Goal: Use online tool/utility: Utilize a website feature to perform a specific function

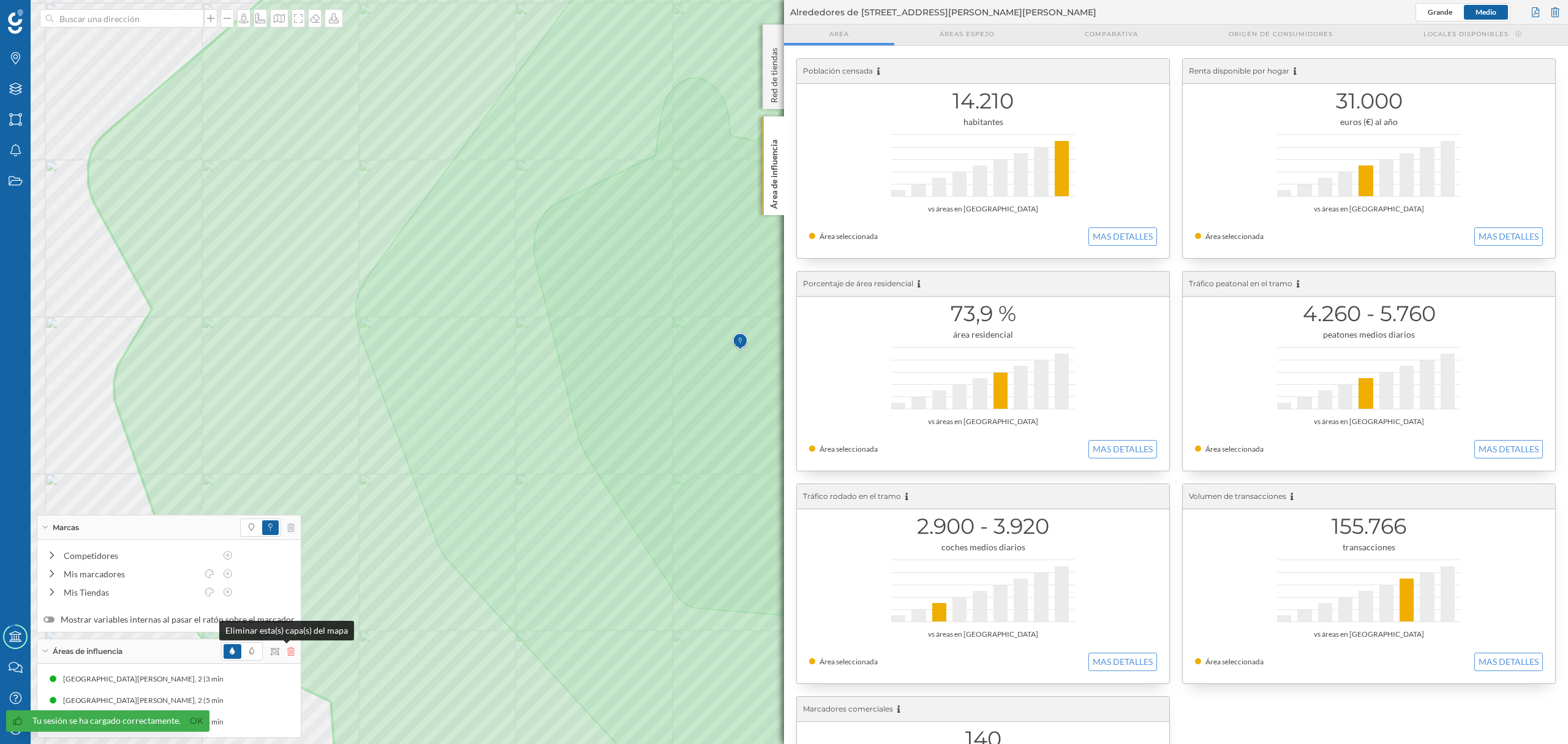
click at [287, 654] on icon at bounding box center [291, 651] width 7 height 9
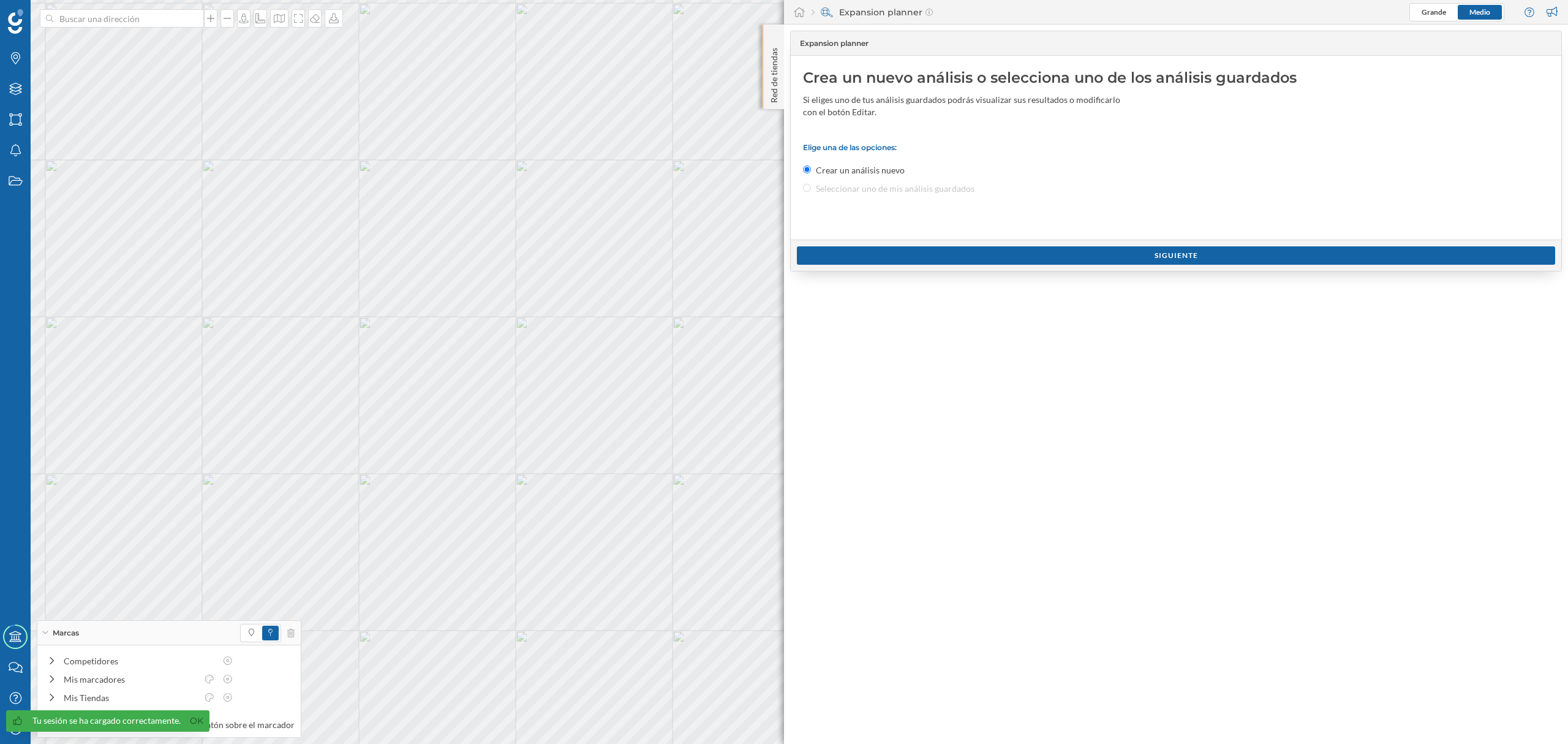
click at [770, 97] on p "Red de tiendas" at bounding box center [774, 73] width 12 height 60
click at [772, 108] on div "Red de tiendas" at bounding box center [773, 66] width 22 height 84
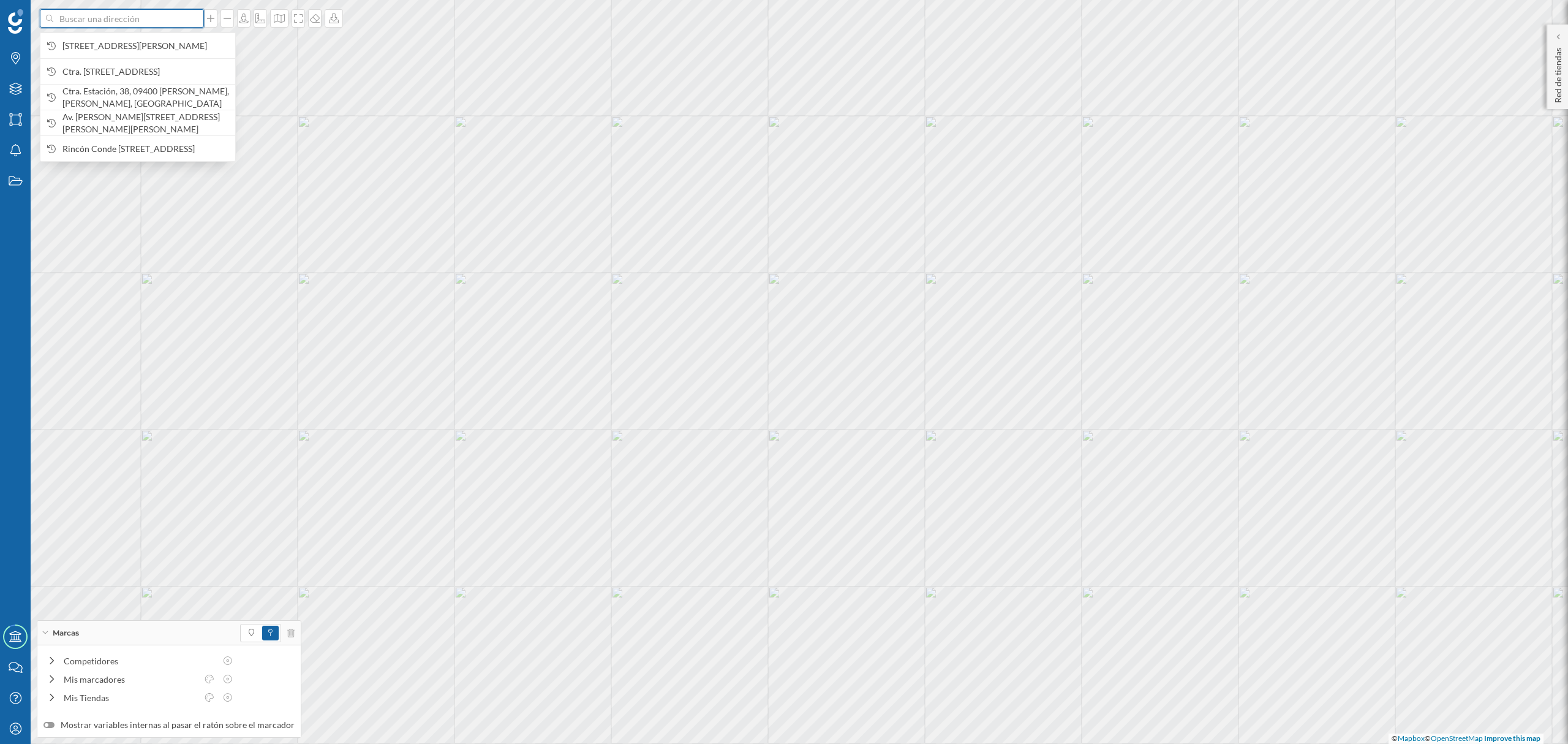
click at [154, 12] on input at bounding box center [122, 18] width 137 height 18
paste input "C. [STREET_ADDRESS][PERSON_NAME]"
type input "C. [STREET_ADDRESS][PERSON_NAME]"
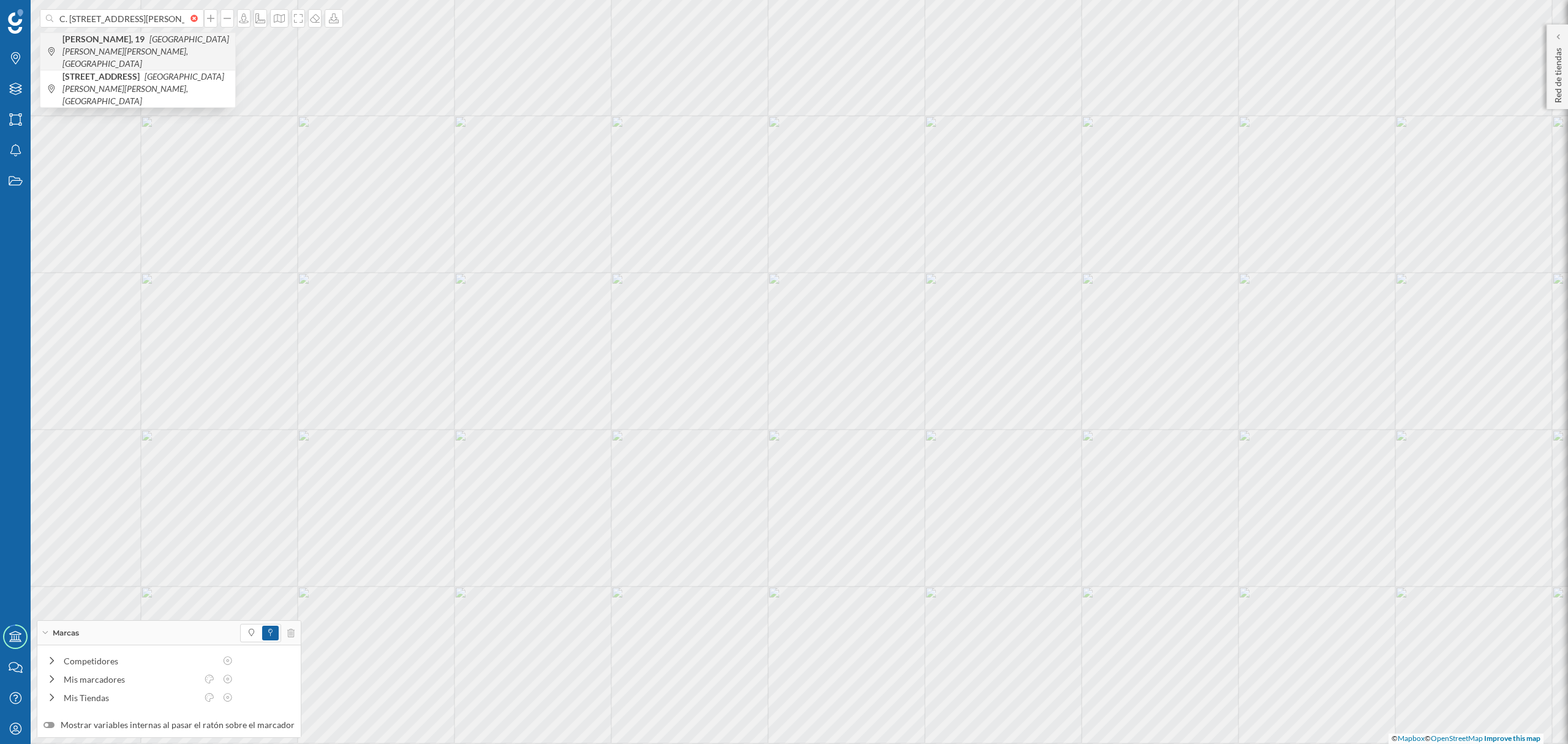
click at [140, 47] on span "C. [STREET_ADDRESS]" at bounding box center [146, 52] width 167 height 37
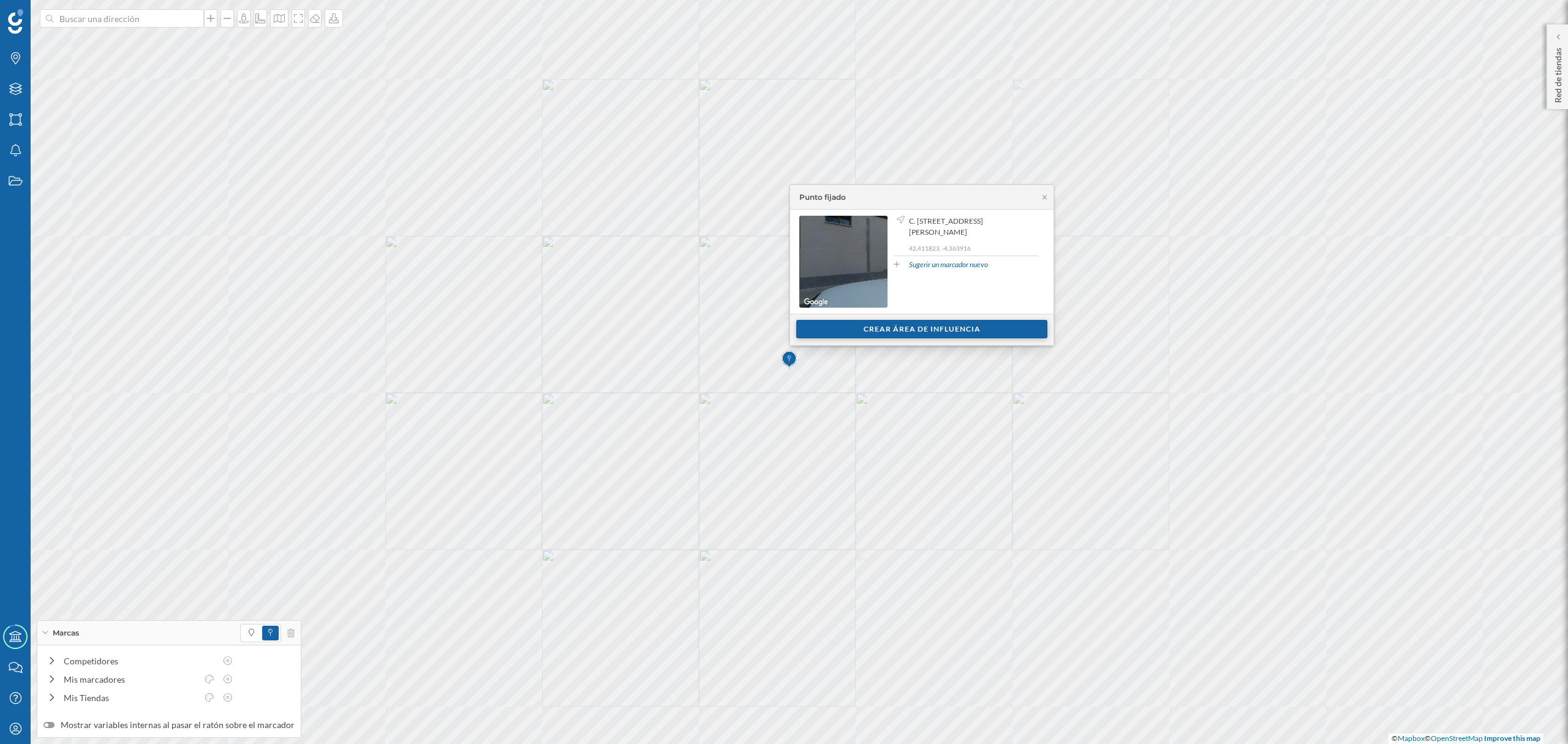
click at [931, 334] on div "Crear área de influencia" at bounding box center [921, 329] width 251 height 18
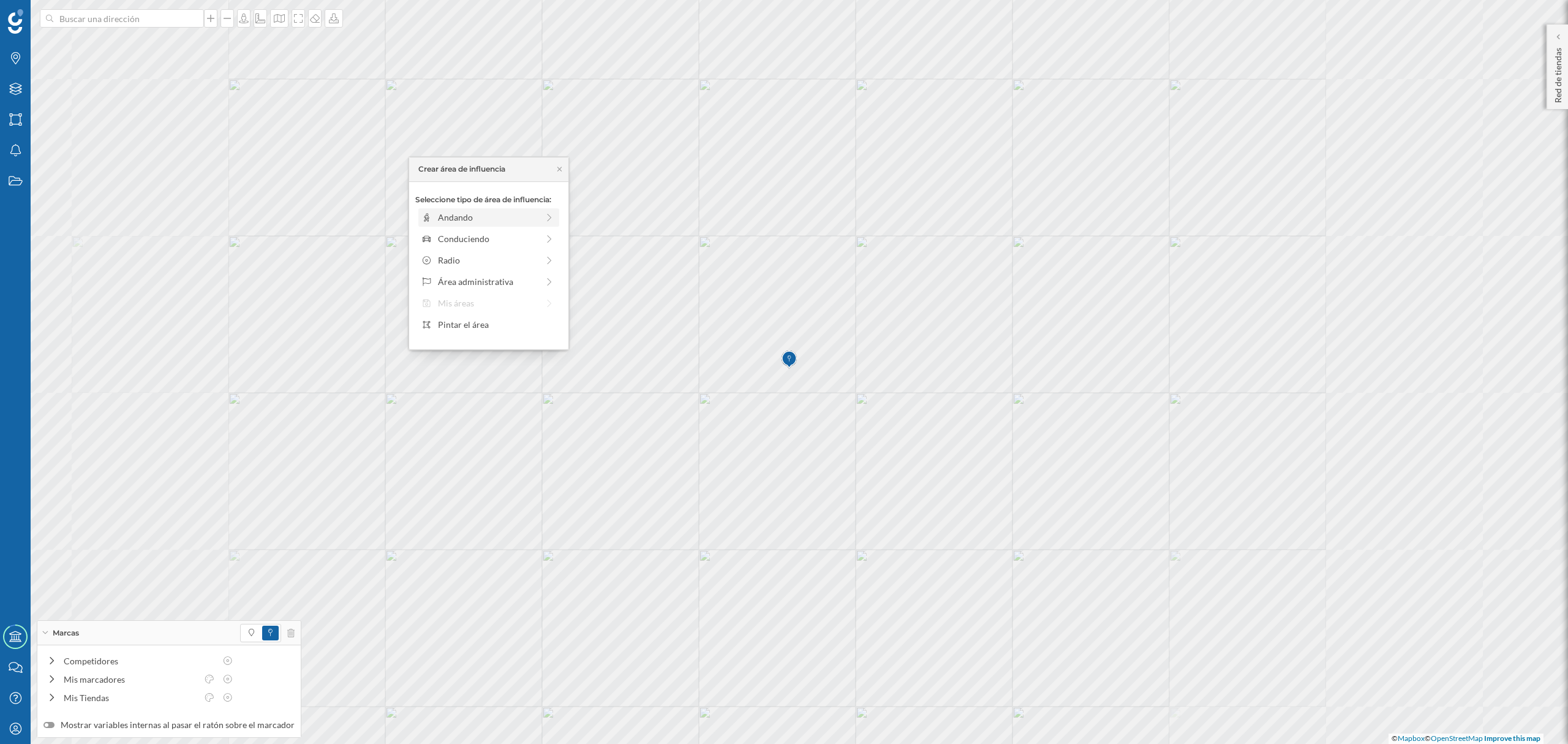
click at [429, 209] on div "Andando" at bounding box center [489, 218] width 141 height 18
click at [485, 303] on div "Crear área de influencia" at bounding box center [489, 305] width 147 height 18
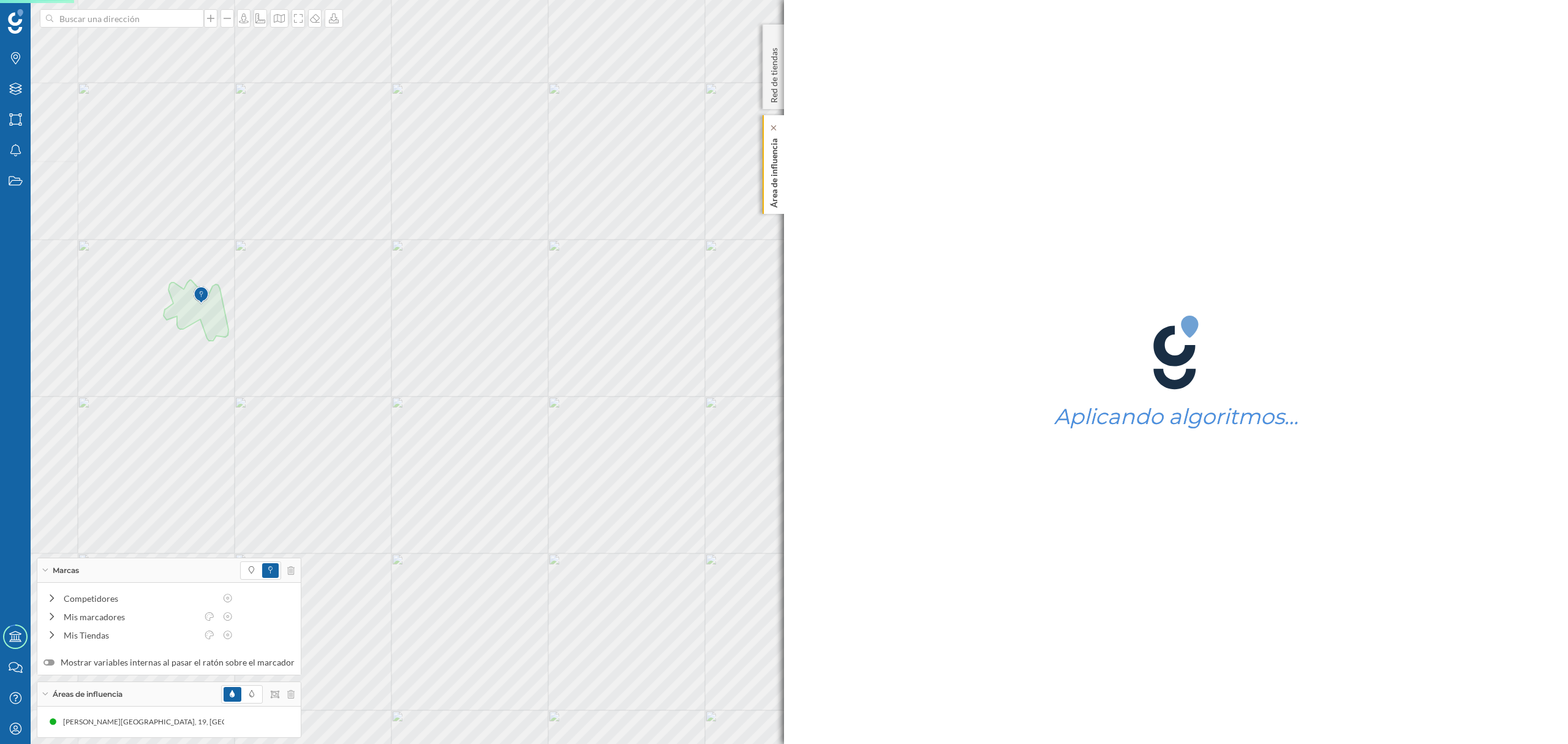
drag, startPoint x: 774, startPoint y: 194, endPoint x: 767, endPoint y: 204, distance: 12.2
click at [774, 196] on p "Área de influencia" at bounding box center [774, 170] width 12 height 74
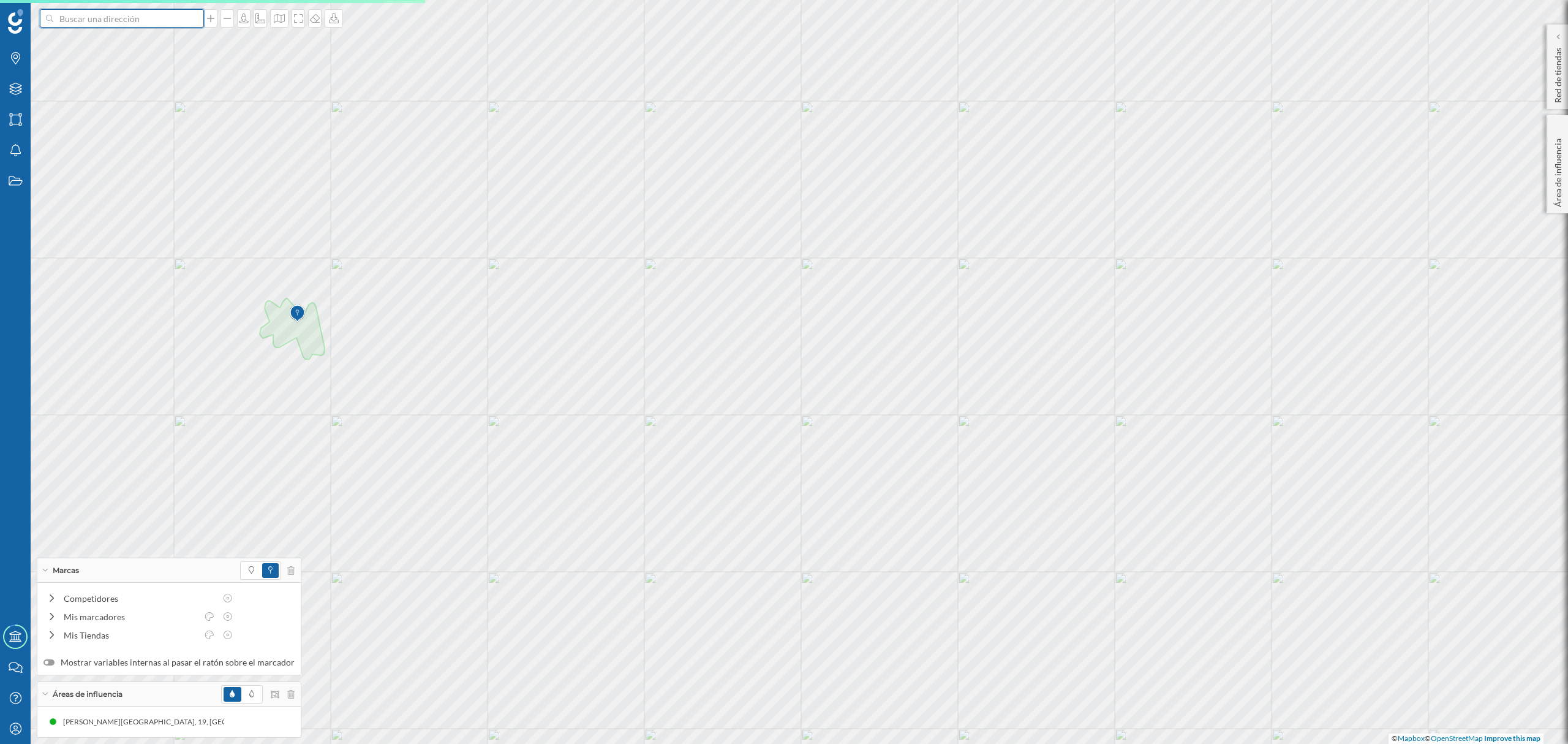
click at [164, 22] on input at bounding box center [122, 18] width 137 height 18
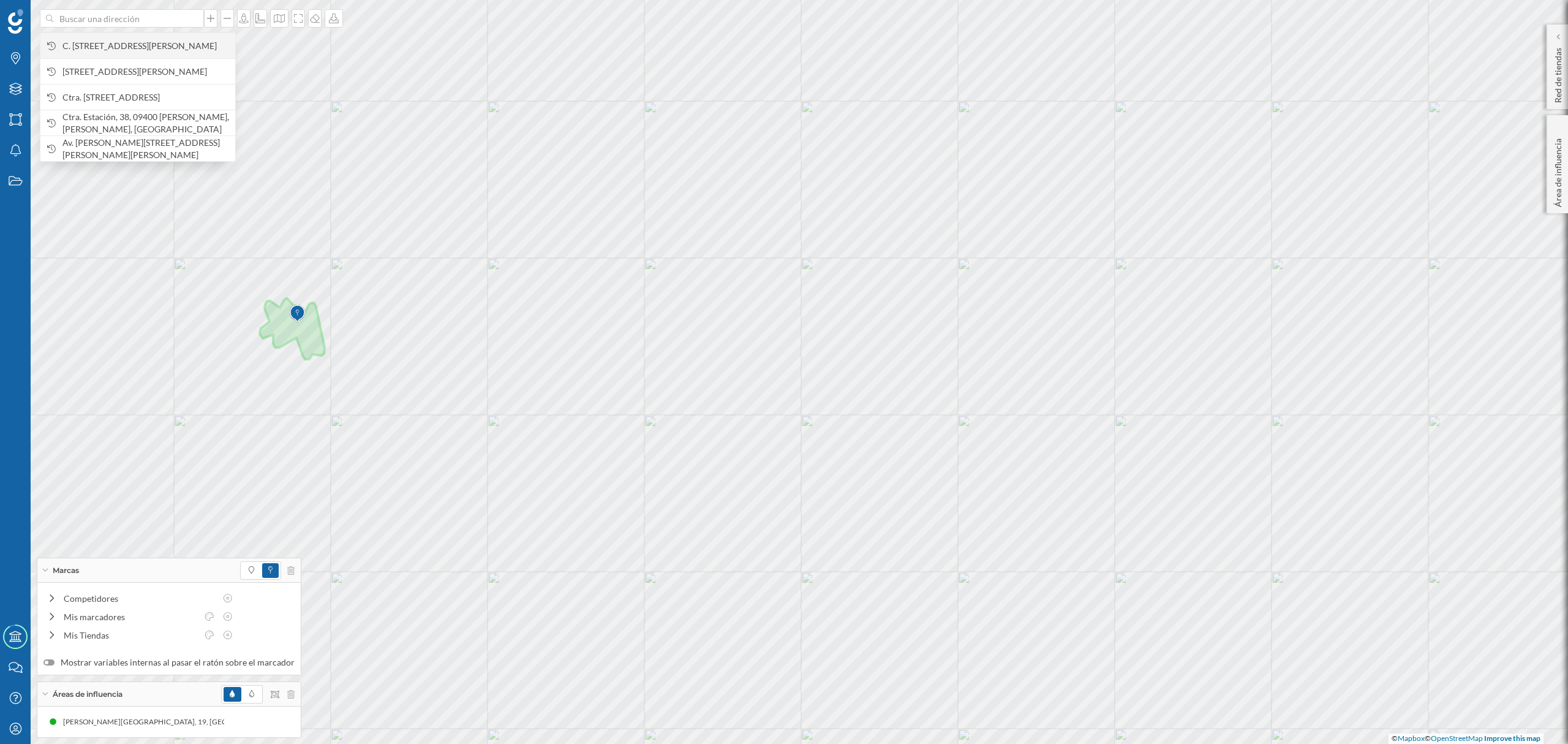
click at [167, 52] on span "C. [STREET_ADDRESS][PERSON_NAME]" at bounding box center [146, 46] width 167 height 12
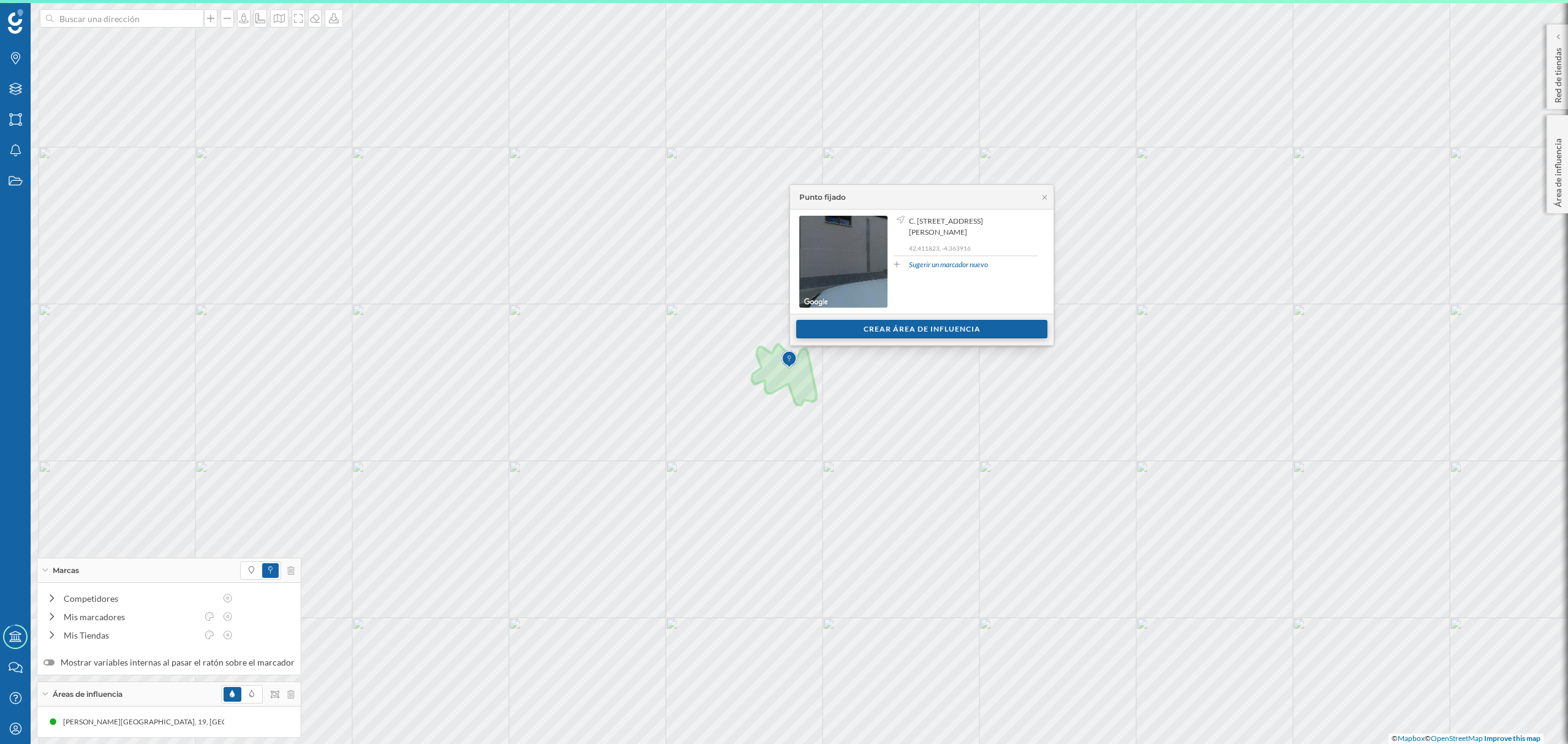
click at [973, 331] on div "Crear área de influencia" at bounding box center [921, 329] width 251 height 18
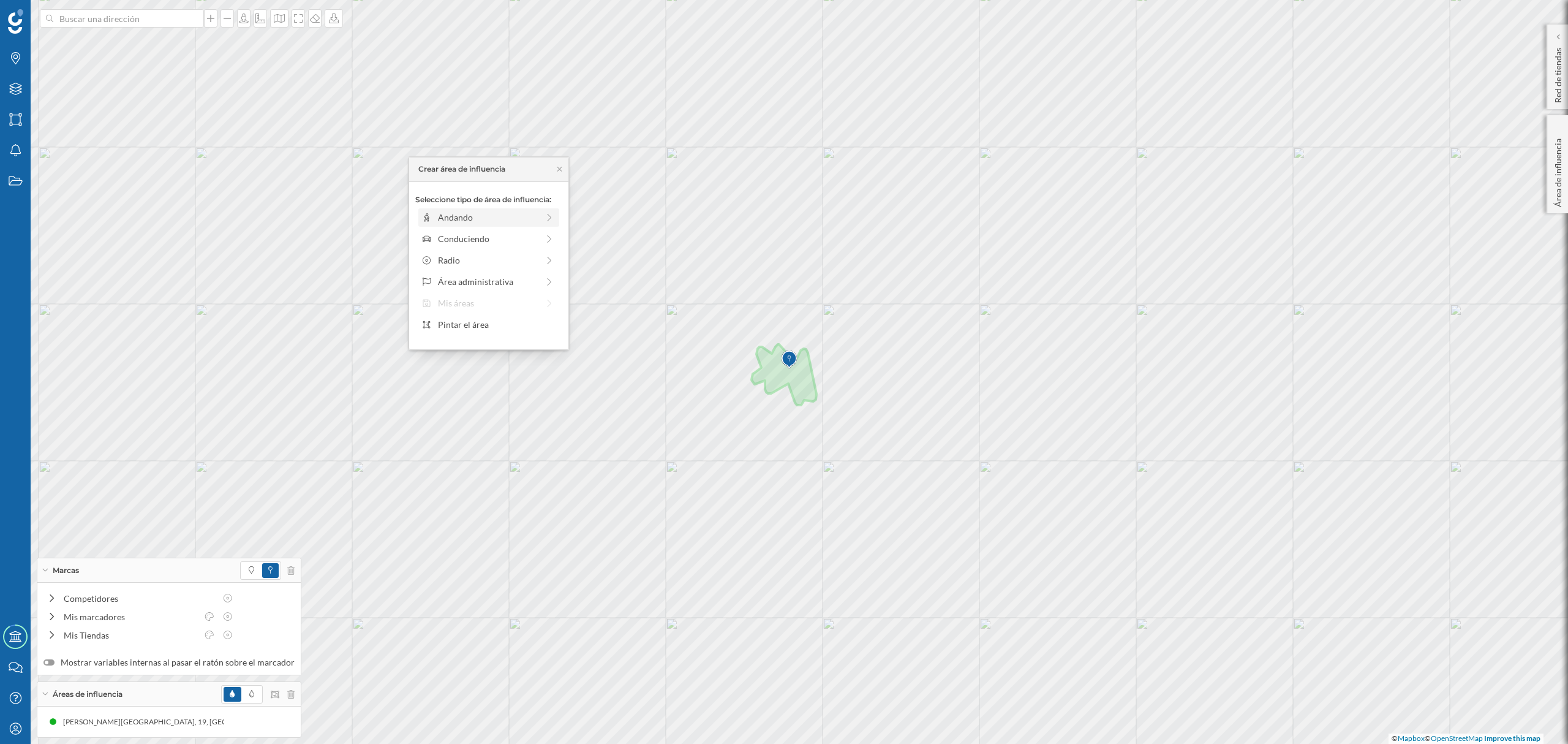
click at [473, 218] on div "Andando" at bounding box center [487, 217] width 100 height 13
drag, startPoint x: 436, startPoint y: 232, endPoint x: 446, endPoint y: 233, distance: 10.0
click at [446, 233] on div "5 min." at bounding box center [445, 234] width 12 height 12
click at [463, 300] on div "Crear área de influencia" at bounding box center [489, 305] width 147 height 18
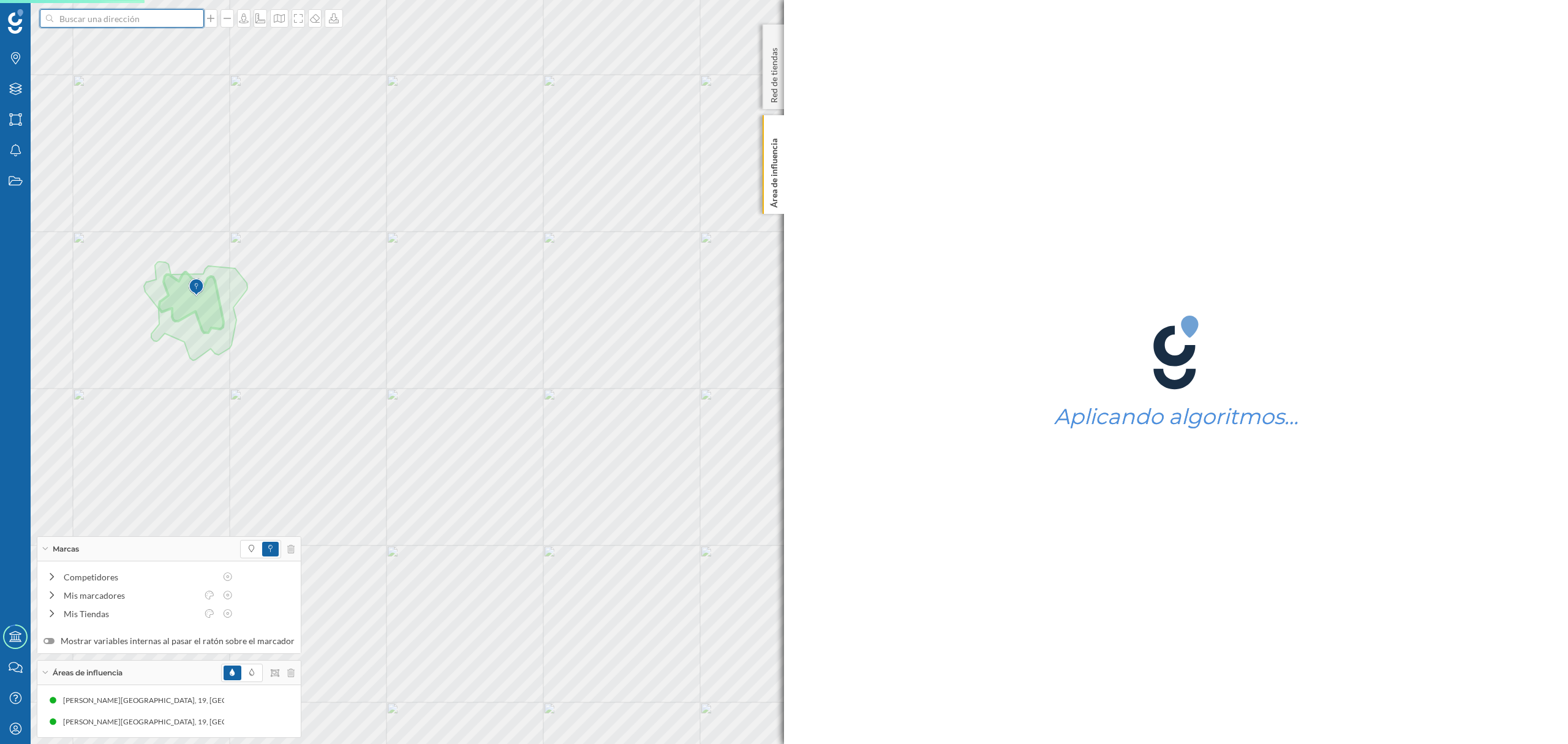
click at [147, 21] on input at bounding box center [122, 18] width 137 height 18
click at [141, 44] on span "C. [STREET_ADDRESS][PERSON_NAME]" at bounding box center [146, 46] width 167 height 12
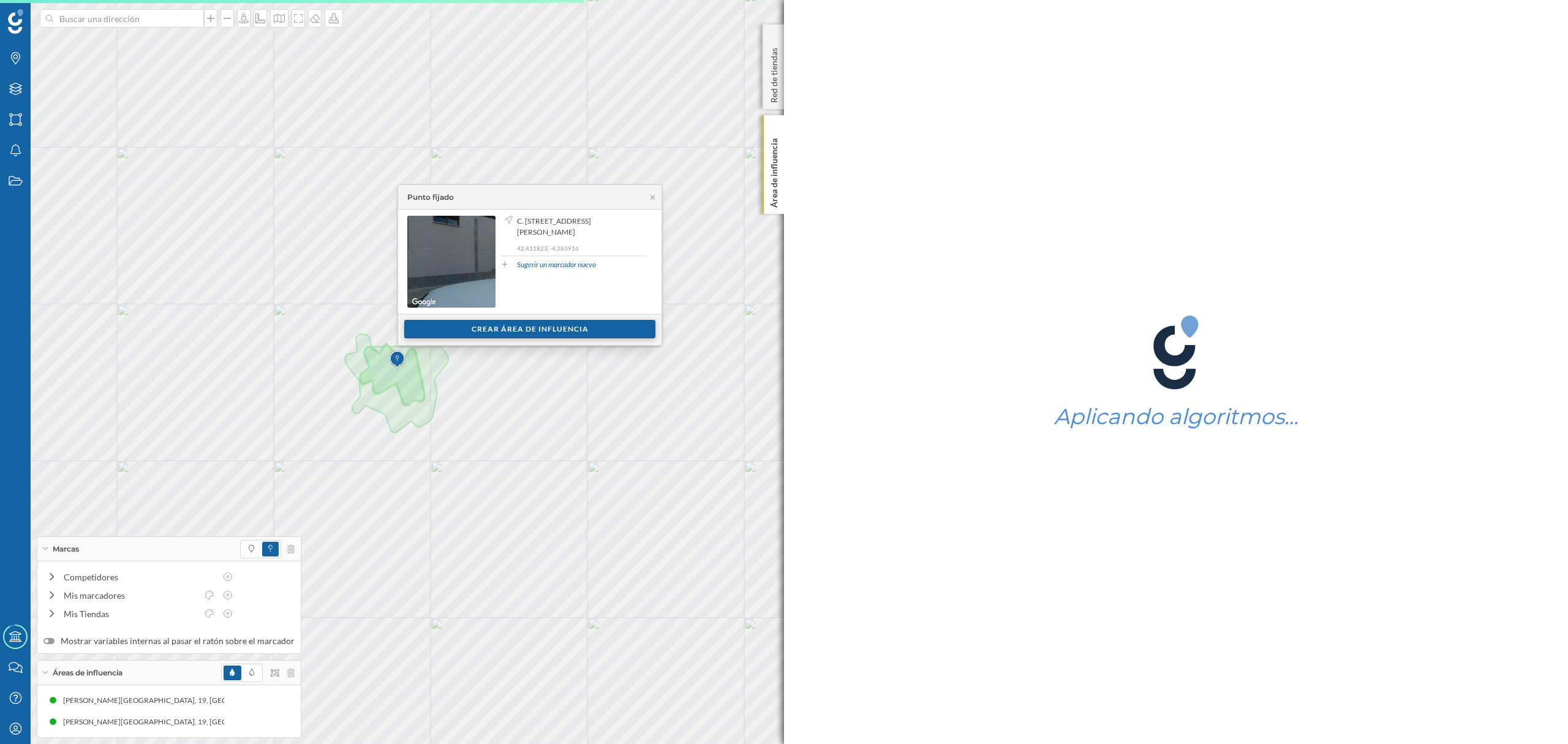
click at [473, 332] on div "Crear área de influencia" at bounding box center [530, 329] width 251 height 18
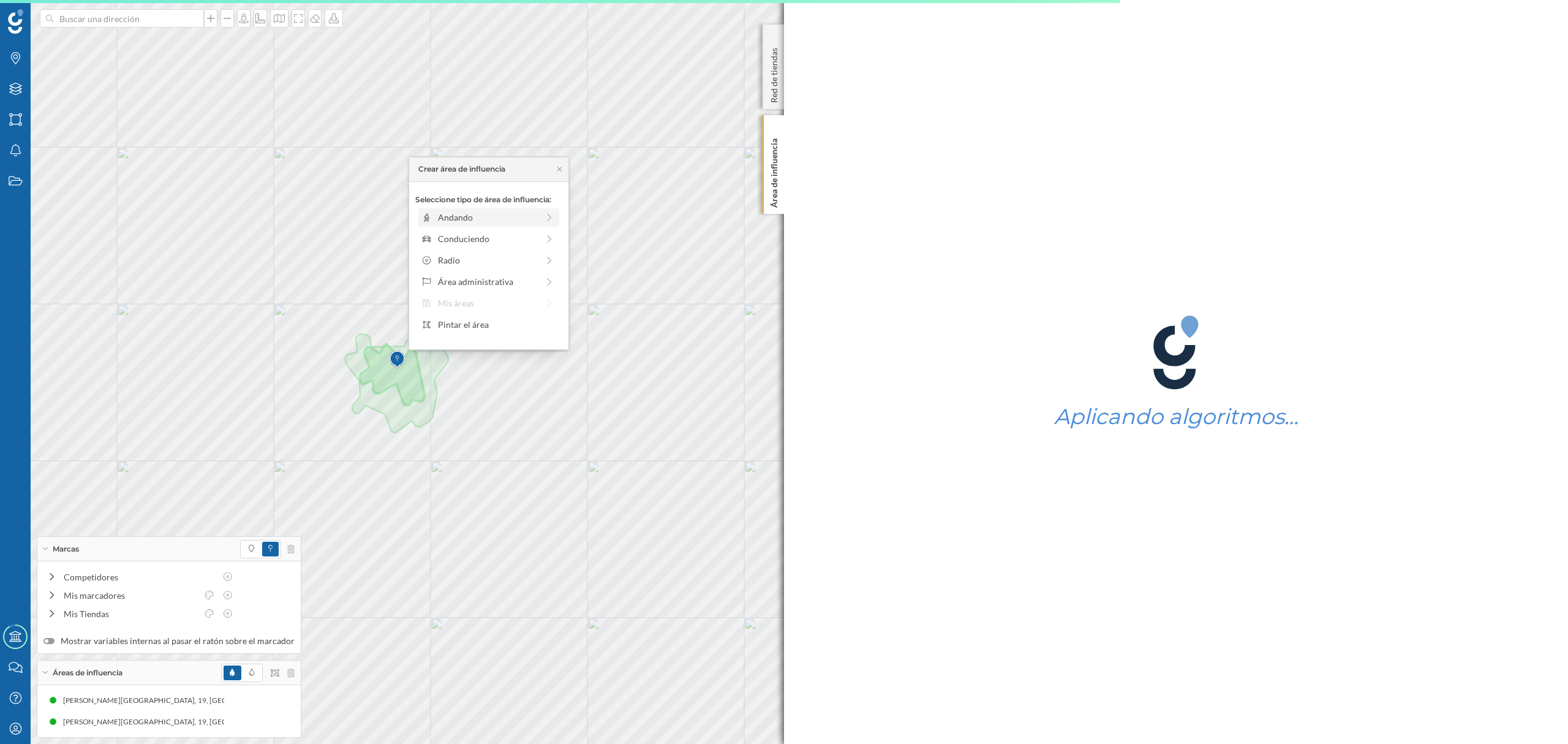
click at [464, 220] on div "Andando" at bounding box center [487, 217] width 100 height 13
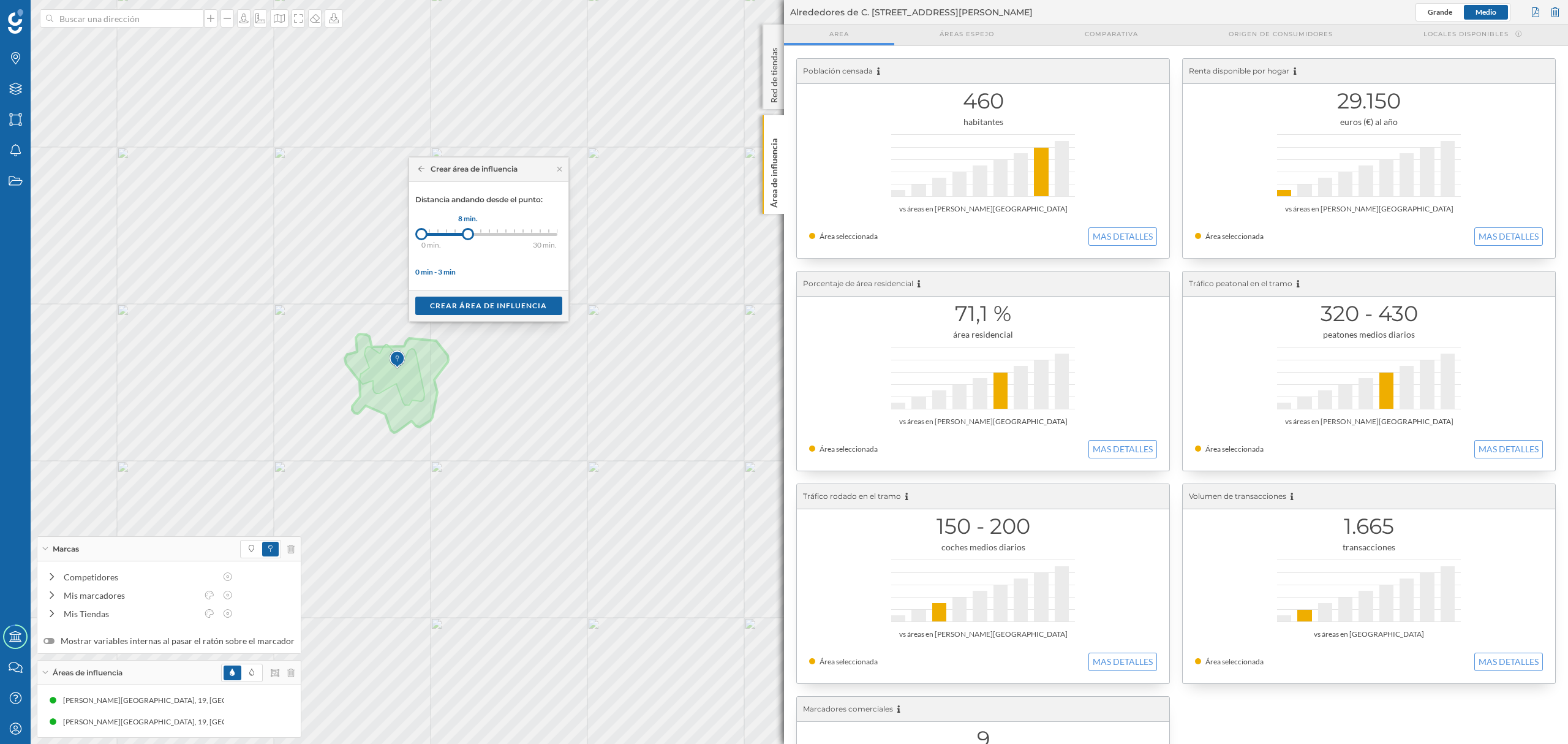
drag, startPoint x: 430, startPoint y: 233, endPoint x: 468, endPoint y: 240, distance: 38.6
click at [468, 240] on div at bounding box center [468, 234] width 12 height 12
click at [486, 302] on div "Crear área de influencia" at bounding box center [489, 305] width 147 height 18
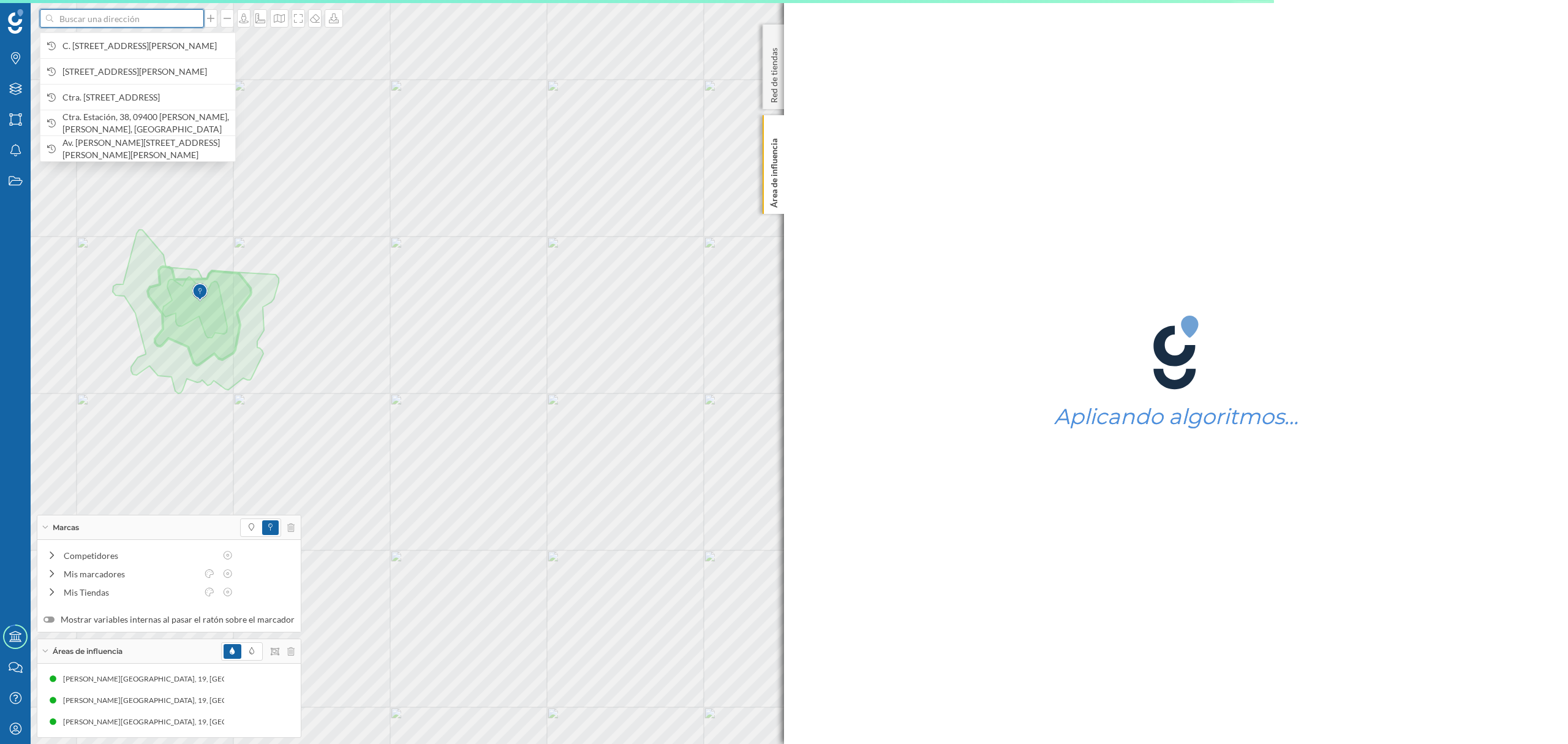
click at [131, 25] on input at bounding box center [122, 18] width 137 height 18
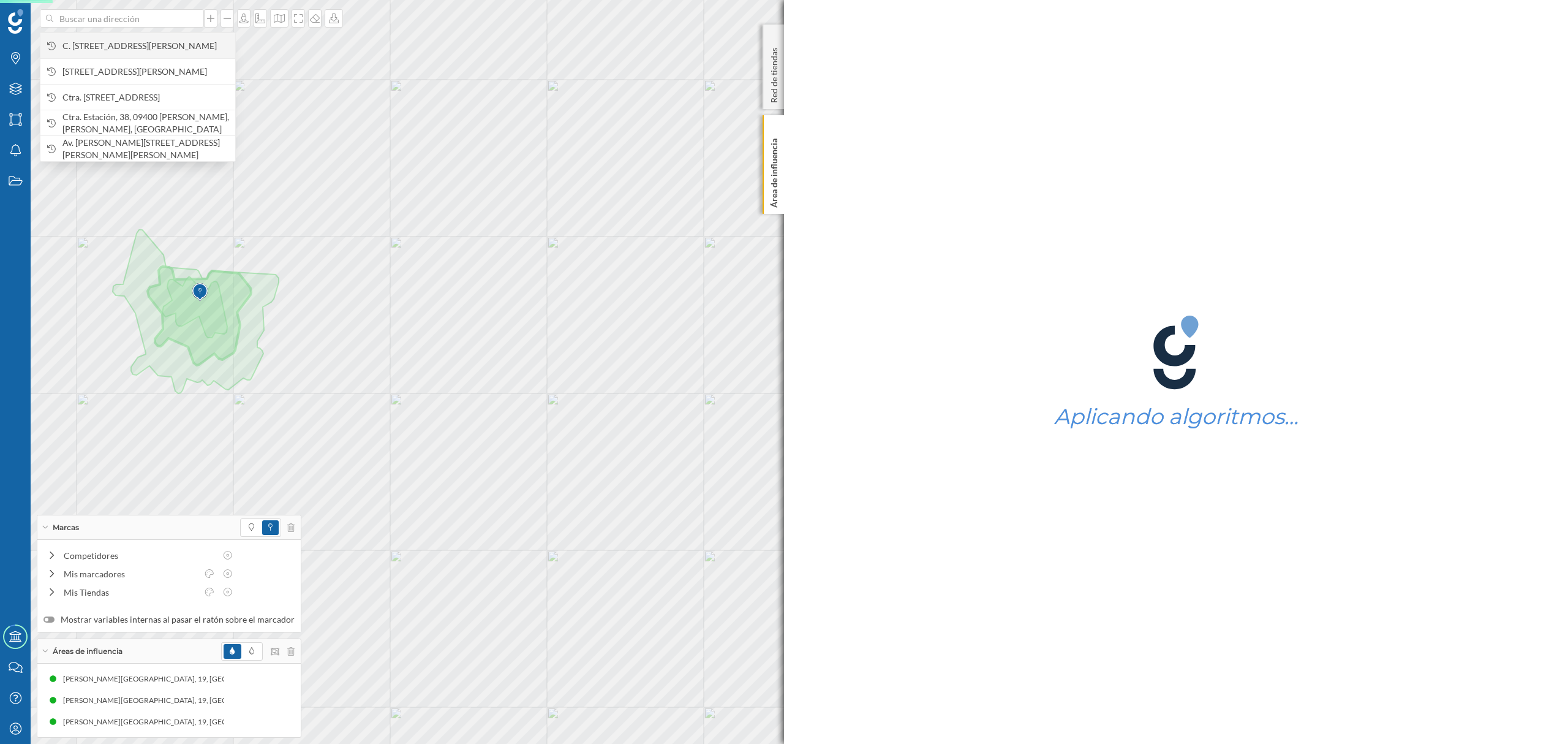
click at [162, 40] on span "C. [STREET_ADDRESS][PERSON_NAME]" at bounding box center [146, 46] width 167 height 12
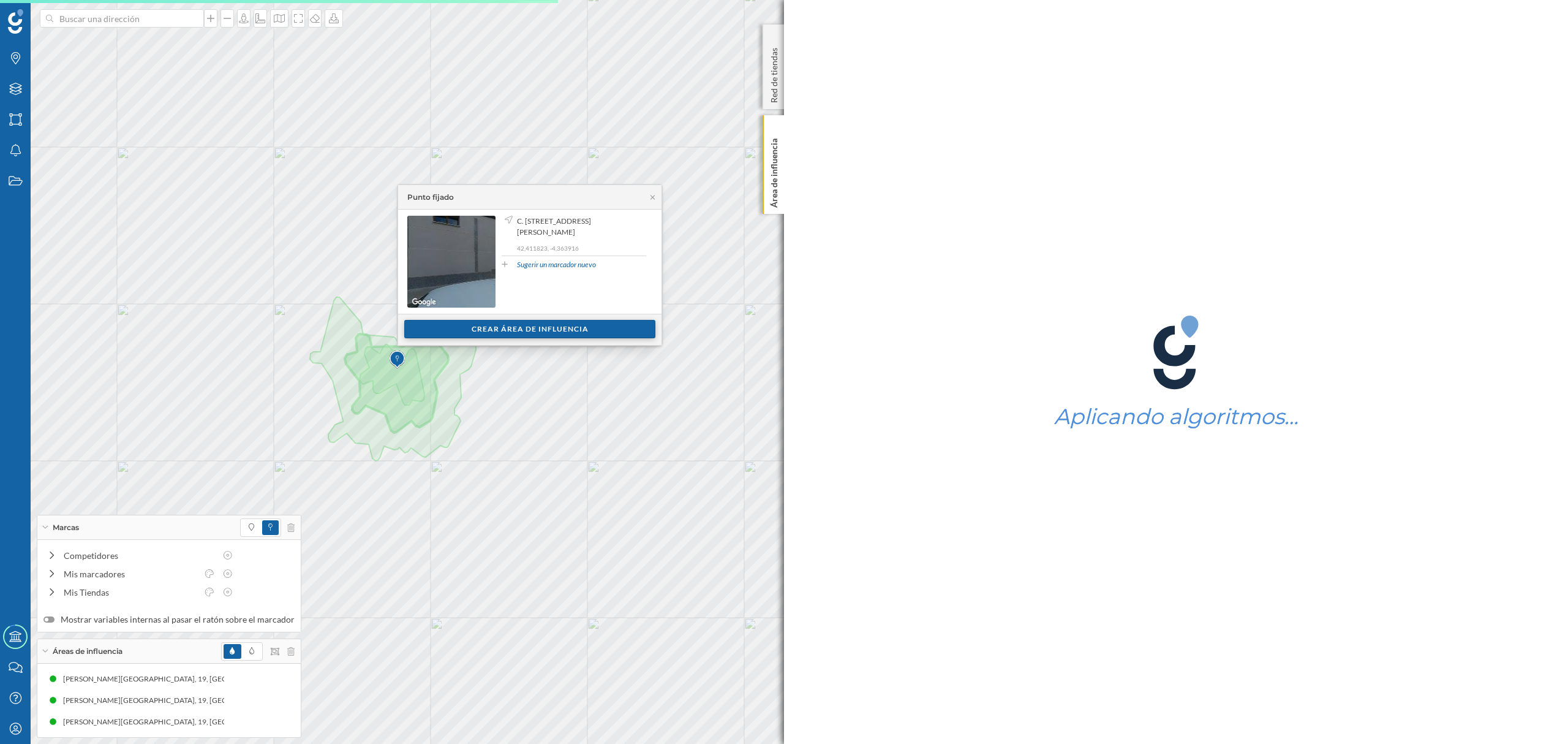
click at [545, 328] on div "Crear área de influencia" at bounding box center [530, 329] width 251 height 18
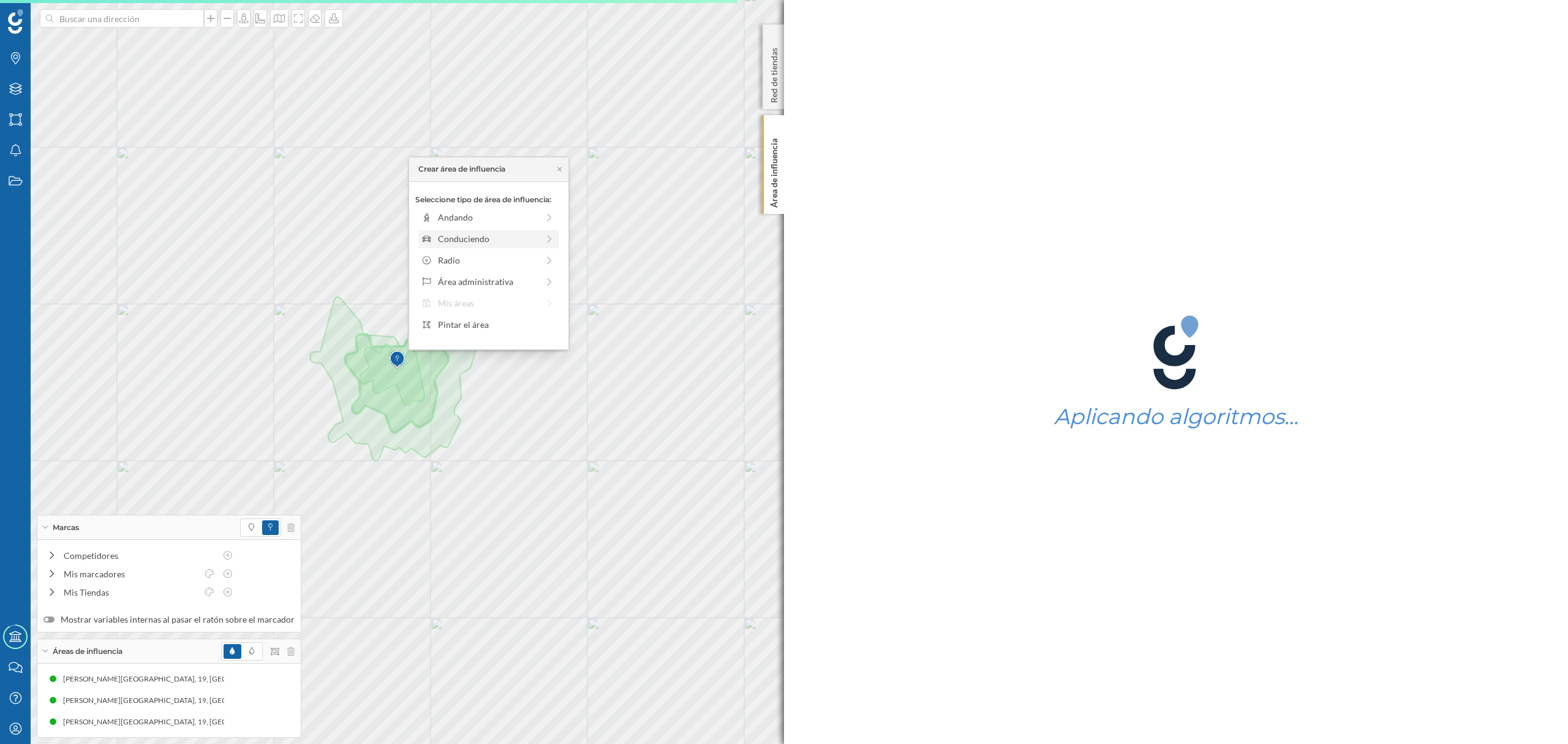
click at [469, 244] on div "Conduciendo" at bounding box center [487, 239] width 100 height 13
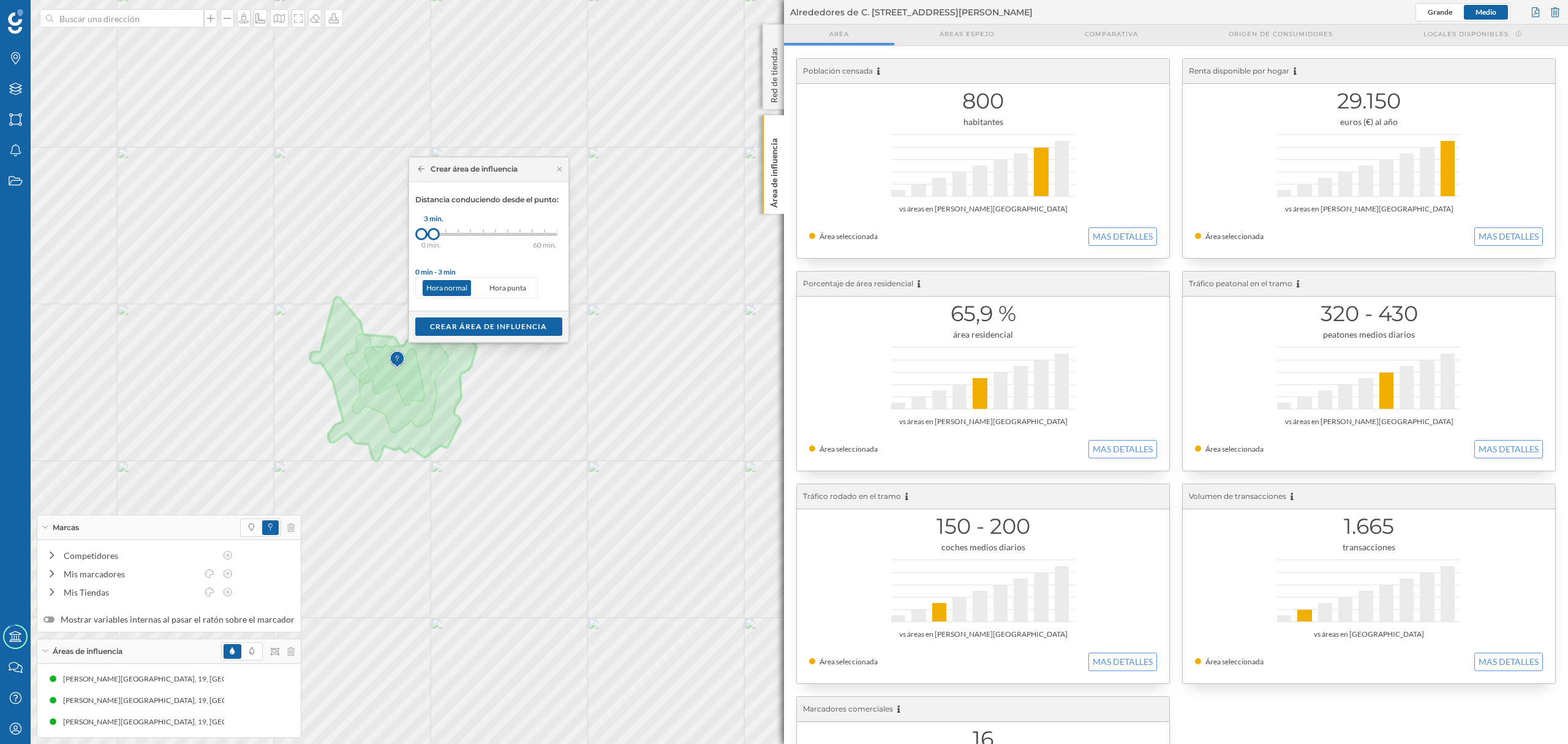
click at [430, 233] on div at bounding box center [433, 234] width 12 height 12
drag, startPoint x: 430, startPoint y: 232, endPoint x: 461, endPoint y: 234, distance: 31.1
click at [461, 234] on div at bounding box center [462, 234] width 12 height 12
click at [511, 330] on div "Crear área de influencia" at bounding box center [489, 326] width 147 height 18
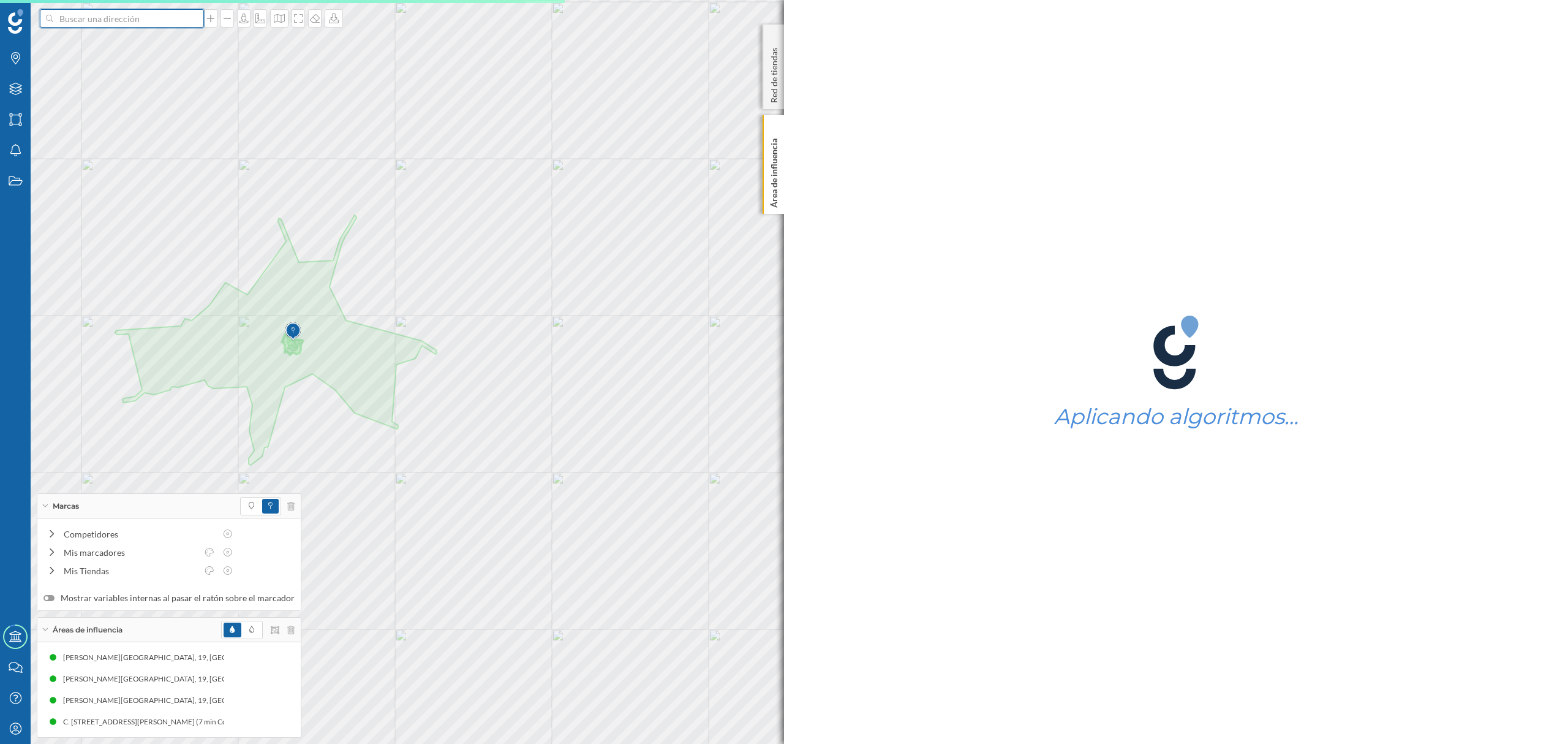
click at [177, 23] on input at bounding box center [122, 18] width 137 height 18
click at [183, 47] on span "C. [STREET_ADDRESS][PERSON_NAME]" at bounding box center [146, 46] width 167 height 12
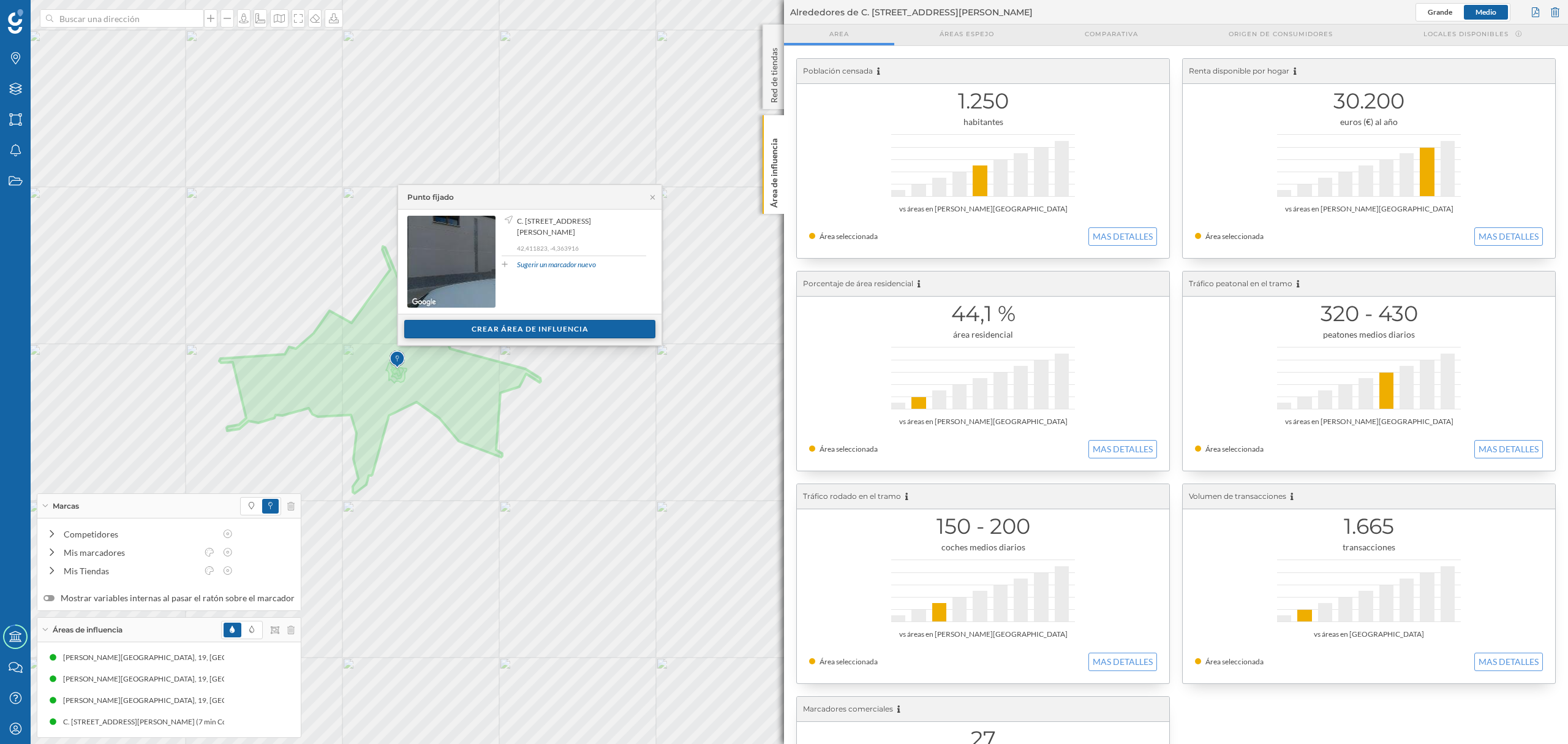
click at [478, 321] on div "Crear área de influencia" at bounding box center [530, 329] width 129 height 18
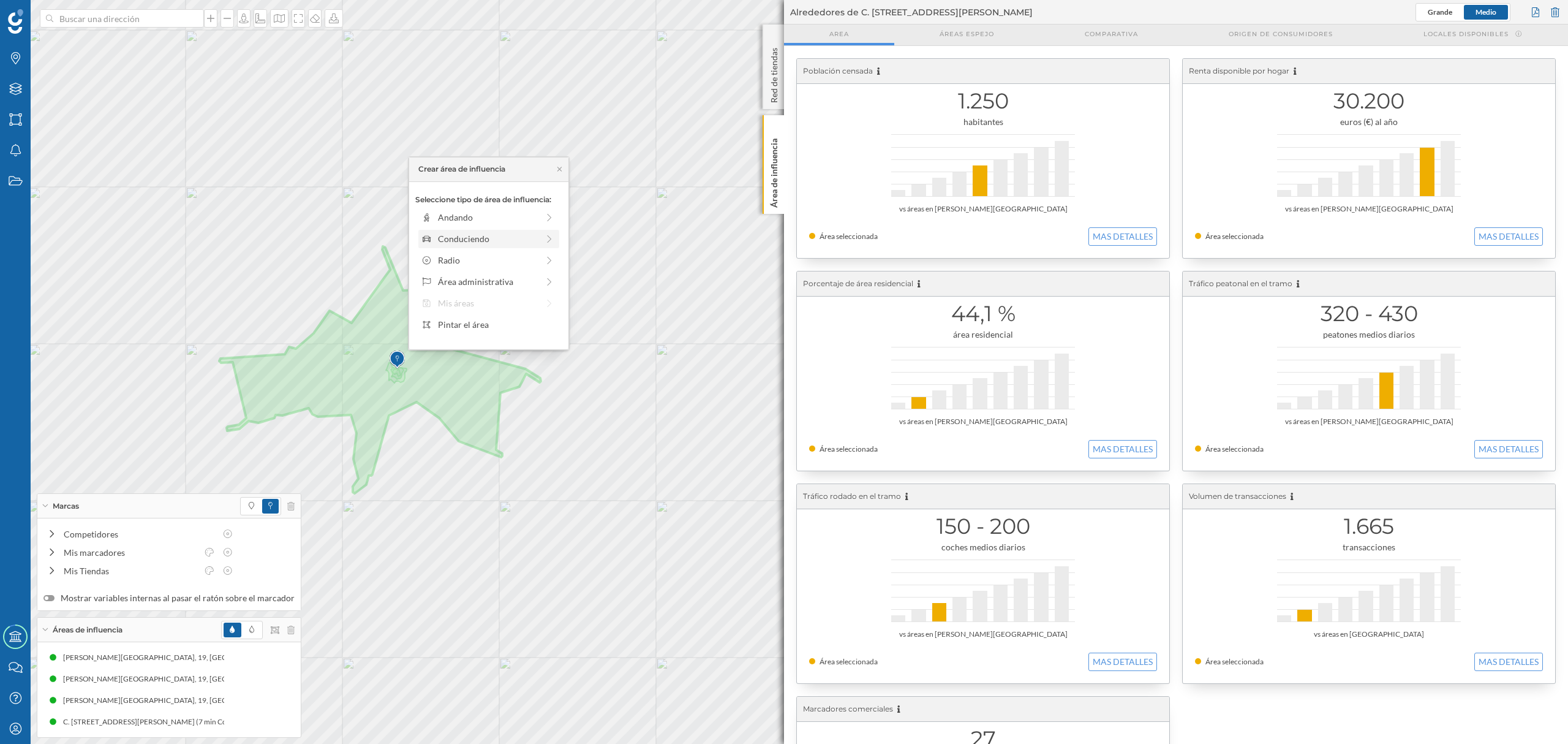
click at [457, 235] on div "Conduciendo" at bounding box center [487, 239] width 100 height 13
drag, startPoint x: 431, startPoint y: 229, endPoint x: 470, endPoint y: 231, distance: 39.1
click at [470, 231] on div at bounding box center [470, 234] width 12 height 12
click at [476, 331] on div "Crear área de influencia" at bounding box center [489, 326] width 147 height 18
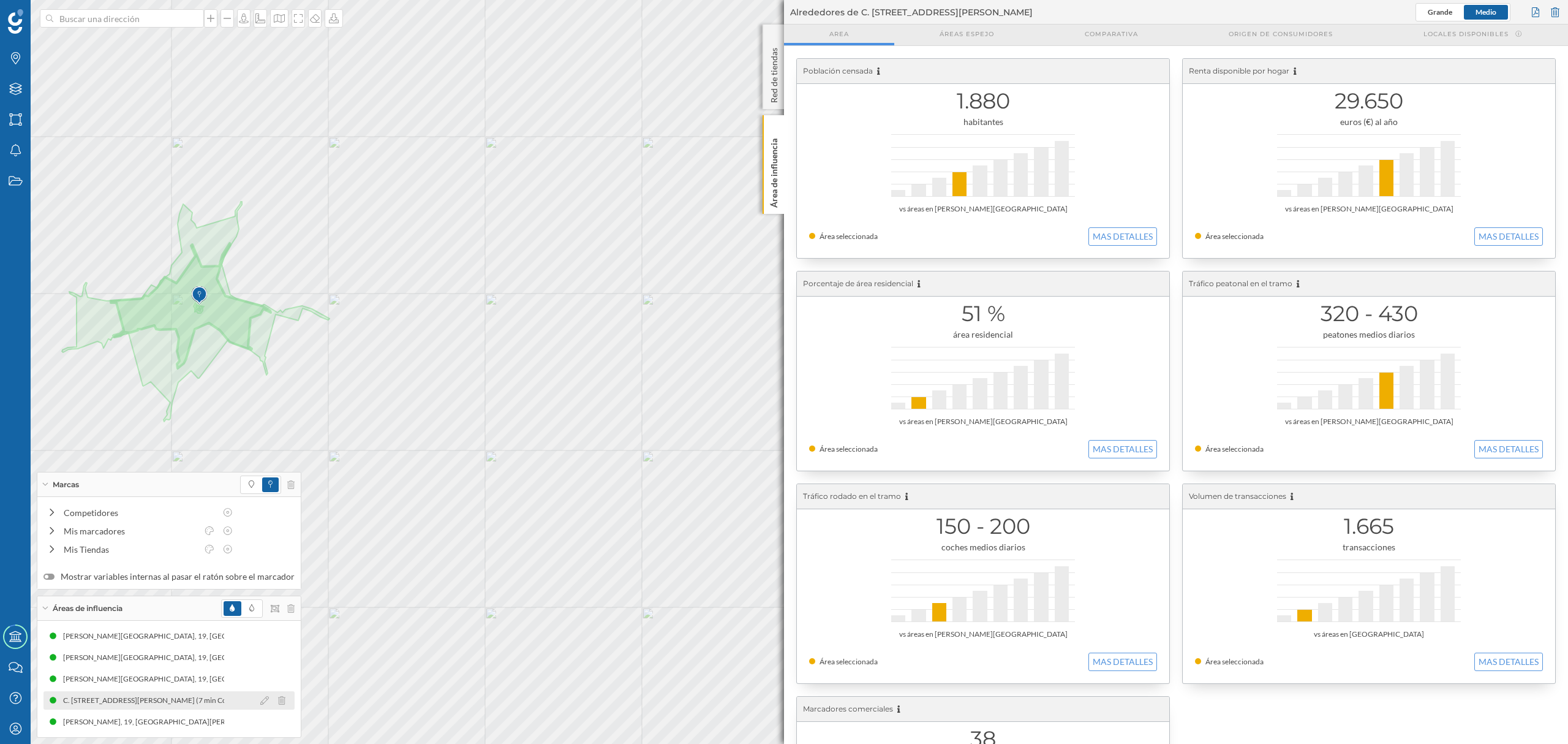
click at [207, 704] on div "C. [STREET_ADDRESS][PERSON_NAME] (7 min Conduciendo)" at bounding box center [167, 700] width 207 height 12
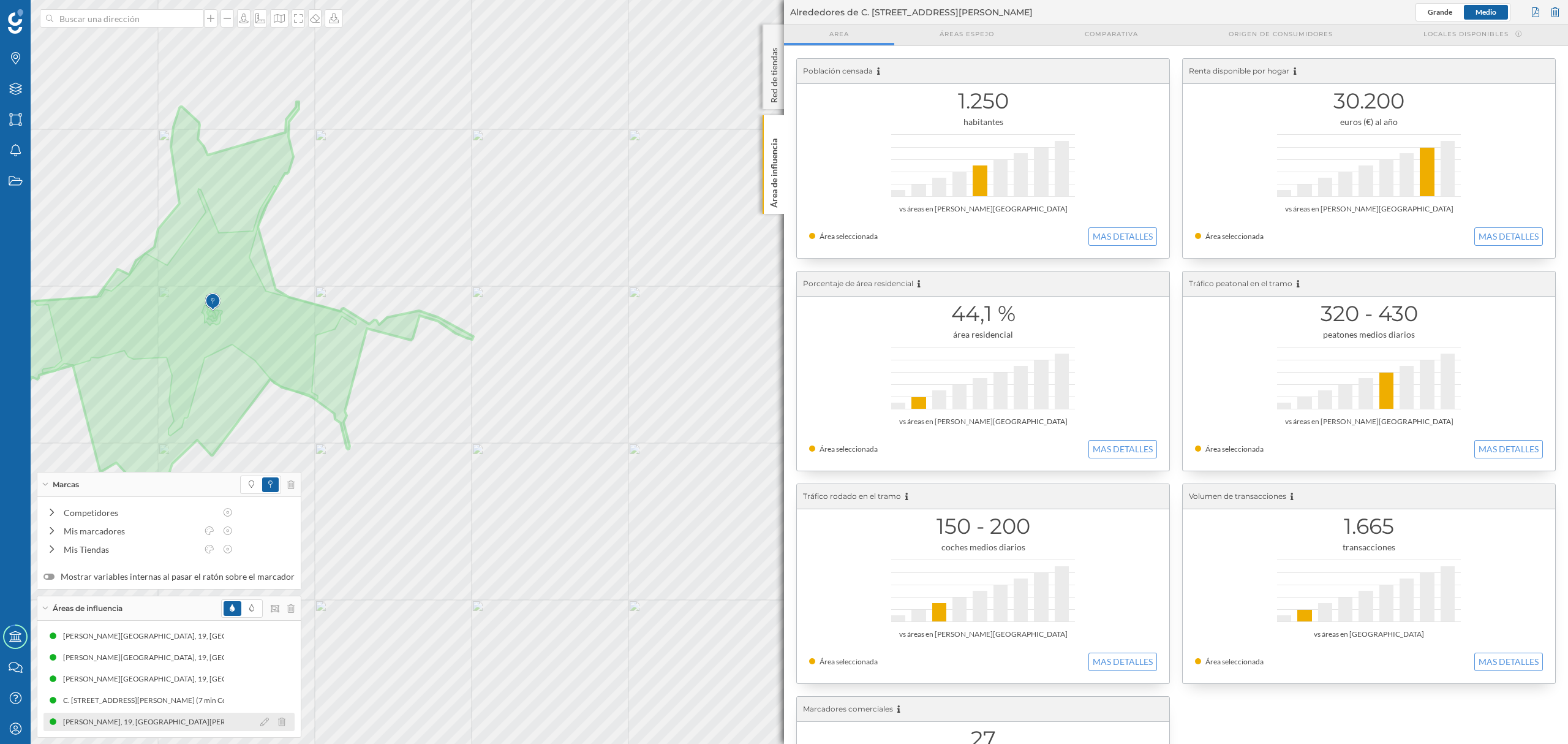
click at [192, 730] on div "[PERSON_NAME][GEOGRAPHIC_DATA], 19, 34460 [GEOGRAPHIC_DATA], [GEOGRAPHIC_DATA],…" at bounding box center [169, 722] width 251 height 18
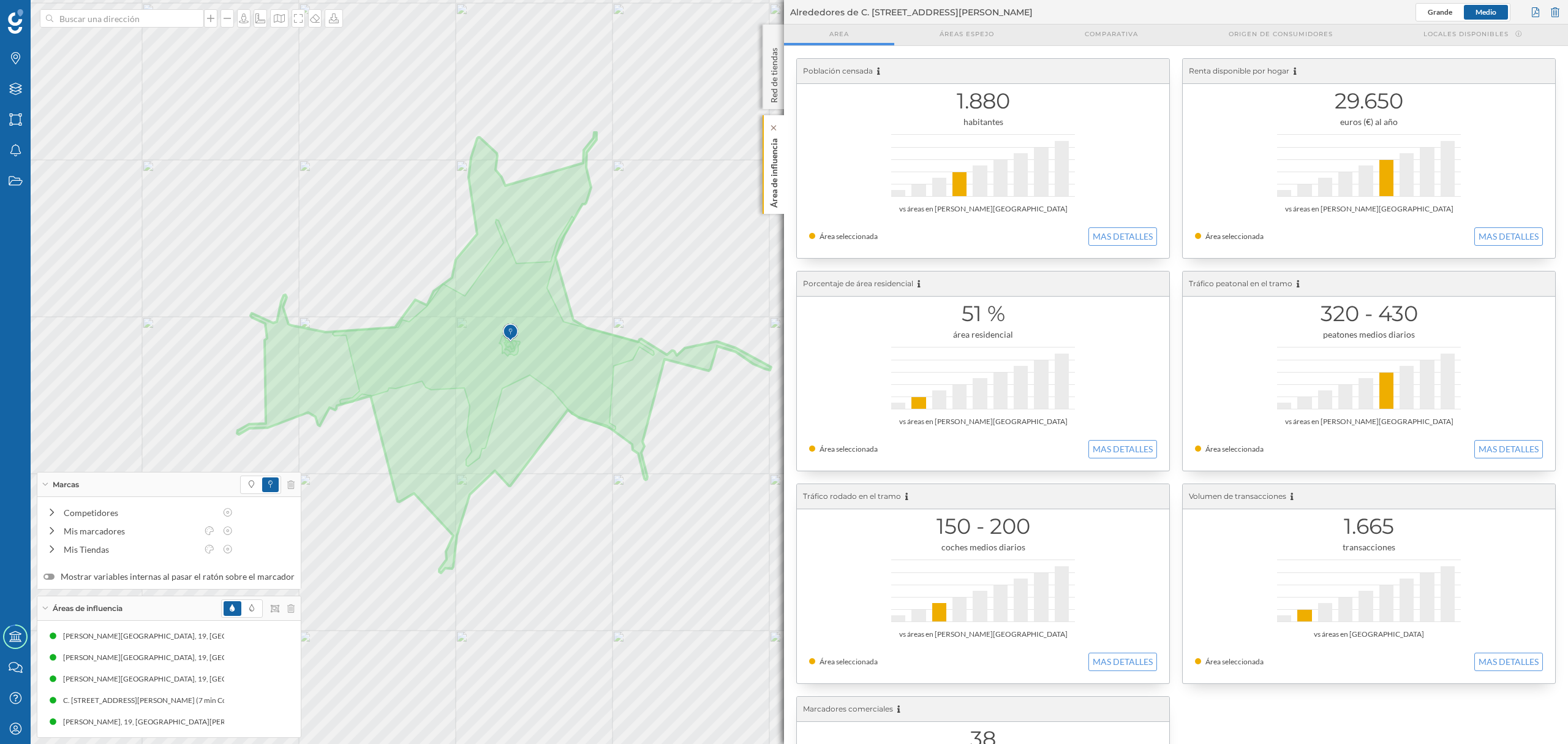
click at [774, 192] on p "Área de influencia" at bounding box center [774, 170] width 12 height 74
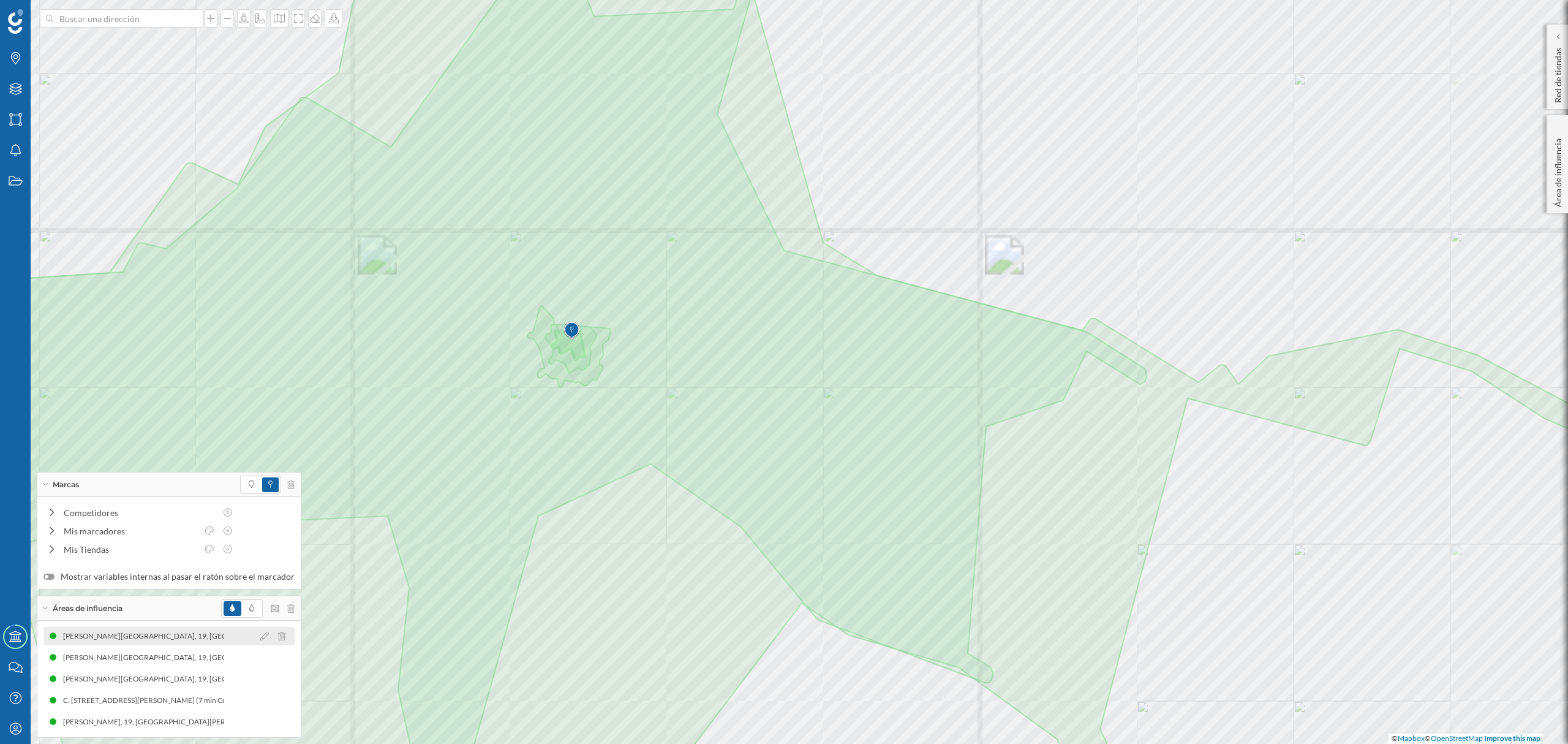
click at [160, 638] on div "[PERSON_NAME][GEOGRAPHIC_DATA], 19, [GEOGRAPHIC_DATA][PERSON_NAME], [GEOGRAPHIC…" at bounding box center [310, 636] width 494 height 12
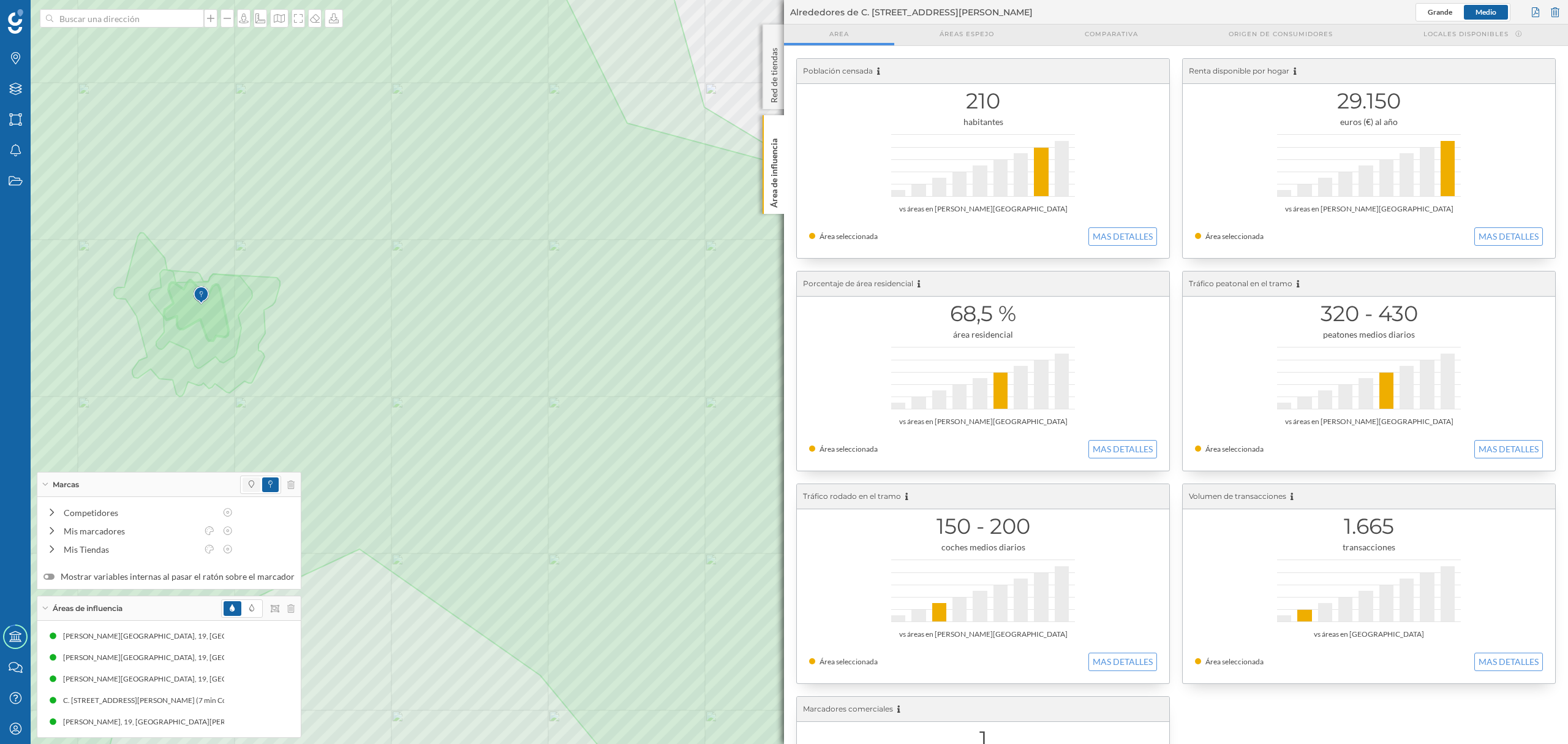
click at [243, 481] on span at bounding box center [251, 485] width 18 height 15
click at [172, 659] on div "[PERSON_NAME][GEOGRAPHIC_DATA], 19, [GEOGRAPHIC_DATA][PERSON_NAME], [GEOGRAPHIC…" at bounding box center [308, 657] width 494 height 12
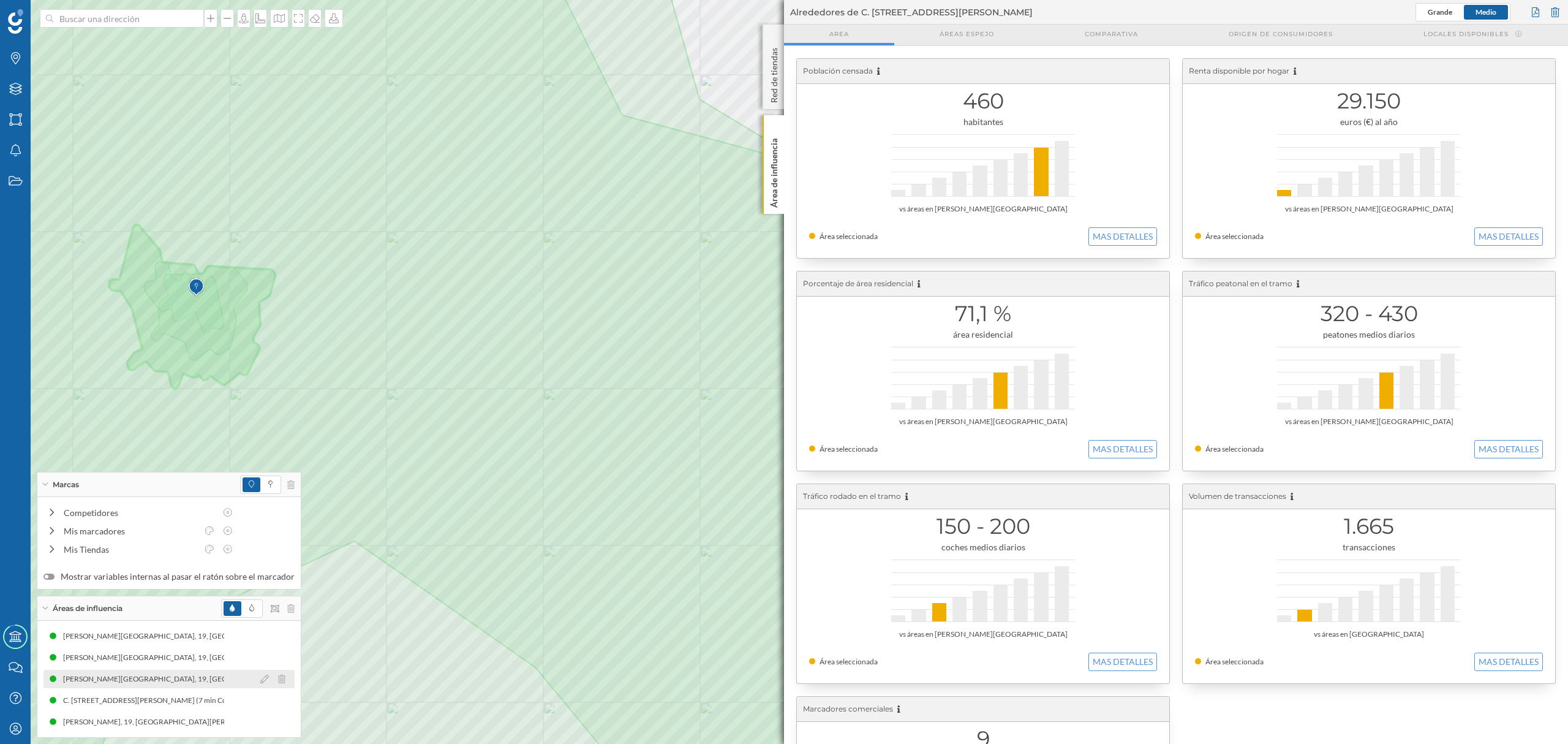
click at [187, 678] on div "[PERSON_NAME][GEOGRAPHIC_DATA], 19, [GEOGRAPHIC_DATA][PERSON_NAME], [GEOGRAPHIC…" at bounding box center [308, 679] width 494 height 12
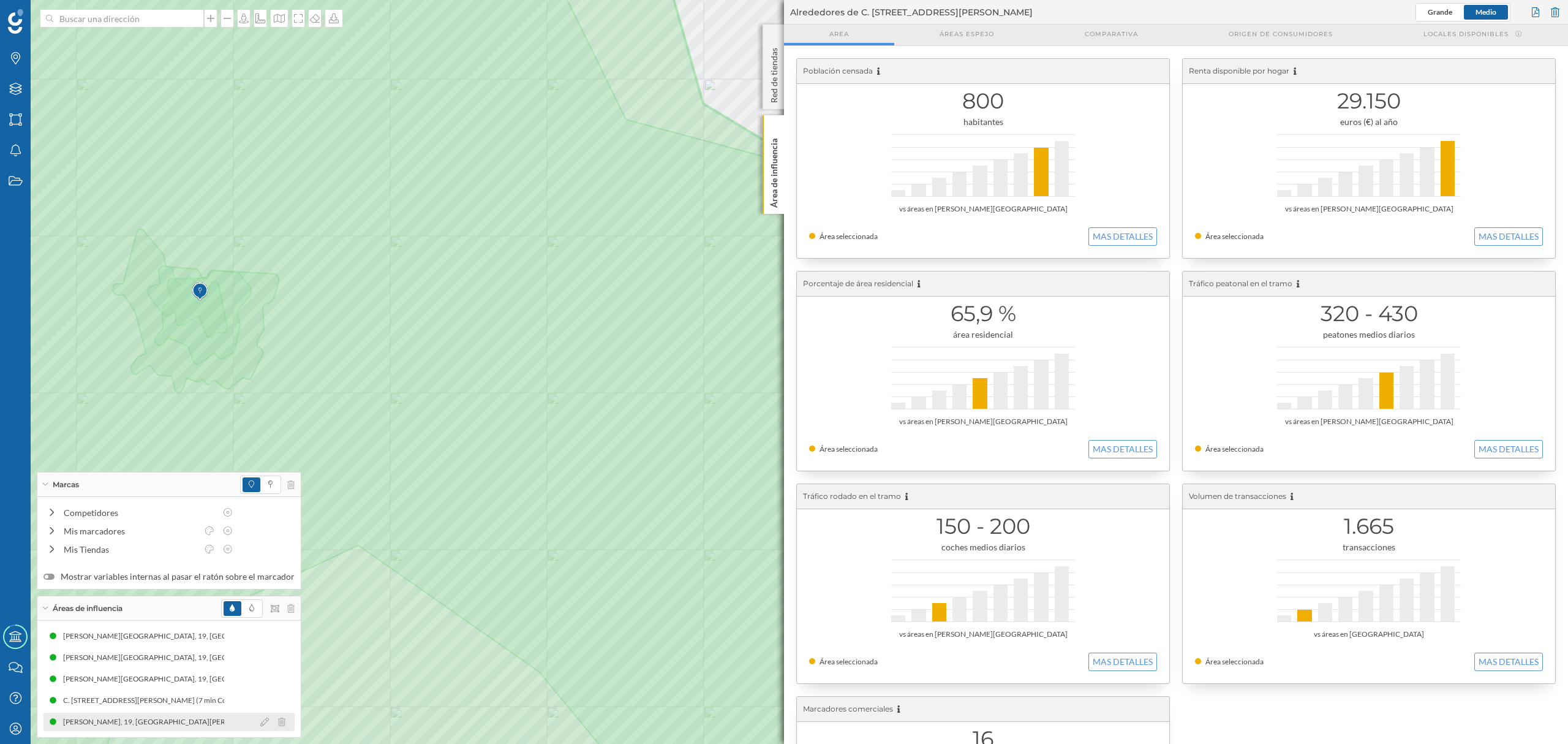
click at [168, 719] on div "[PERSON_NAME], 19, [GEOGRAPHIC_DATA][PERSON_NAME], [GEOGRAPHIC_DATA], [GEOGRAPH…" at bounding box center [282, 722] width 438 height 12
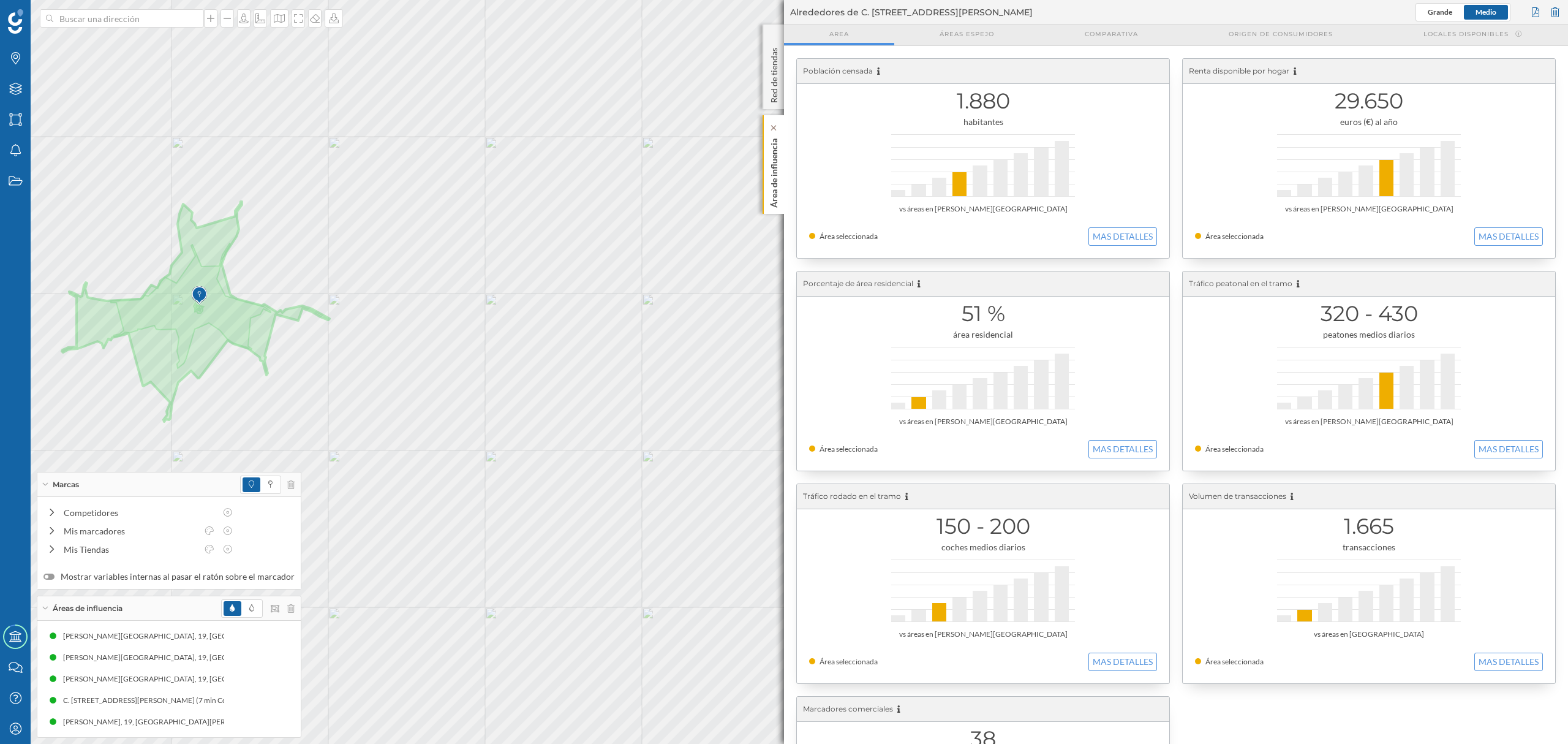
click at [772, 197] on p "Área de influencia" at bounding box center [774, 170] width 12 height 74
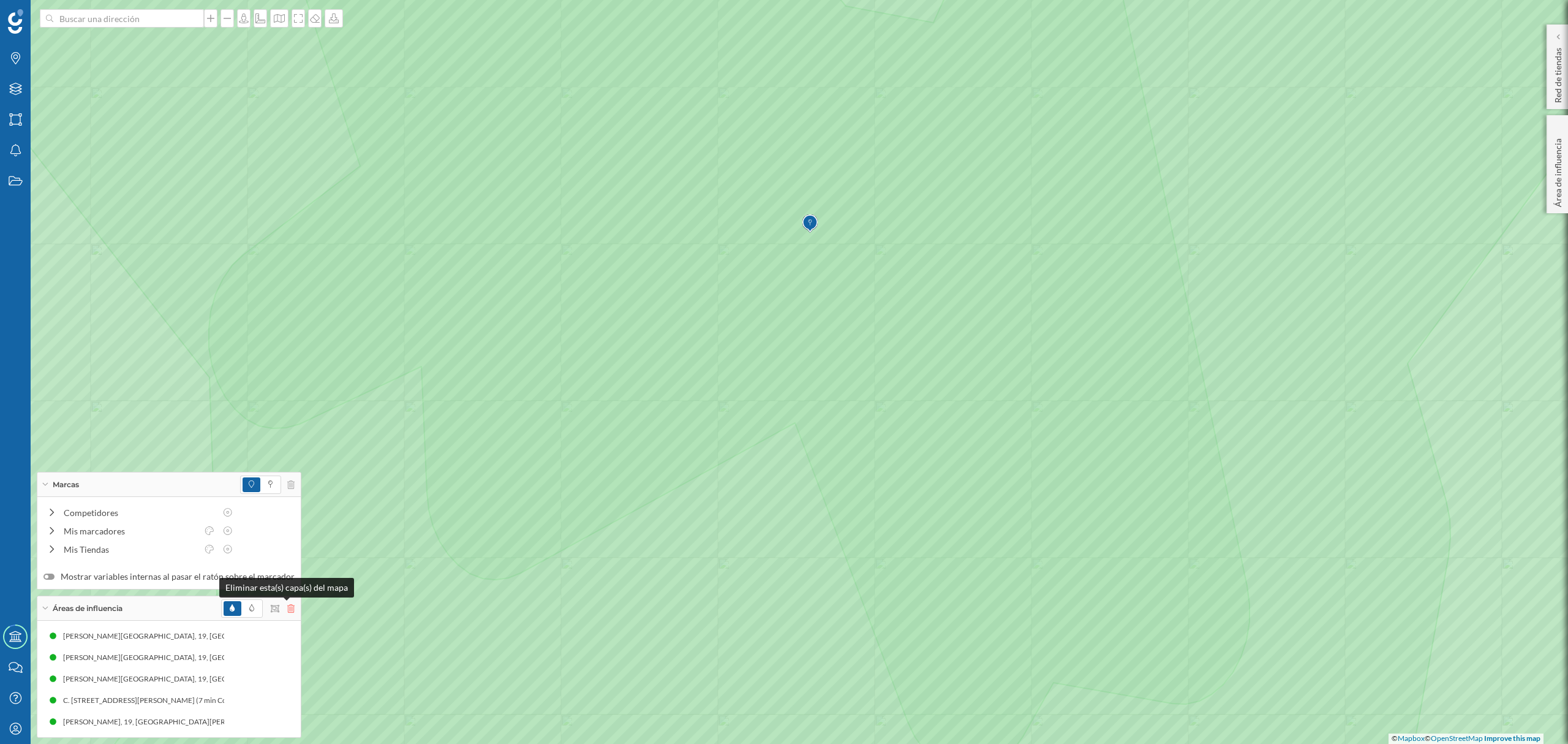
click at [287, 607] on icon at bounding box center [291, 608] width 7 height 9
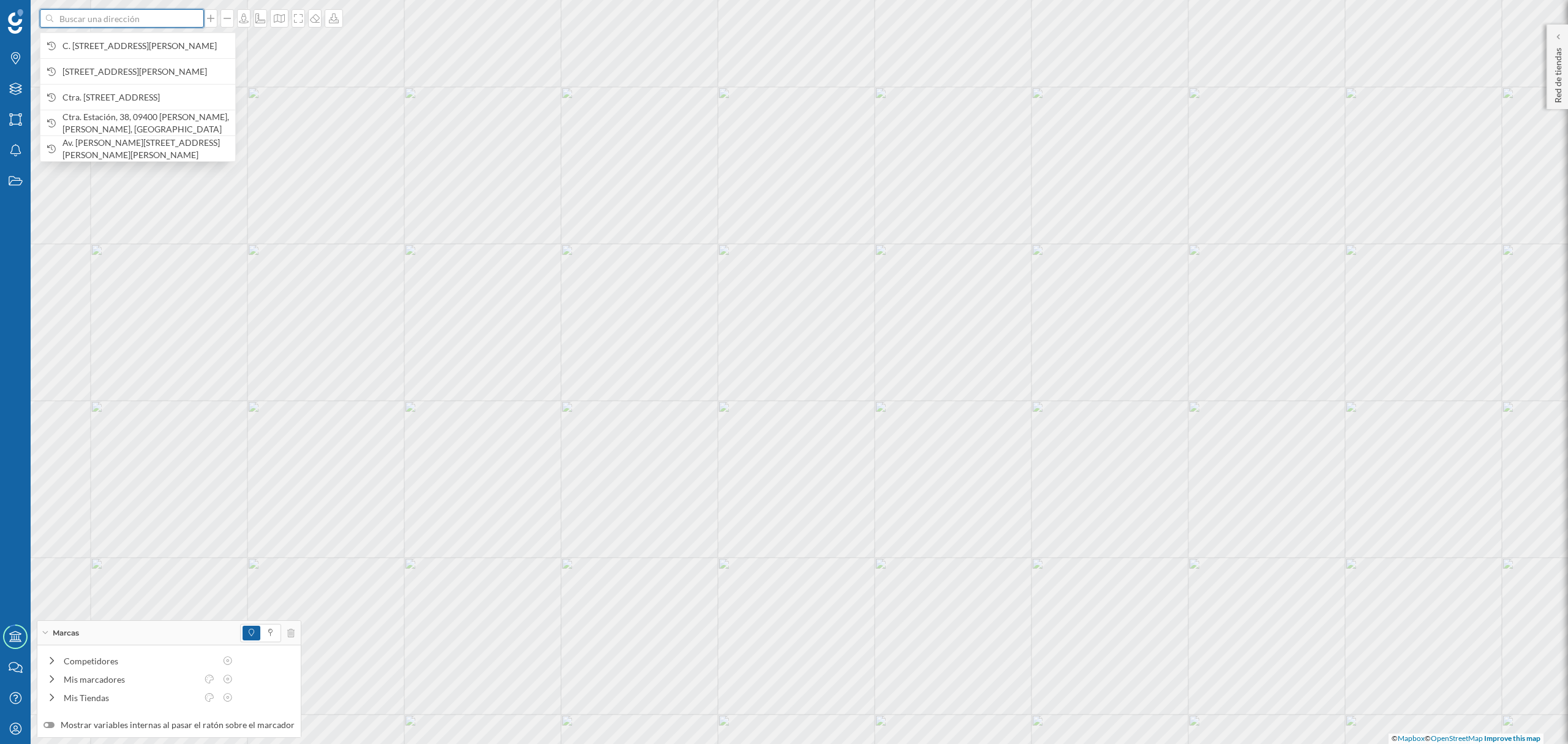
click at [143, 23] on input at bounding box center [122, 18] width 137 height 18
paste input "[STREET_ADDRESS][PERSON_NAME]"
type input "[STREET_ADDRESS][PERSON_NAME]"
click at [157, 45] on b "[STREET_ADDRESS][PERSON_NAME]" at bounding box center [137, 39] width 149 height 10
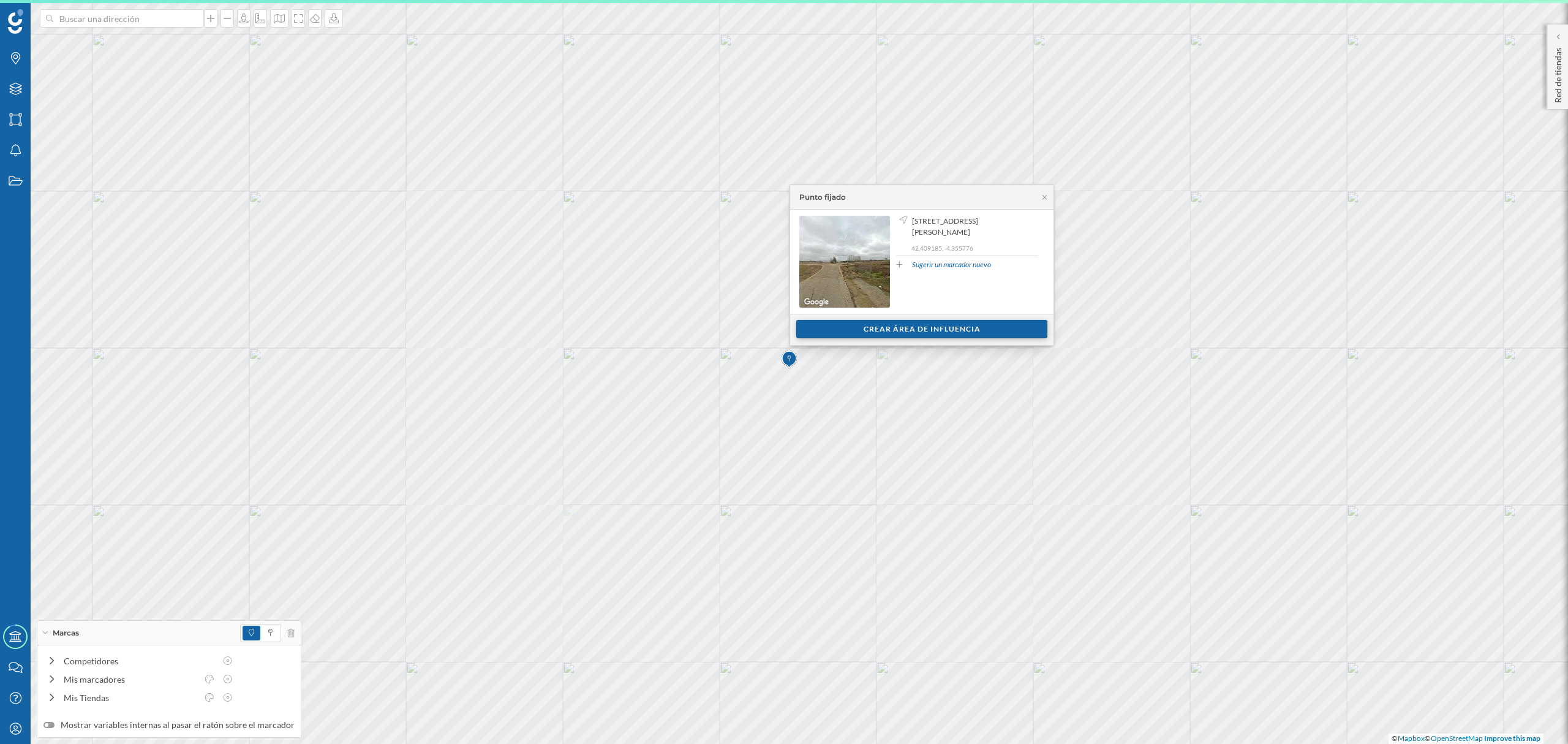
click at [915, 334] on div "Crear área de influencia" at bounding box center [921, 329] width 251 height 18
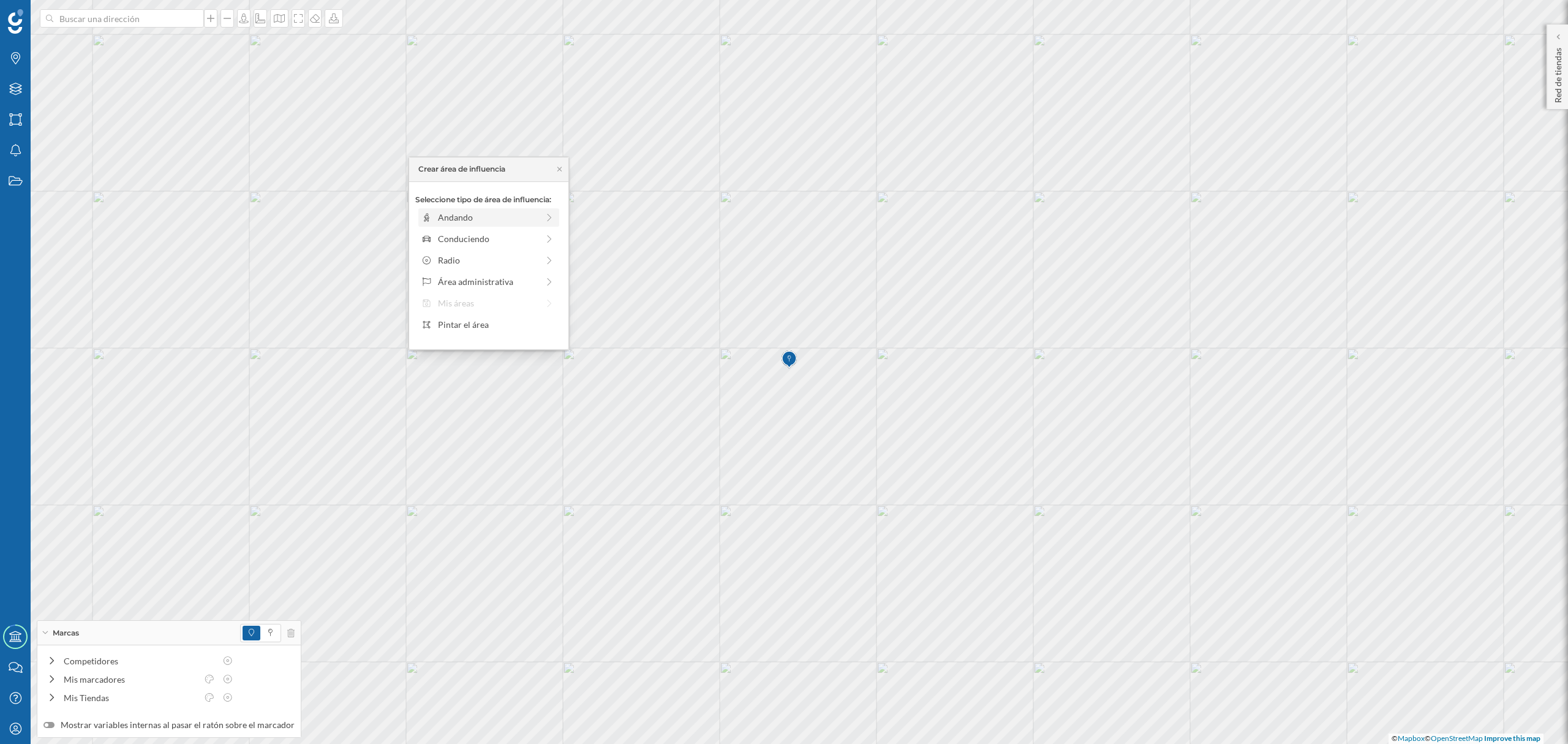
click at [490, 222] on div "Andando" at bounding box center [487, 217] width 100 height 13
click at [486, 307] on div "Crear área de influencia" at bounding box center [489, 305] width 147 height 18
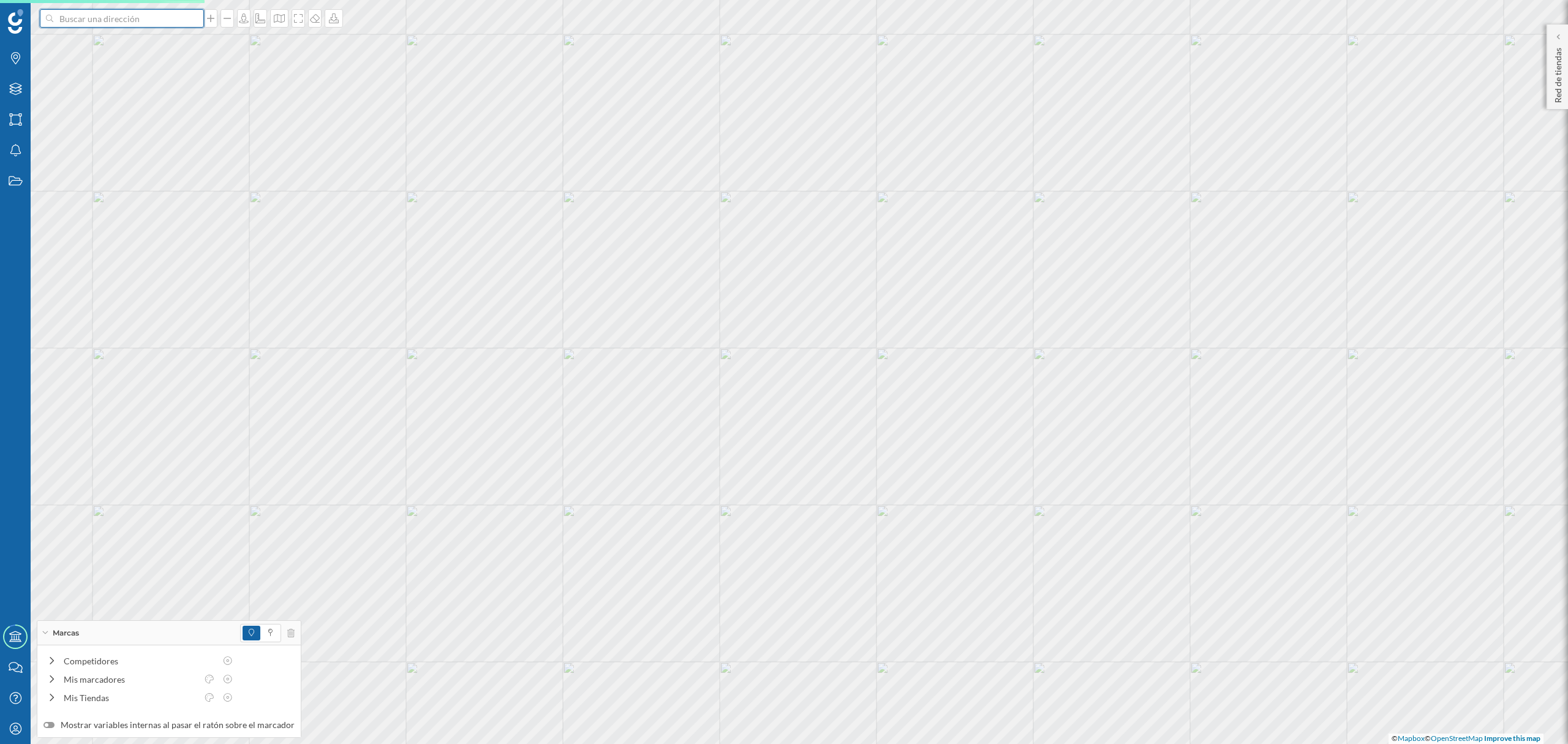
click at [124, 20] on input at bounding box center [122, 18] width 137 height 18
click at [141, 46] on span "[STREET_ADDRESS][PERSON_NAME]" at bounding box center [146, 46] width 167 height 12
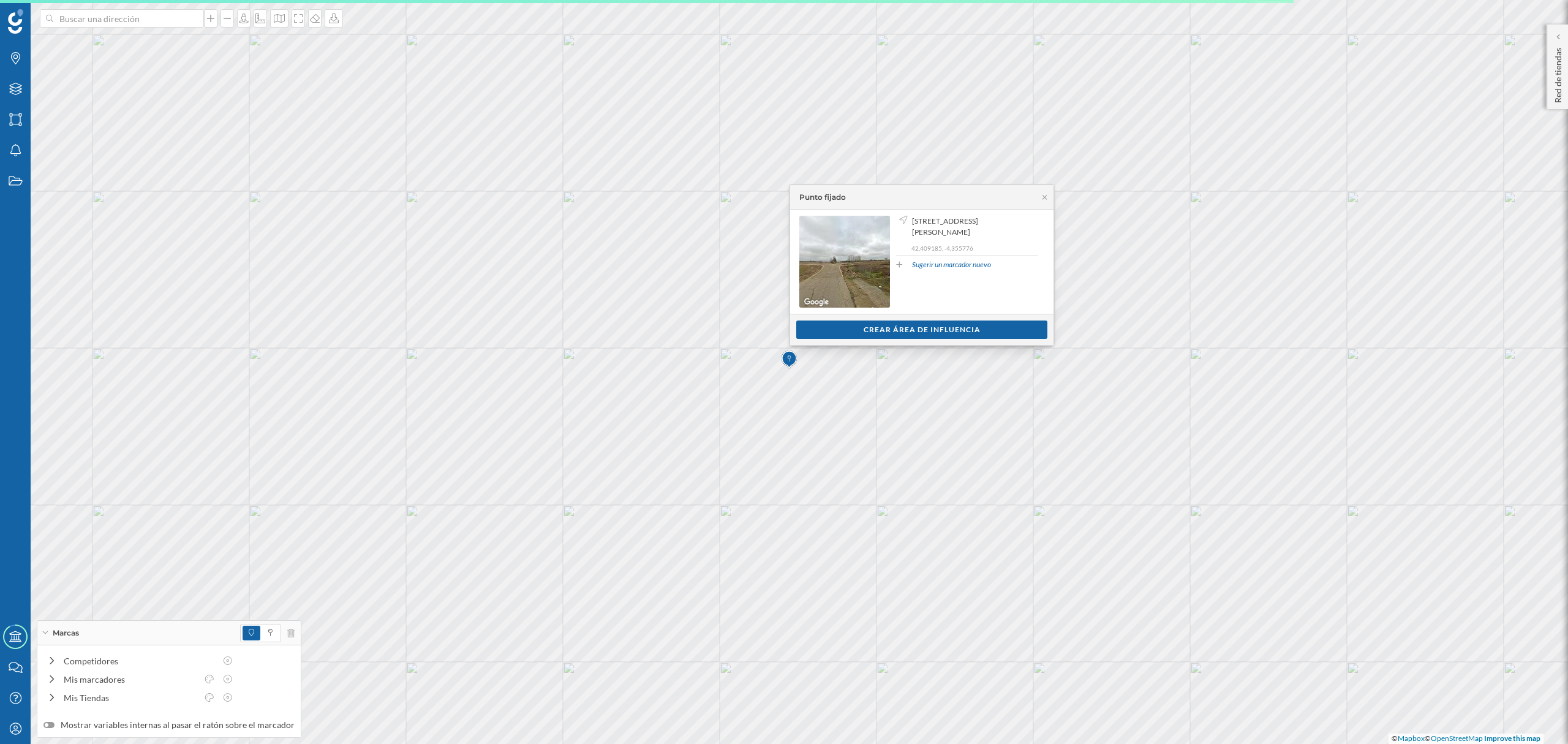
click at [1046, 202] on div "Punto fijado" at bounding box center [921, 197] width 263 height 25
click at [1039, 202] on div "Punto fijado" at bounding box center [921, 197] width 263 height 25
click at [1044, 199] on icon at bounding box center [1044, 197] width 9 height 7
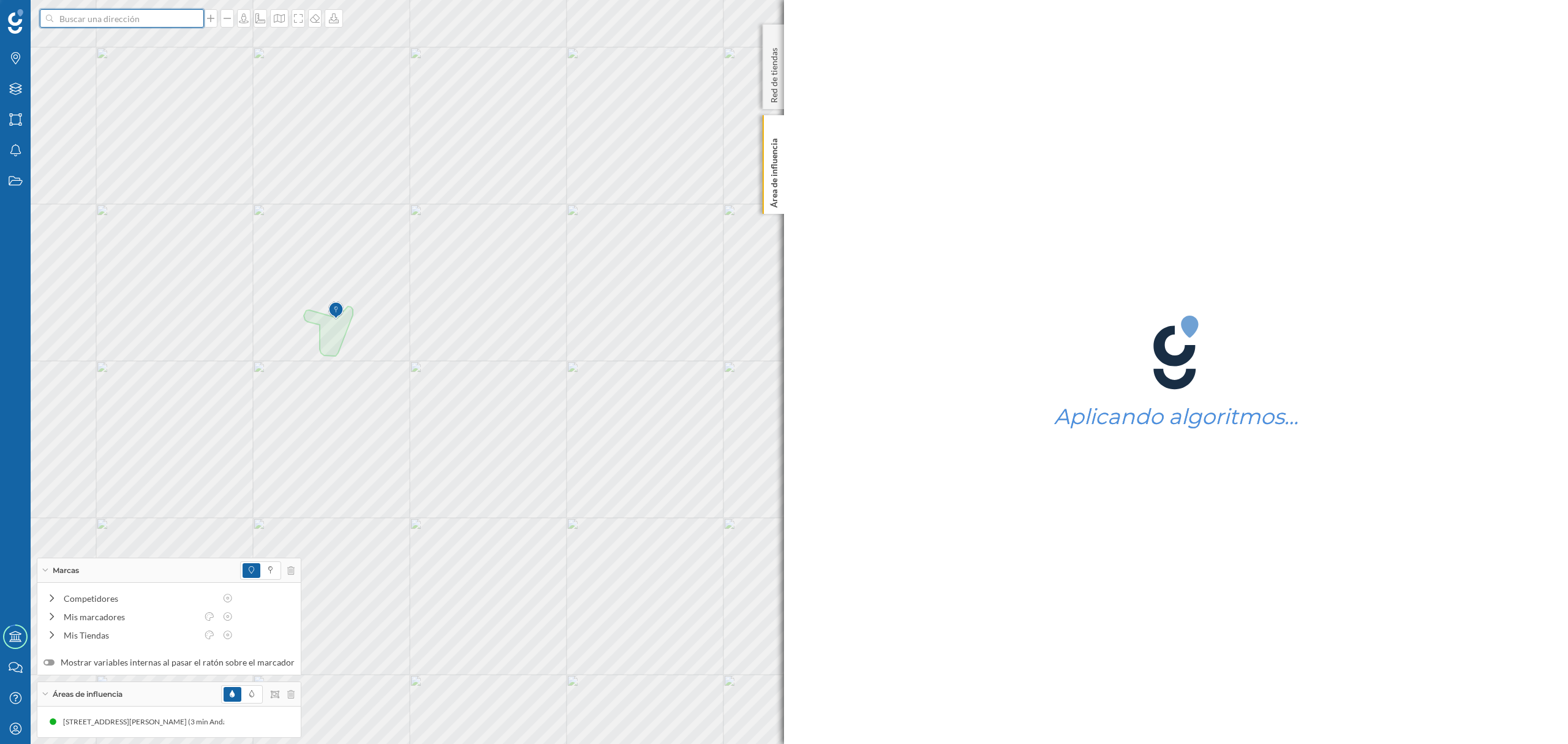
click at [94, 15] on input at bounding box center [122, 18] width 137 height 18
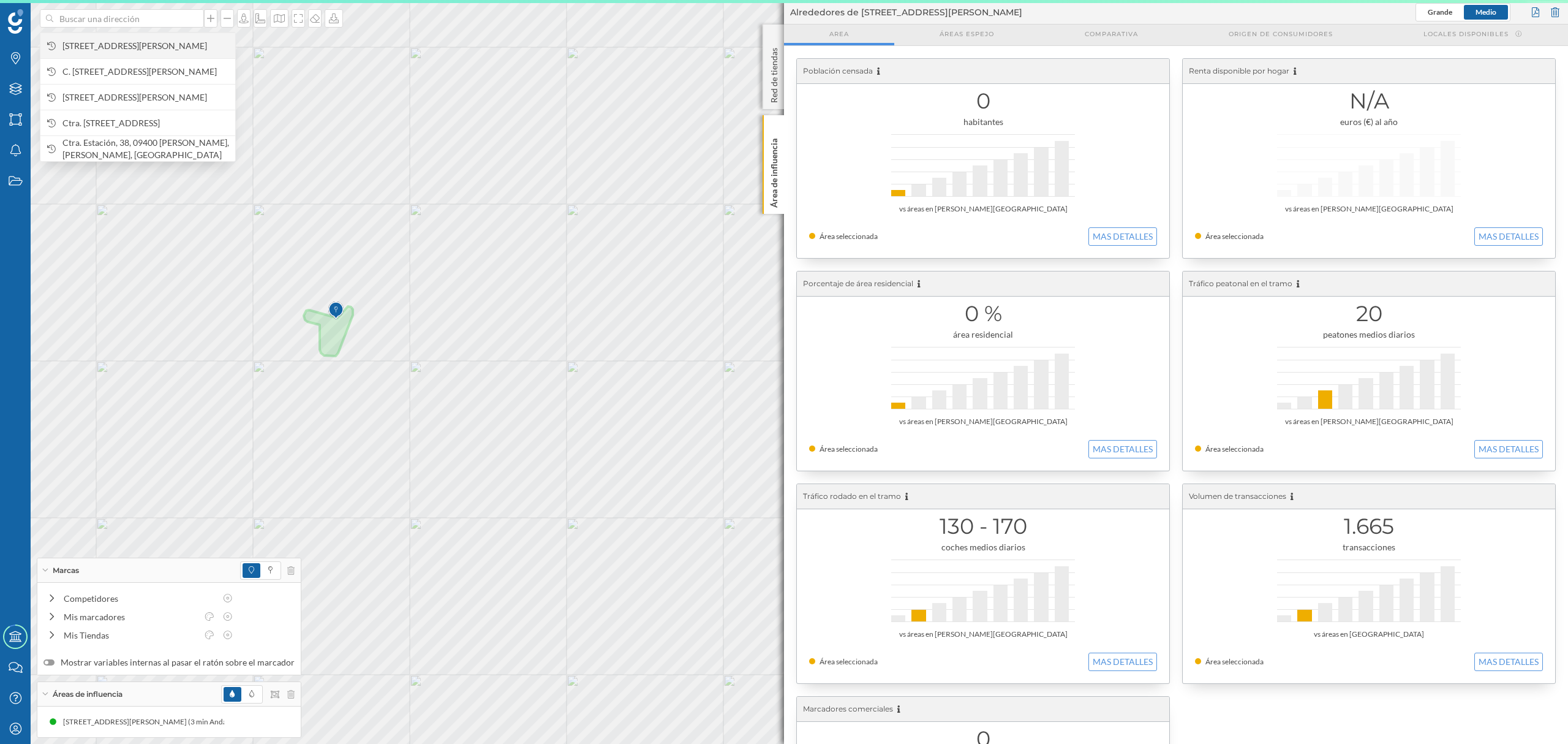
click at [116, 45] on span "[STREET_ADDRESS][PERSON_NAME]" at bounding box center [146, 46] width 167 height 12
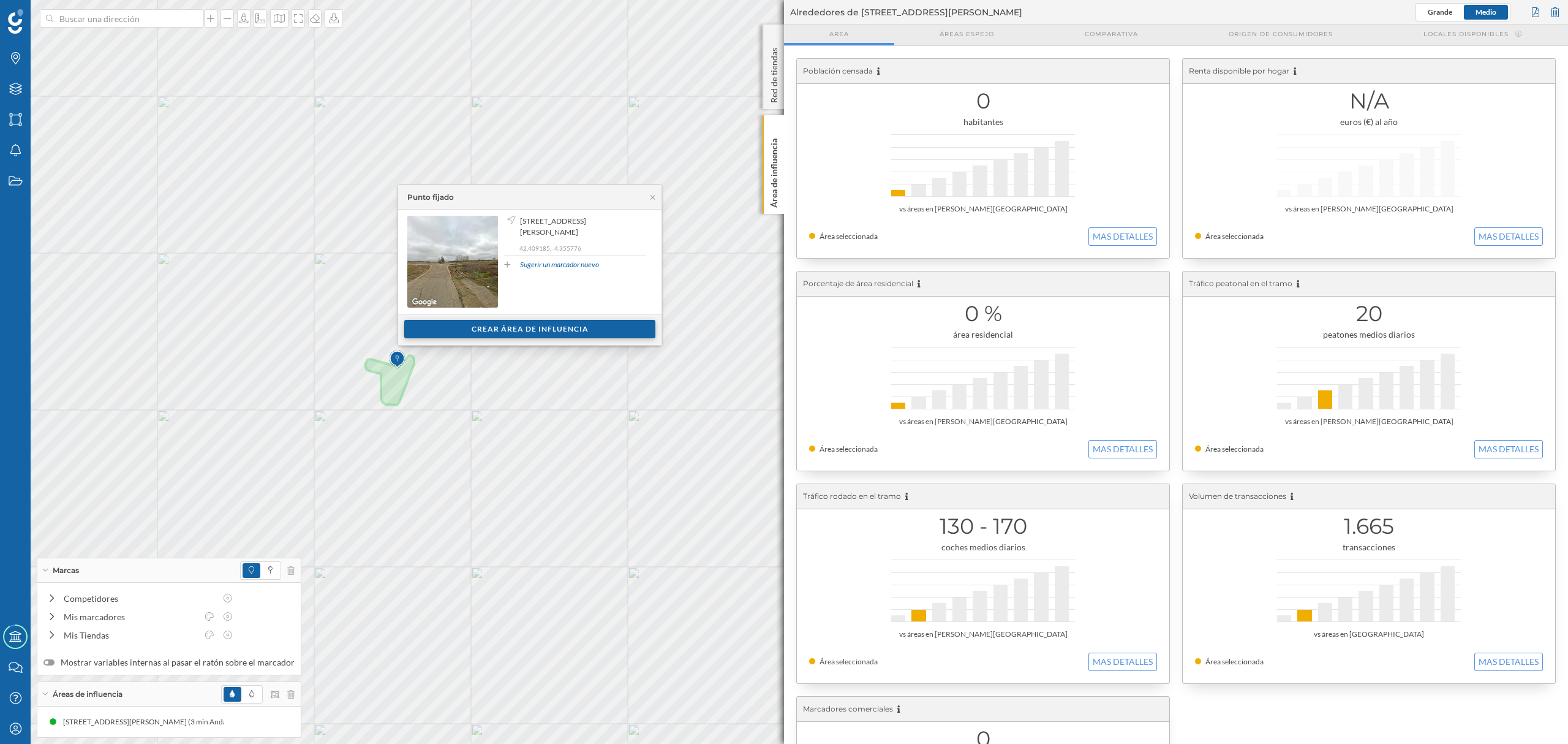
click at [511, 328] on div "Crear área de influencia" at bounding box center [530, 329] width 251 height 18
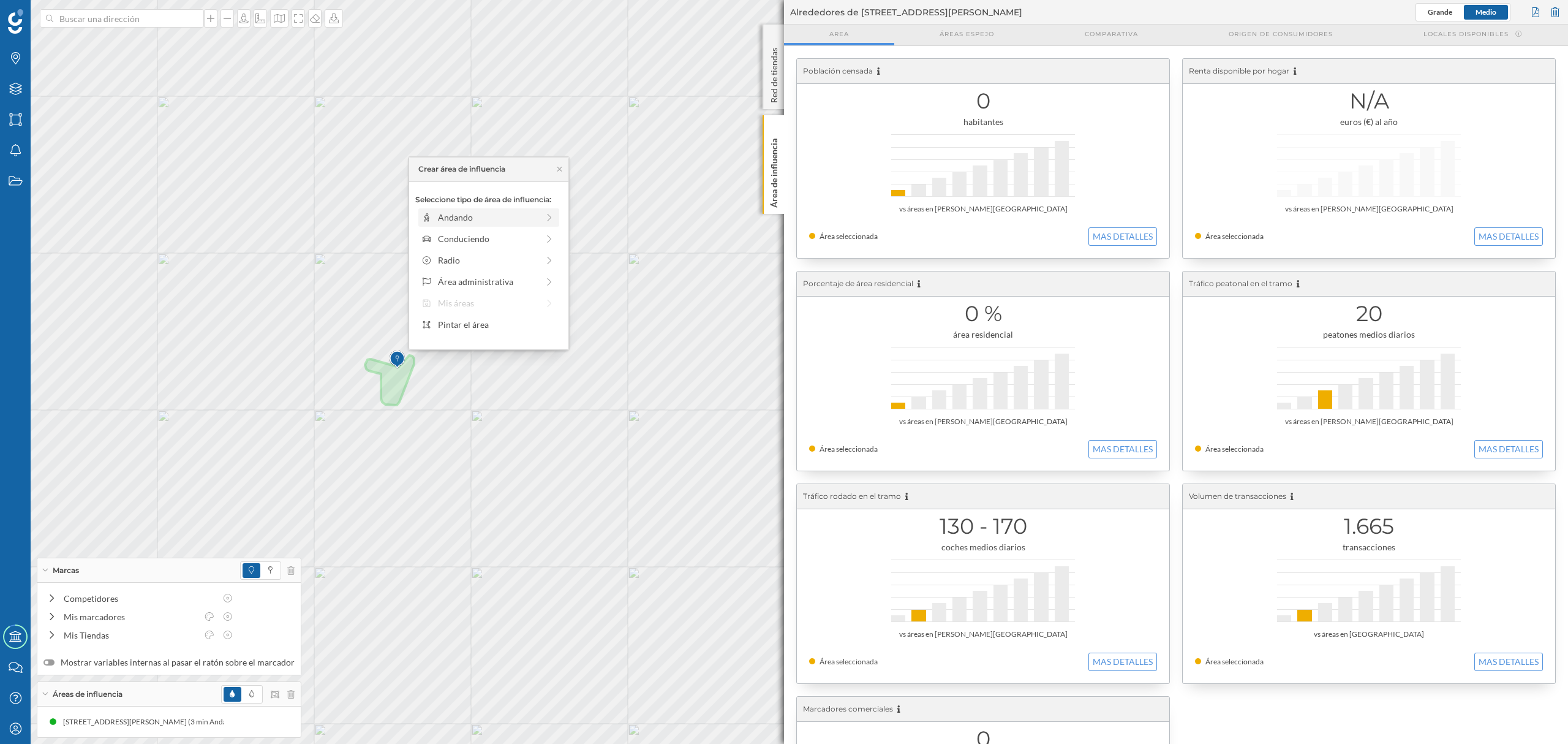
click at [486, 221] on div "Andando" at bounding box center [487, 217] width 100 height 13
drag, startPoint x: 432, startPoint y: 238, endPoint x: 446, endPoint y: 239, distance: 14.0
click at [446, 239] on div at bounding box center [446, 234] width 12 height 12
click at [478, 305] on div "Crear área de influencia" at bounding box center [489, 305] width 147 height 18
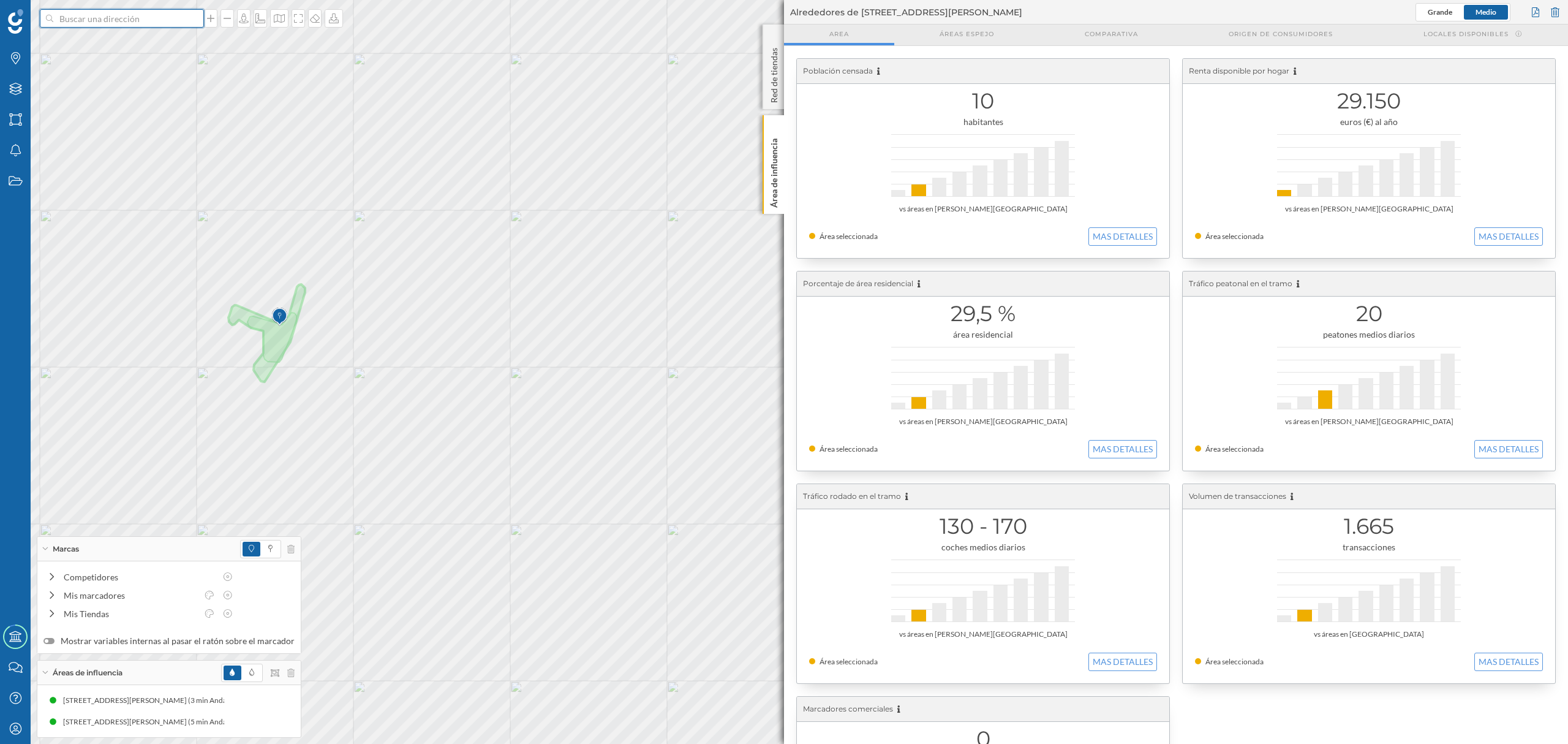
click at [150, 22] on input at bounding box center [122, 18] width 137 height 18
click at [156, 48] on span "[STREET_ADDRESS][PERSON_NAME]" at bounding box center [146, 46] width 167 height 12
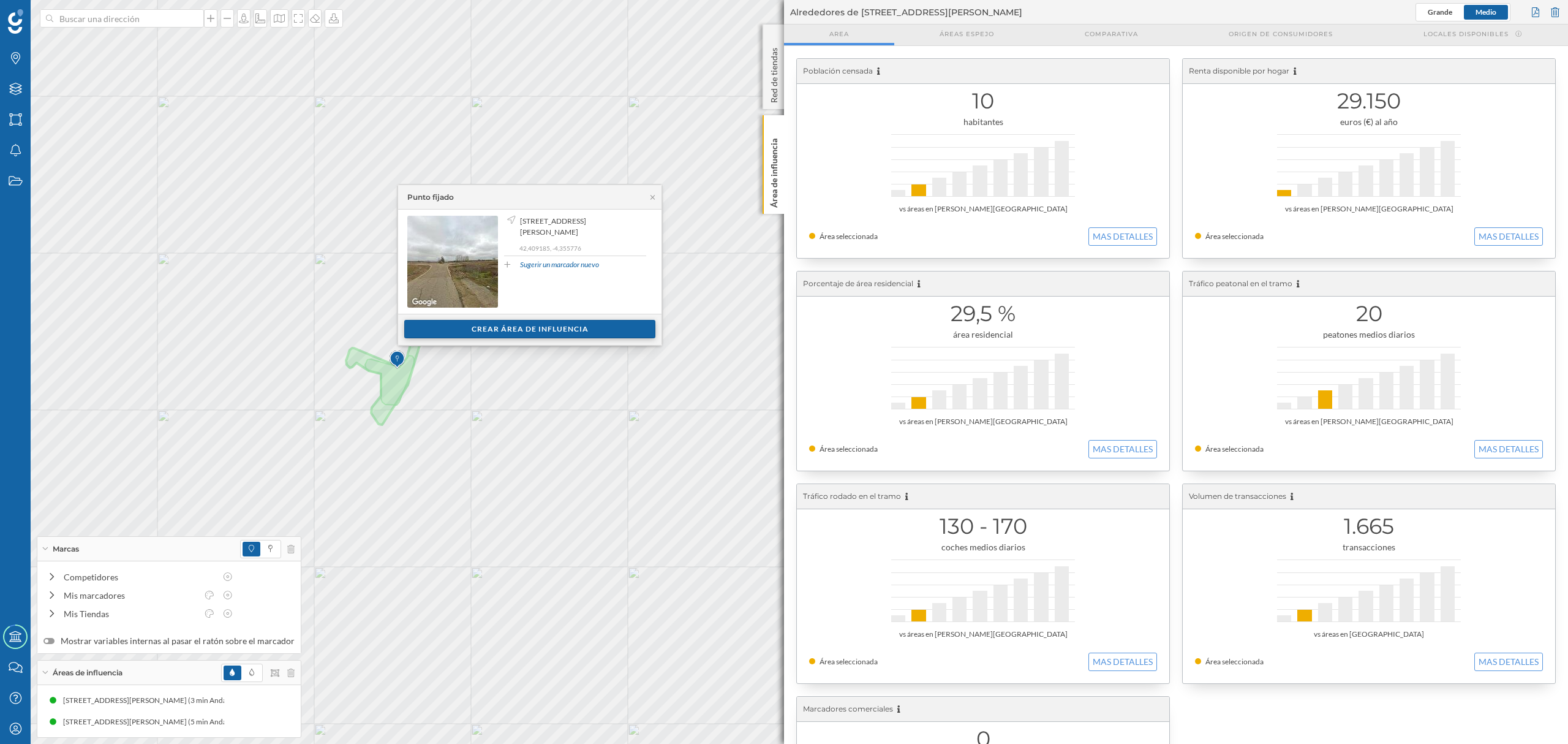
click at [448, 323] on div "Crear área de influencia" at bounding box center [530, 329] width 251 height 18
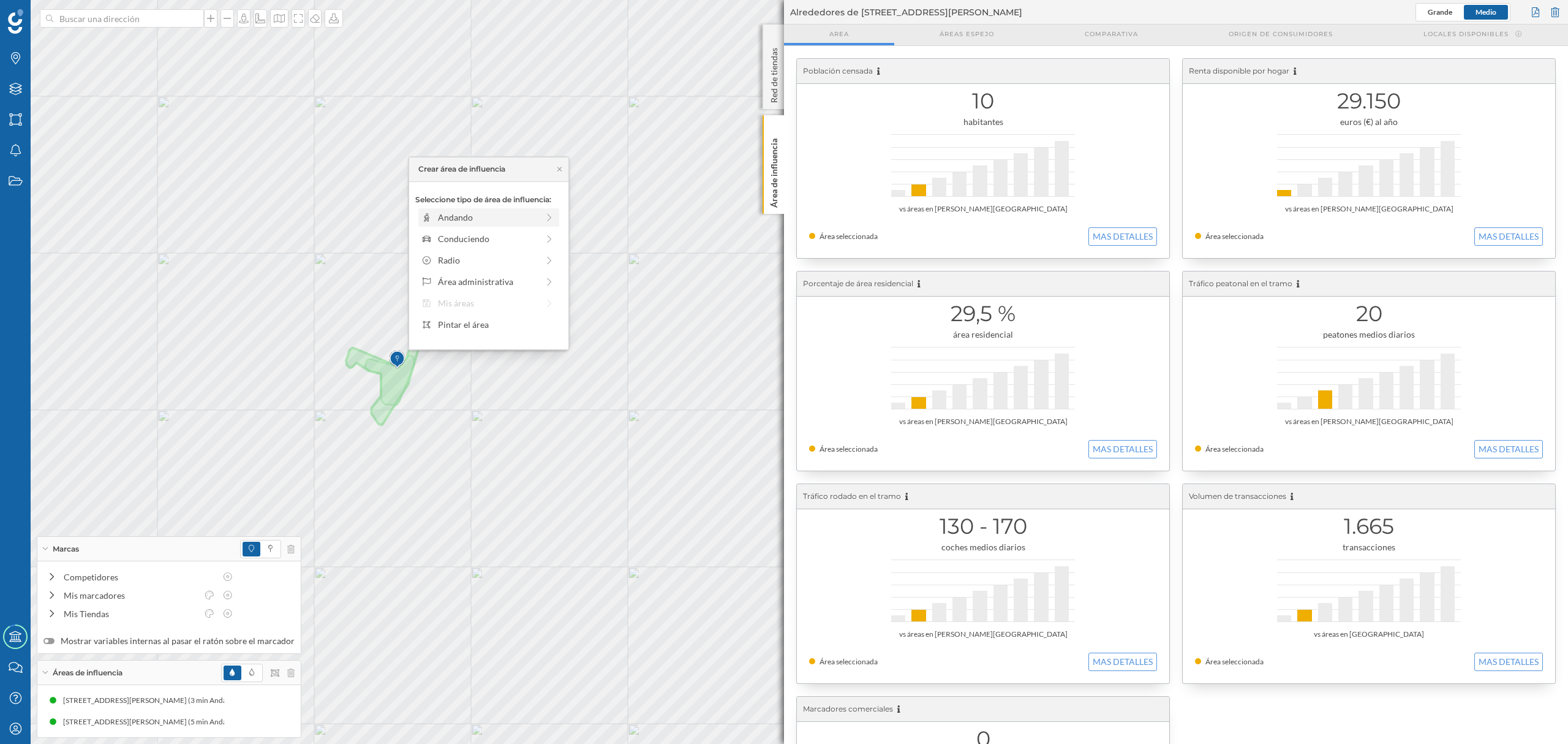
click at [446, 224] on div "Andando" at bounding box center [489, 218] width 141 height 18
drag, startPoint x: 433, startPoint y: 239, endPoint x: 473, endPoint y: 239, distance: 40.0
click at [473, 239] on div at bounding box center [472, 234] width 12 height 12
click at [474, 302] on div "Crear área de influencia" at bounding box center [489, 305] width 147 height 18
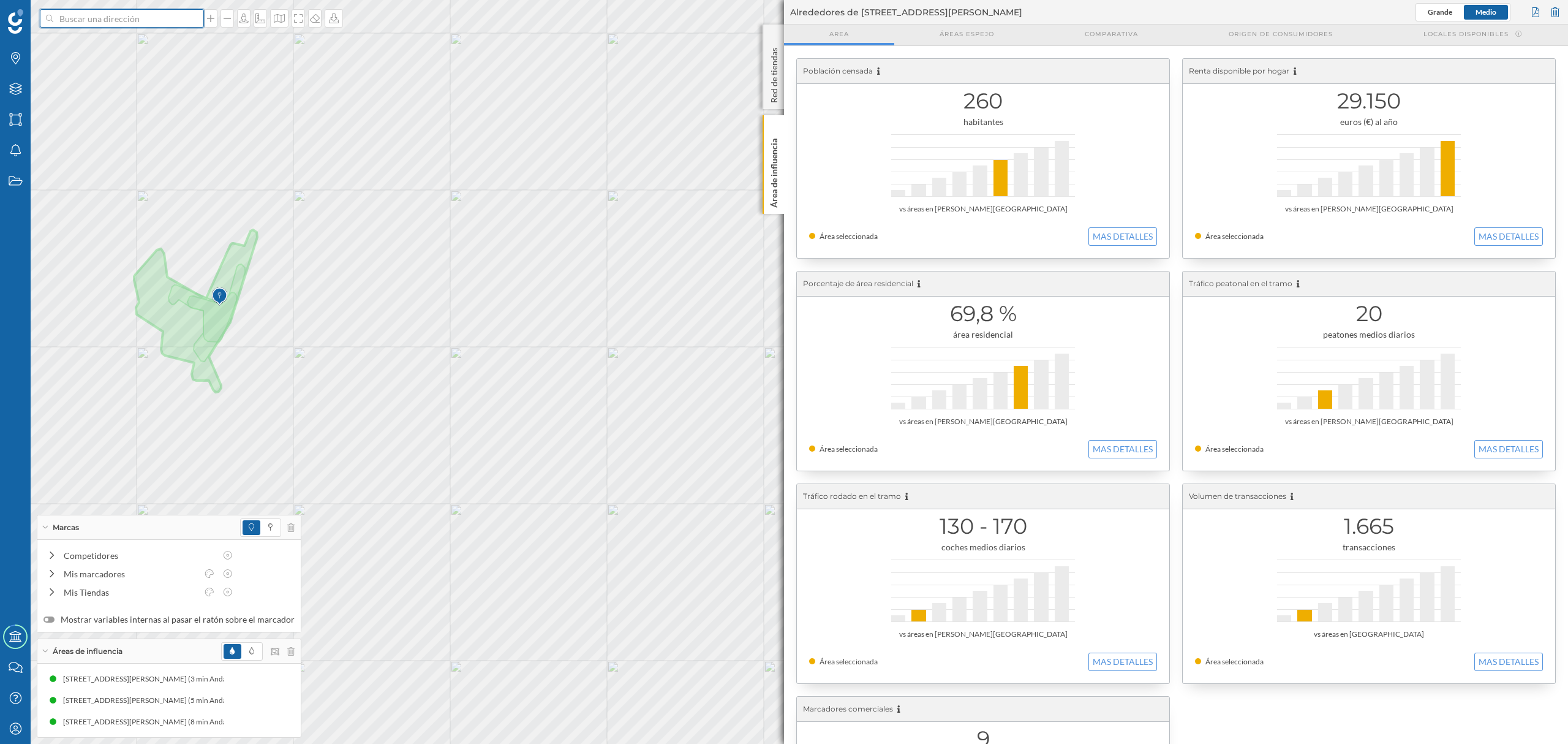
click at [123, 15] on input at bounding box center [122, 18] width 137 height 18
click at [140, 40] on span "[STREET_ADDRESS][PERSON_NAME]" at bounding box center [146, 46] width 167 height 12
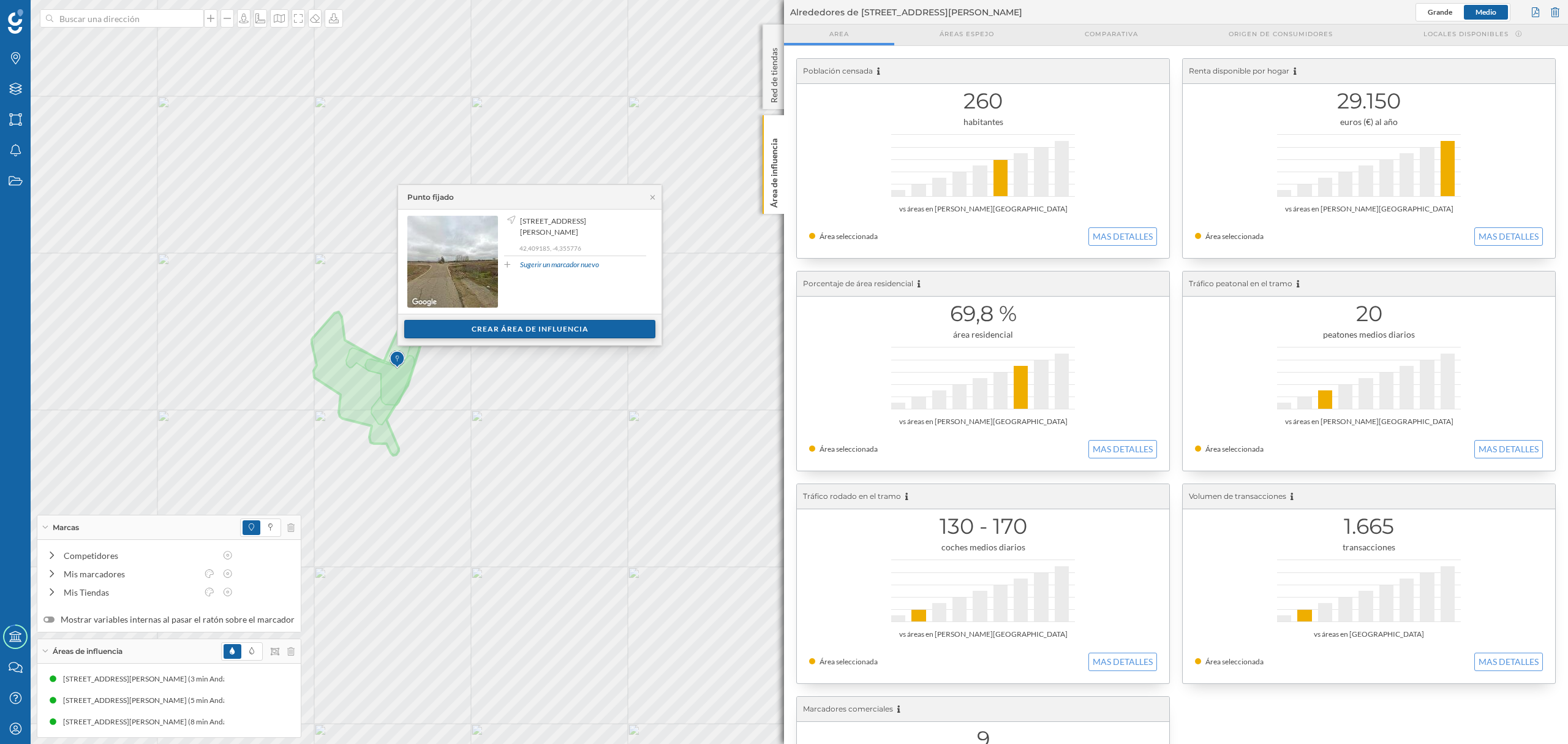
click at [510, 338] on div "Crear área de influencia" at bounding box center [530, 329] width 251 height 18
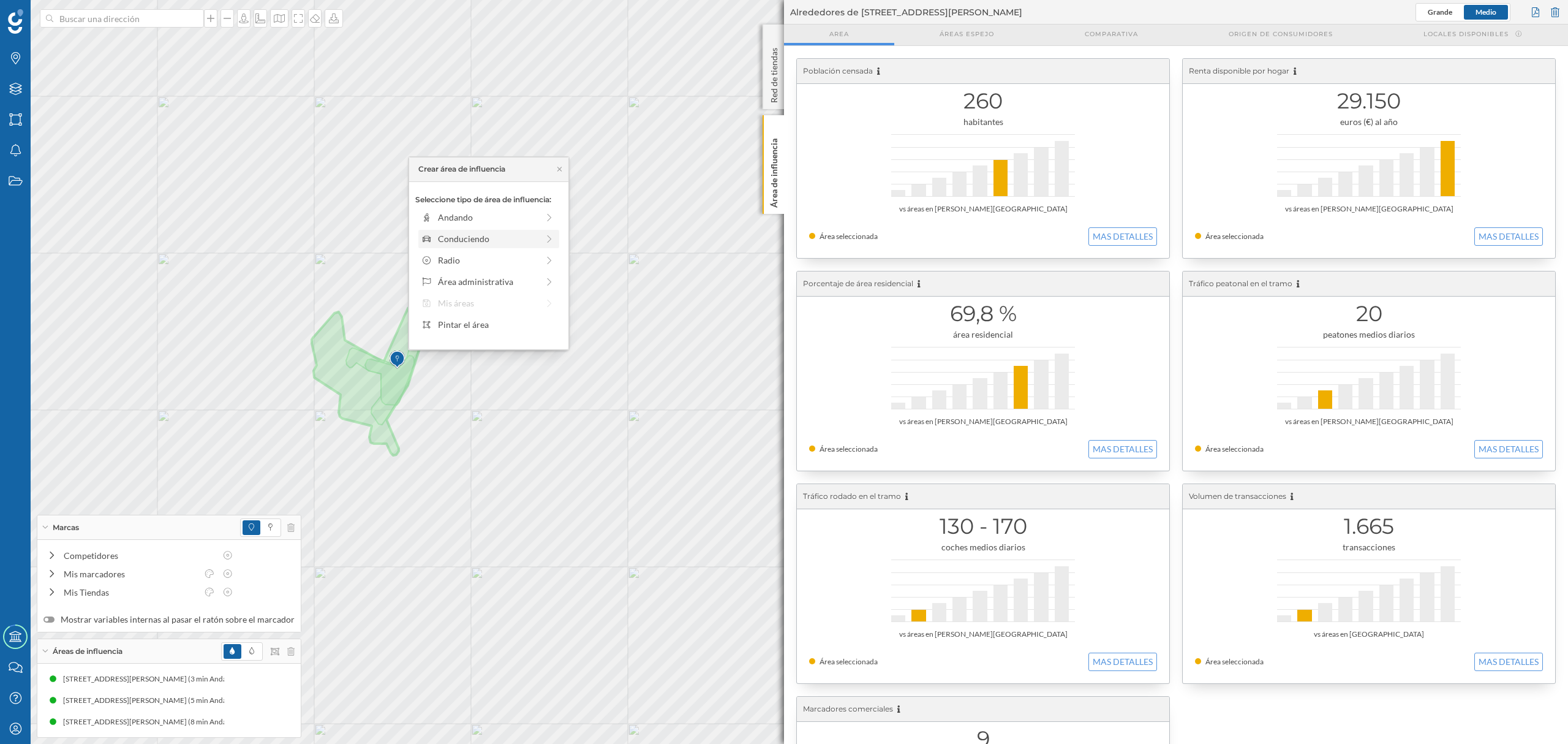
click at [478, 237] on div "Conduciendo" at bounding box center [487, 239] width 100 height 13
drag, startPoint x: 439, startPoint y: 239, endPoint x: 466, endPoint y: 232, distance: 27.9
click at [466, 232] on div at bounding box center [465, 234] width 12 height 12
click at [463, 337] on div "Crear área de influencia" at bounding box center [489, 326] width 159 height 31
click at [471, 322] on div "Crear área de influencia" at bounding box center [489, 326] width 147 height 18
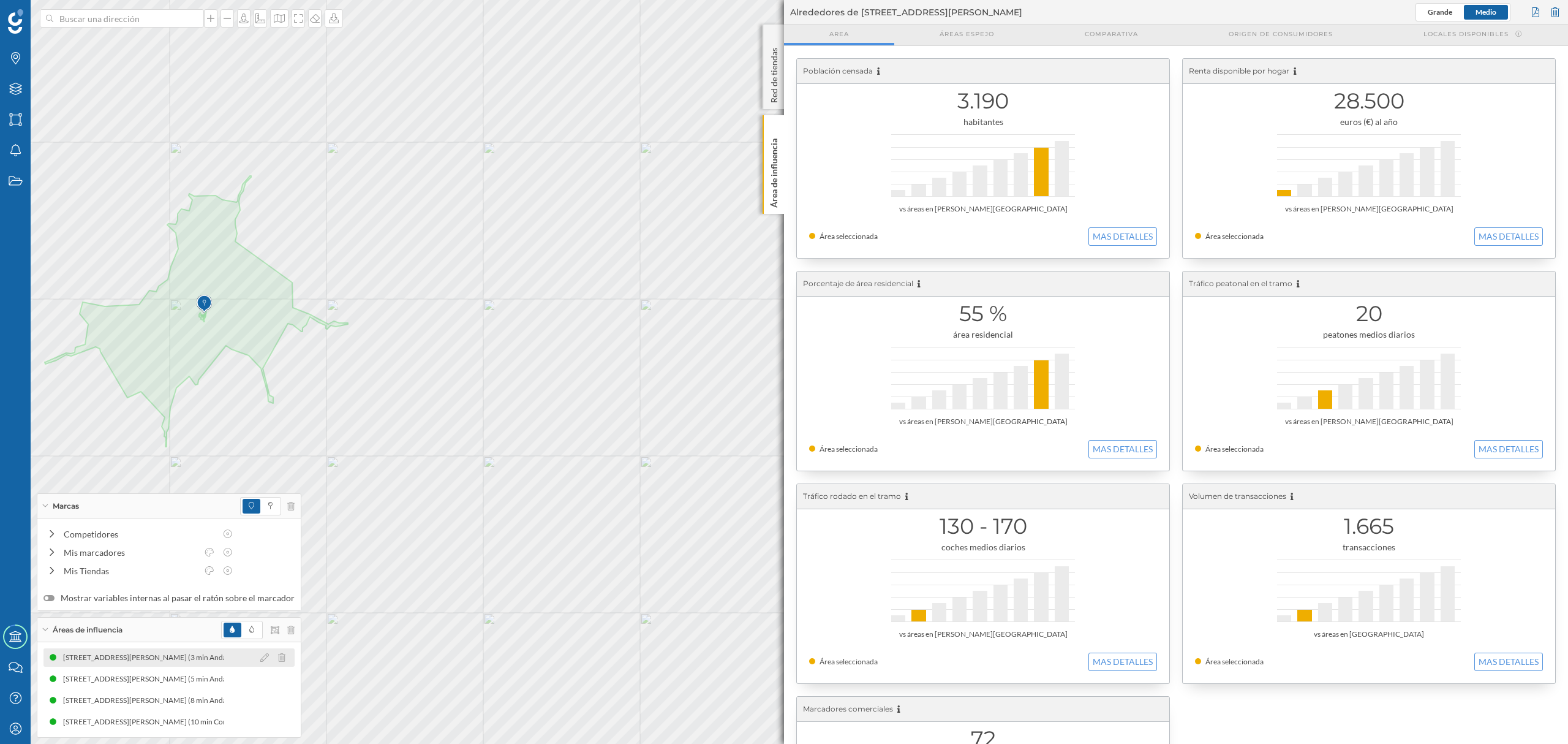
click at [173, 664] on div "[STREET_ADDRESS][PERSON_NAME][PERSON_NAME] (3 min Andando) [STREET_ADDRESS][PER…" at bounding box center [169, 657] width 251 height 18
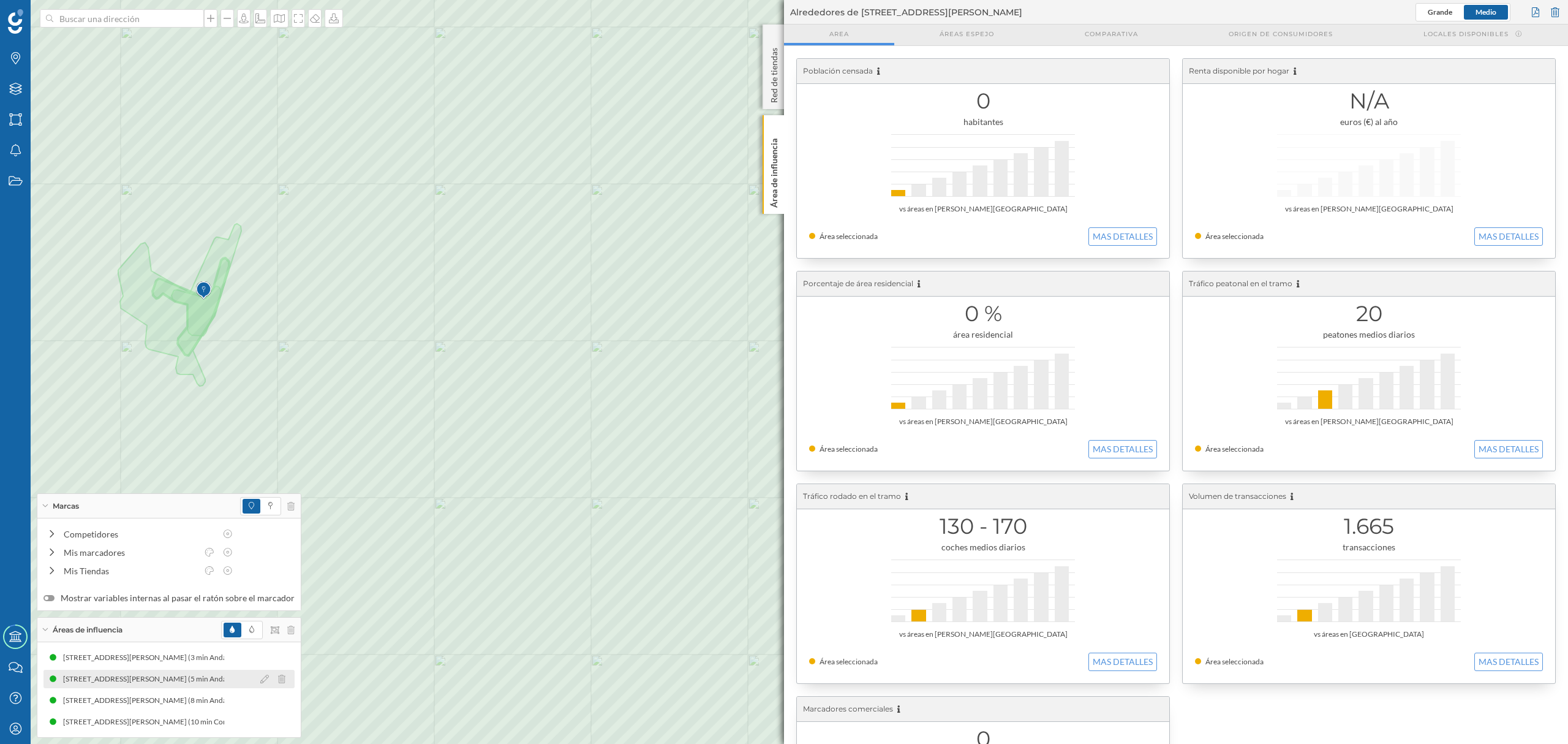
click at [202, 674] on div "[STREET_ADDRESS][PERSON_NAME] (5 min Andando)" at bounding box center [156, 679] width 185 height 12
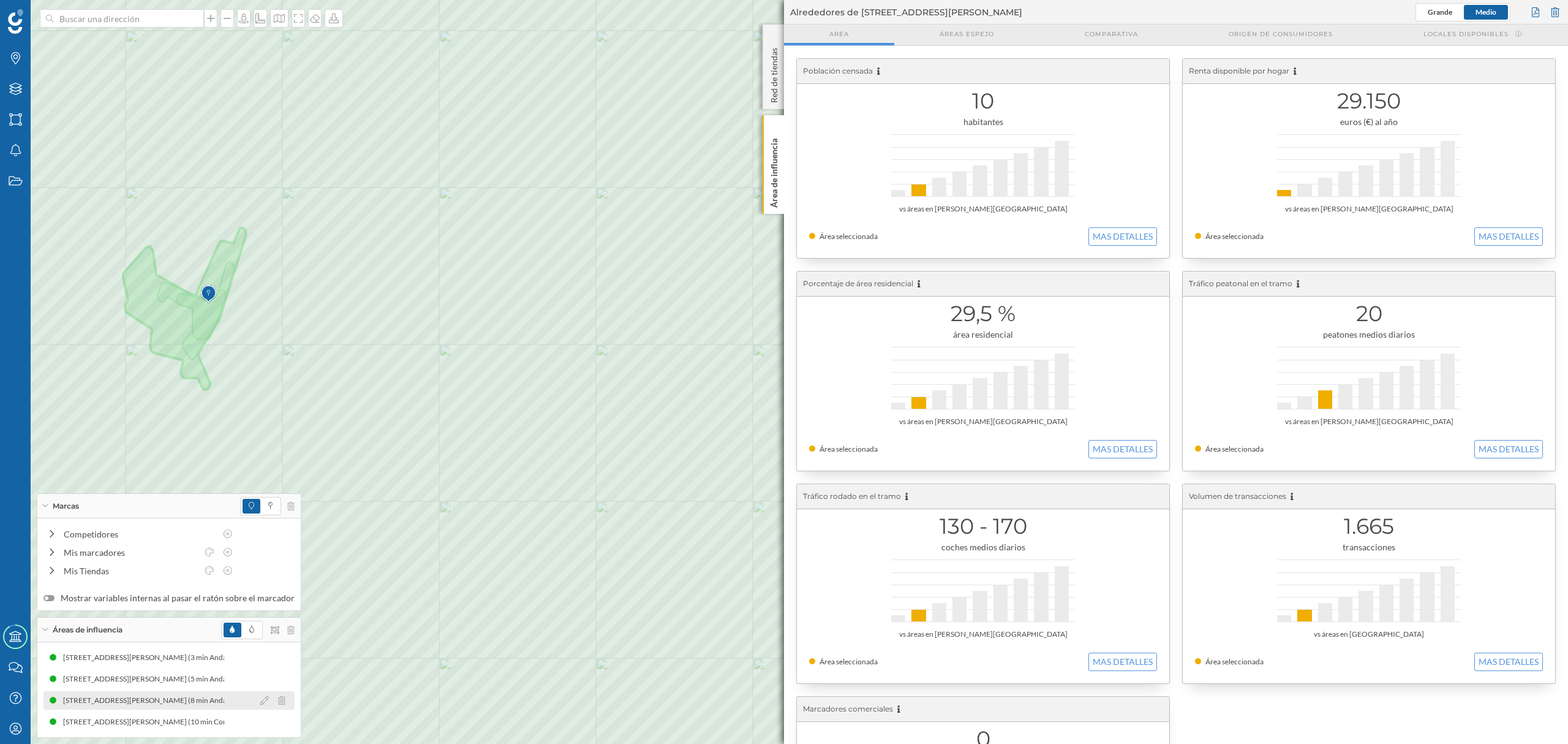
click at [211, 704] on div "[STREET_ADDRESS][PERSON_NAME] (8 min Andando)" at bounding box center [155, 700] width 185 height 12
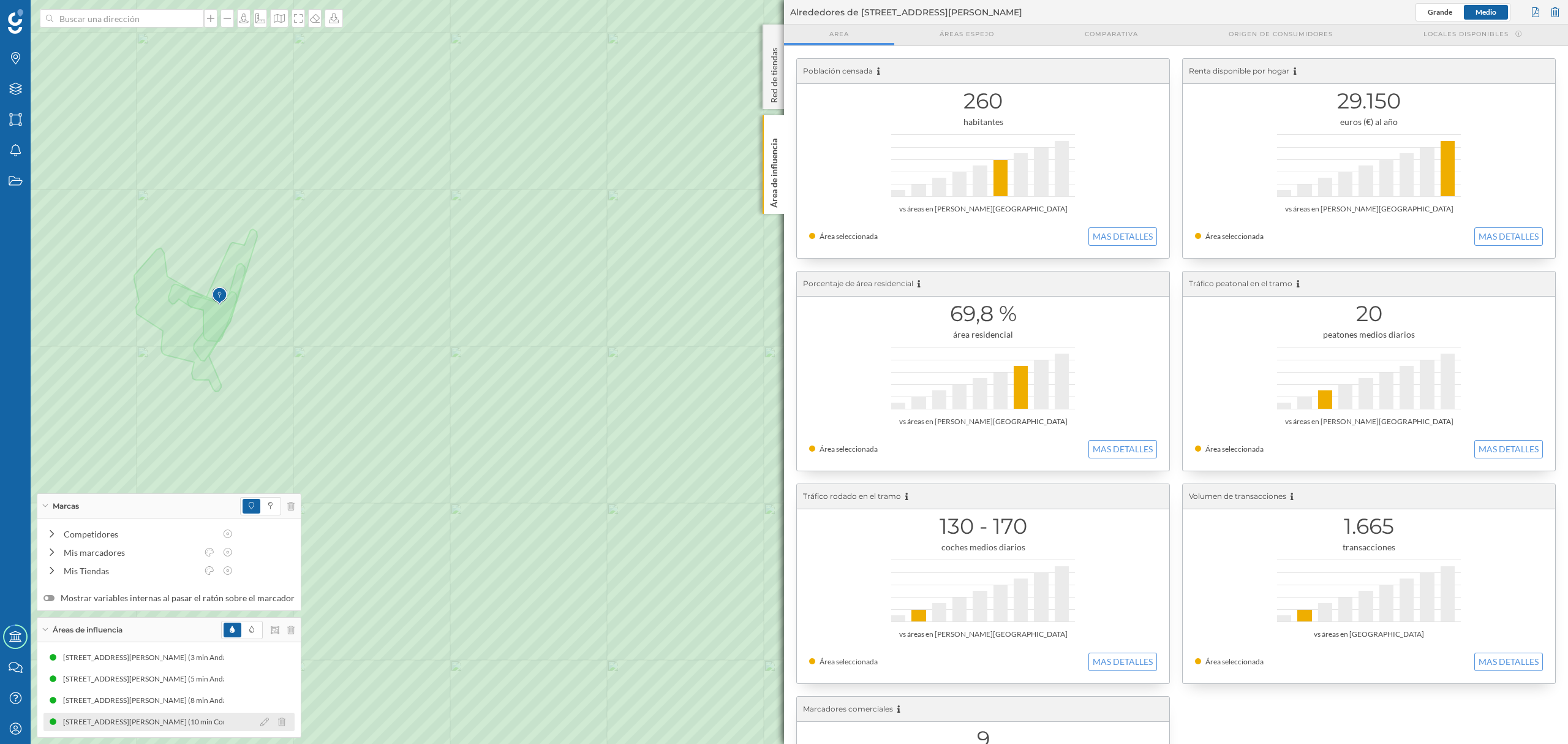
click at [169, 721] on div "[STREET_ADDRESS][PERSON_NAME] (10 min Conduciendo)" at bounding box center [165, 722] width 203 height 12
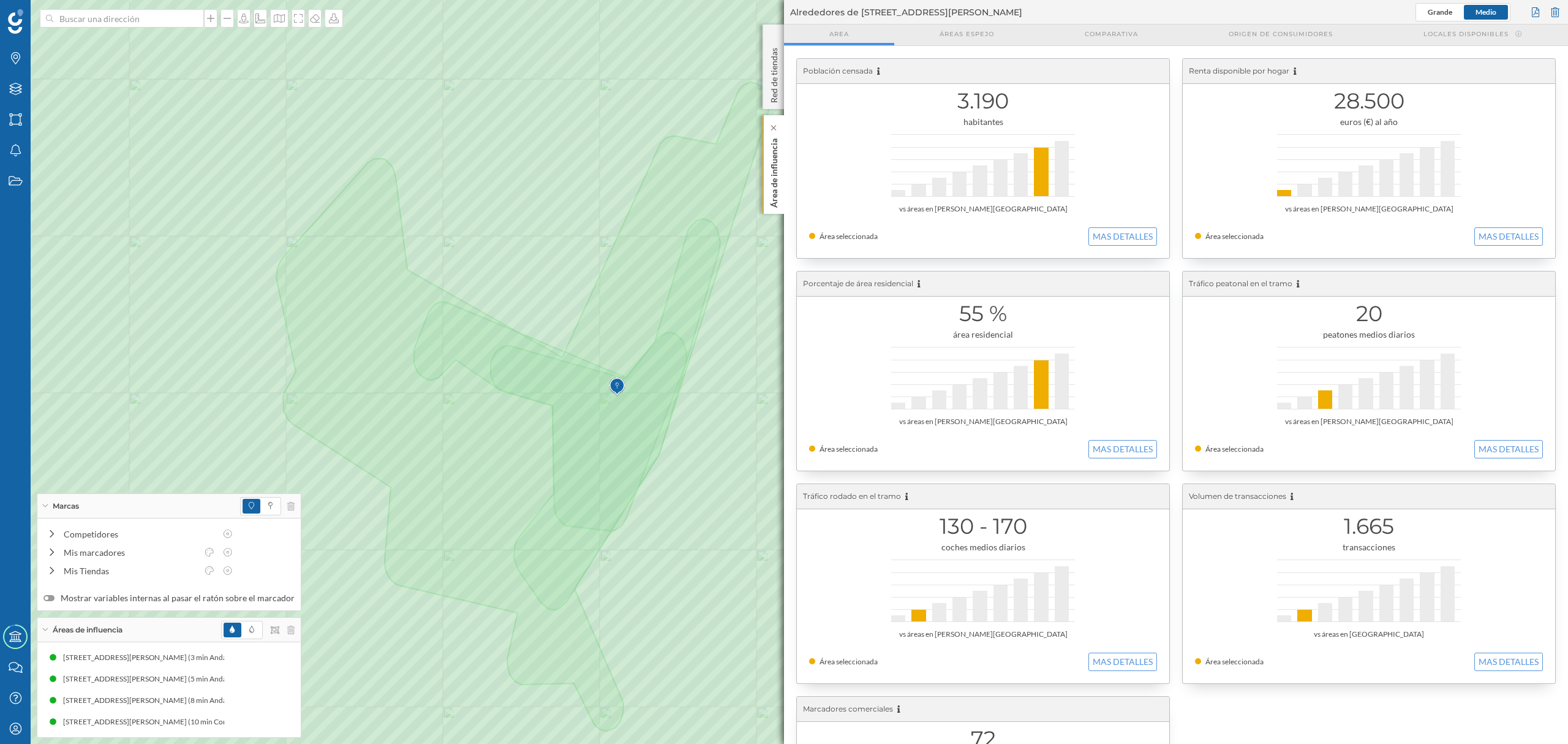
click at [770, 208] on div "Área de influencia" at bounding box center [773, 164] width 22 height 98
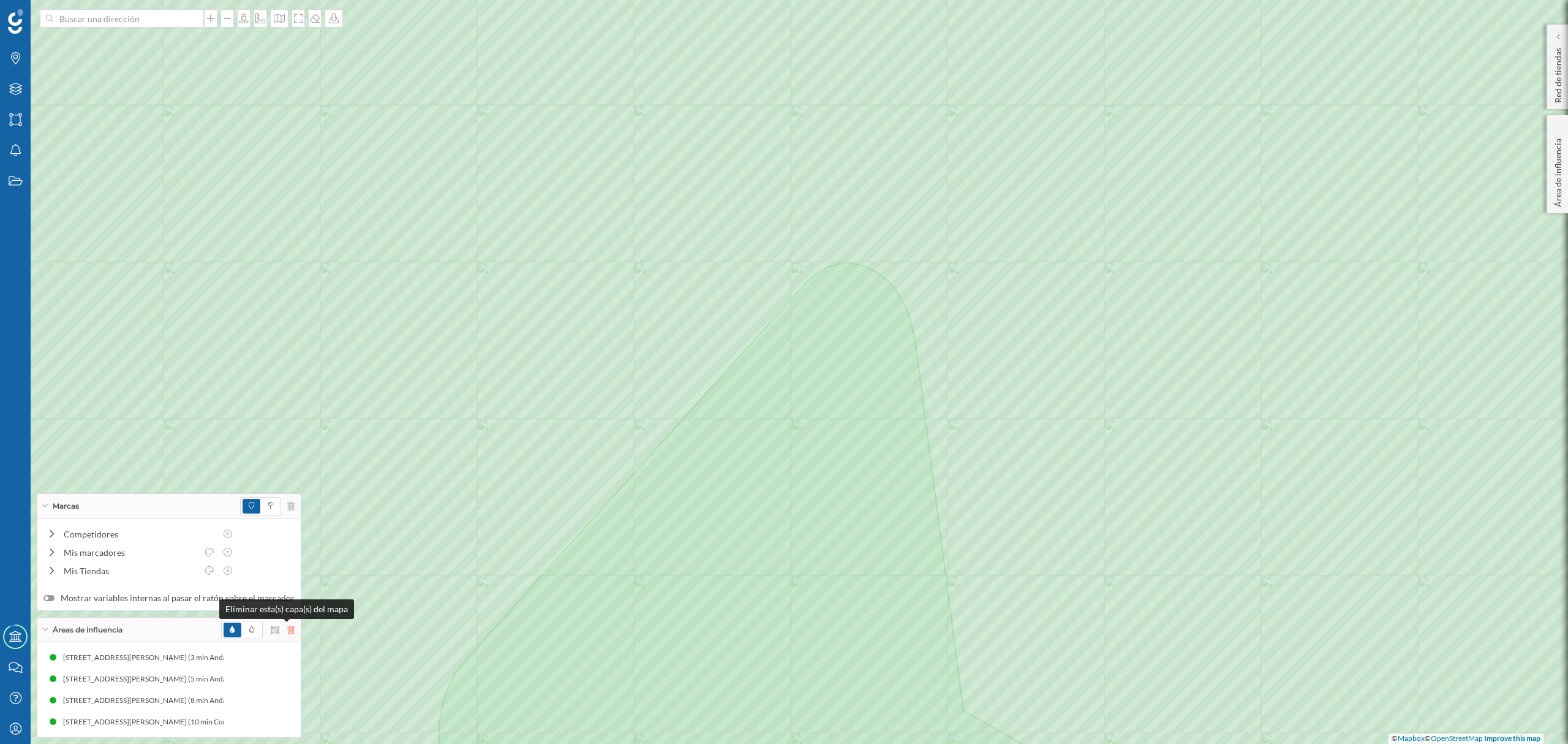
click at [287, 631] on icon at bounding box center [291, 630] width 7 height 9
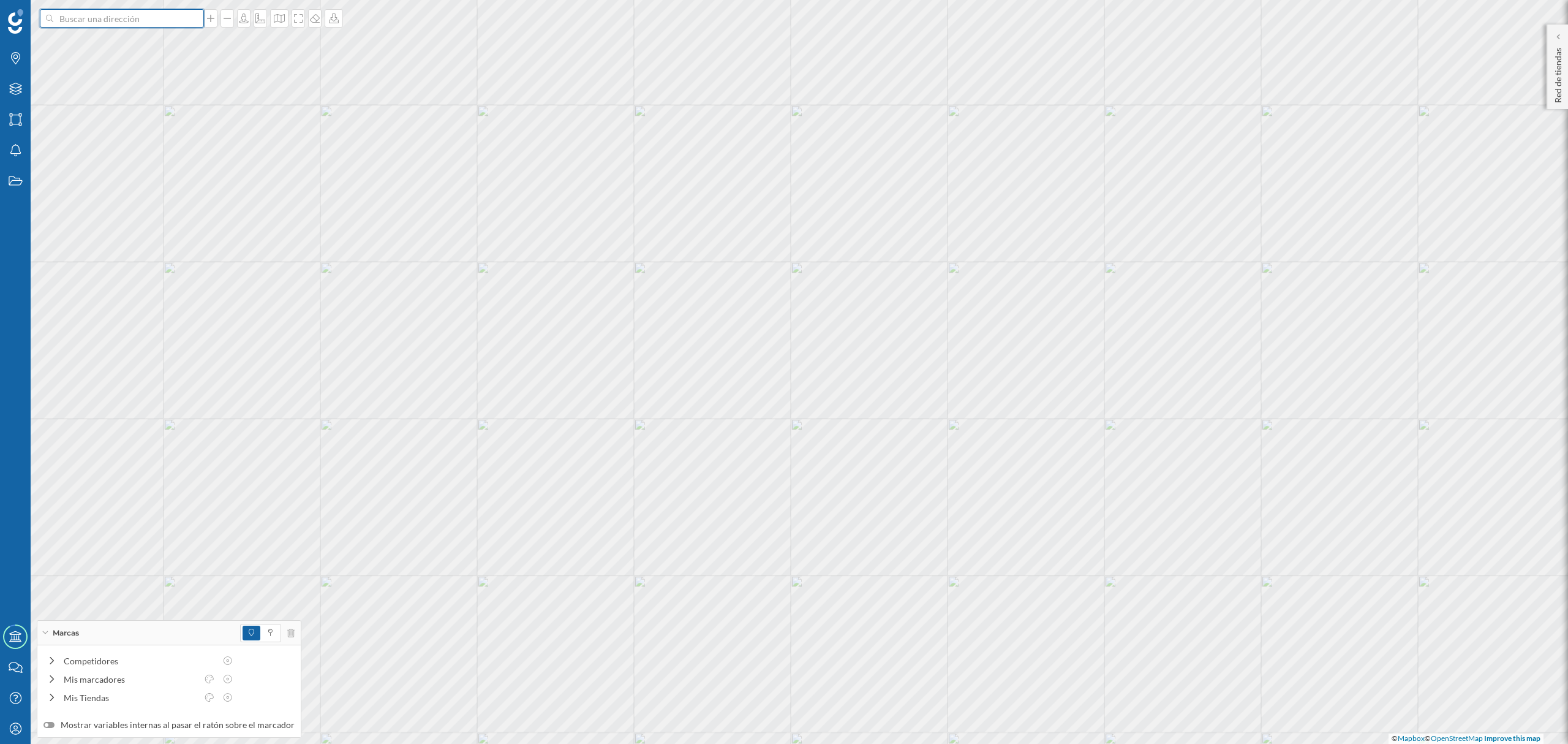
click at [130, 13] on input at bounding box center [122, 18] width 137 height 18
paste input "C. [STREET_ADDRESS]"
type input "C. [STREET_ADDRESS]"
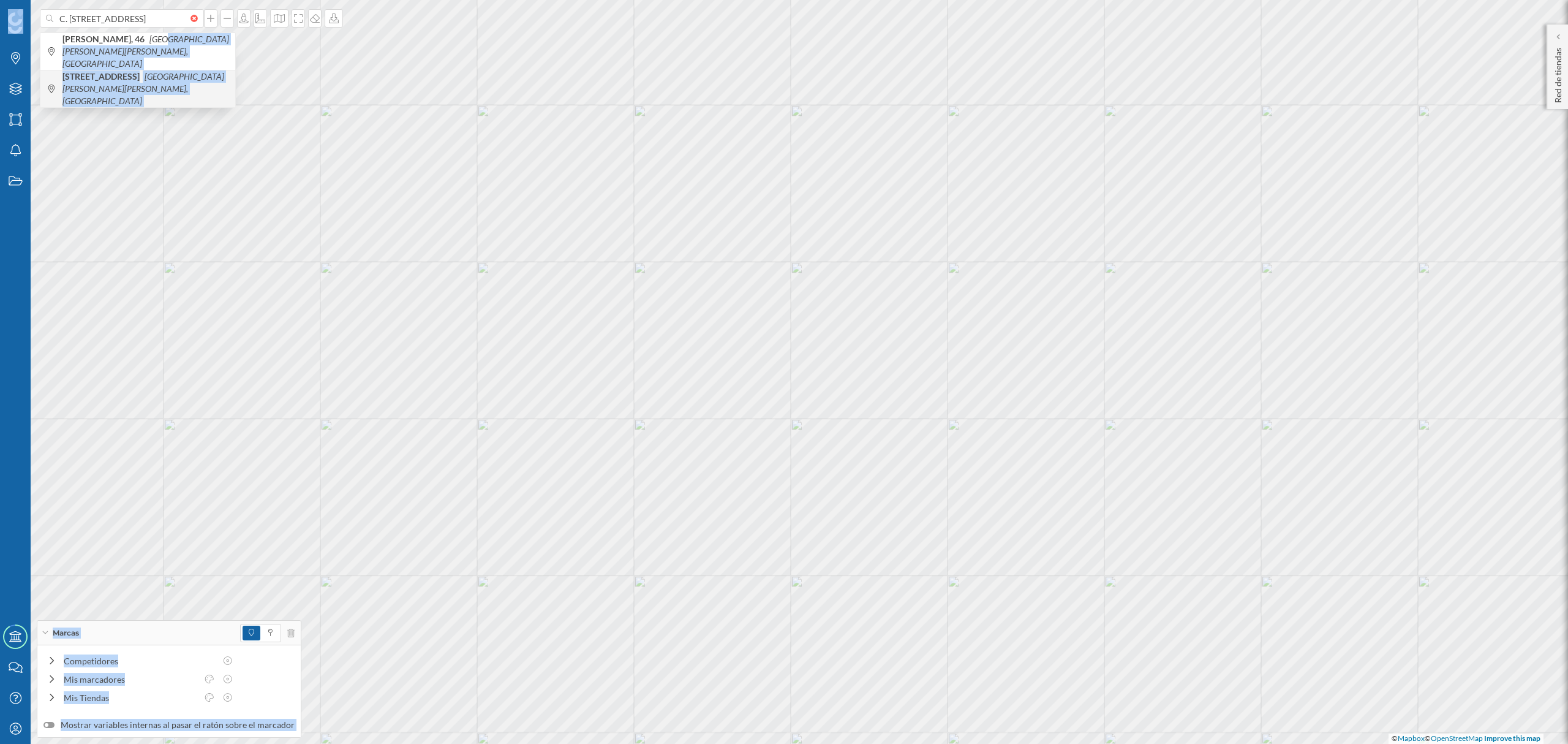
click at [106, 93] on div "C. [STREET_ADDRESS][PERSON_NAME][PERSON_NAME] [GEOGRAPHIC_DATA], 46 [GEOGRAPHIC…" at bounding box center [784, 372] width 1568 height 744
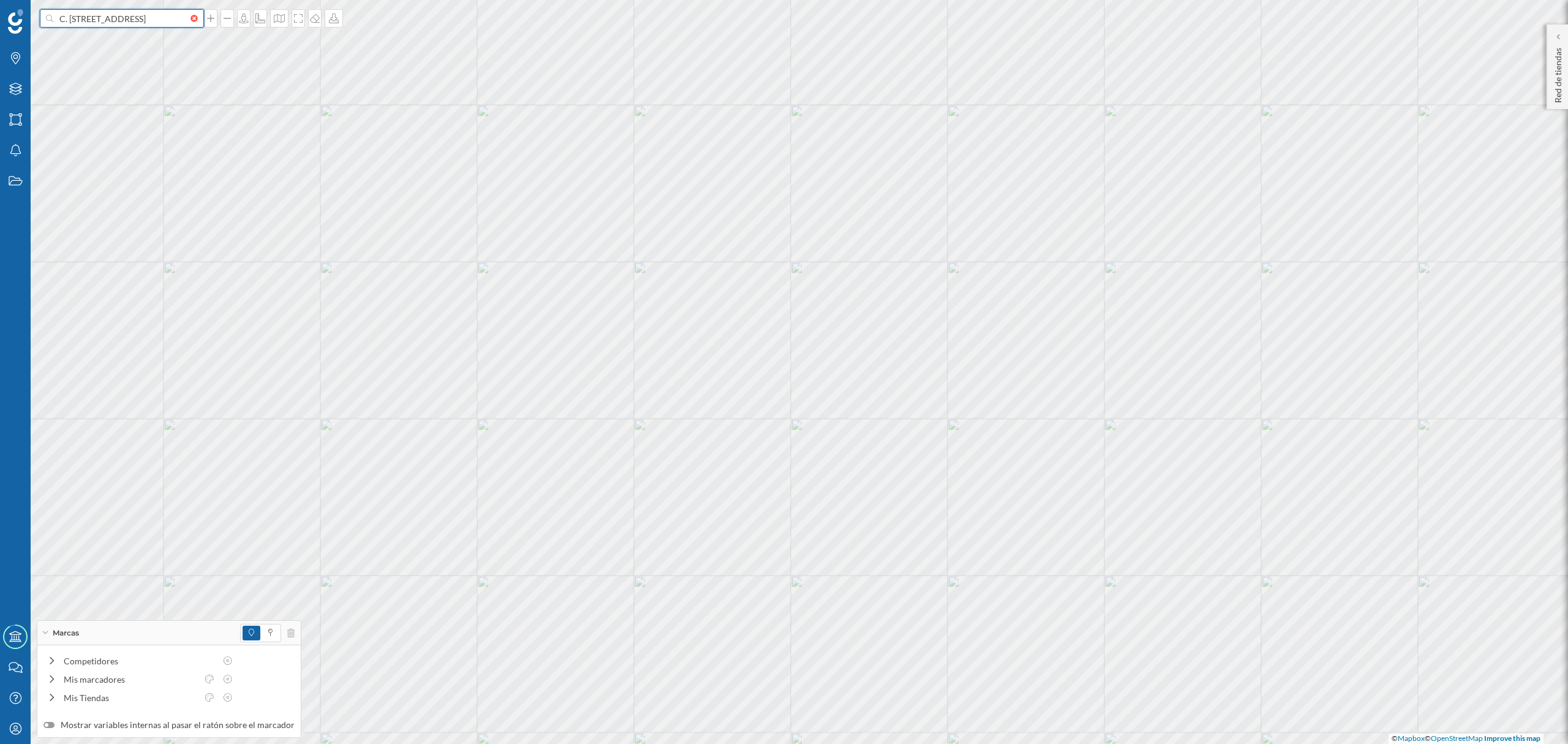
click at [127, 23] on input "C. [STREET_ADDRESS]" at bounding box center [122, 18] width 137 height 18
click at [147, 44] on icon "[GEOGRAPHIC_DATA][PERSON_NAME][PERSON_NAME], [GEOGRAPHIC_DATA]" at bounding box center [146, 51] width 167 height 35
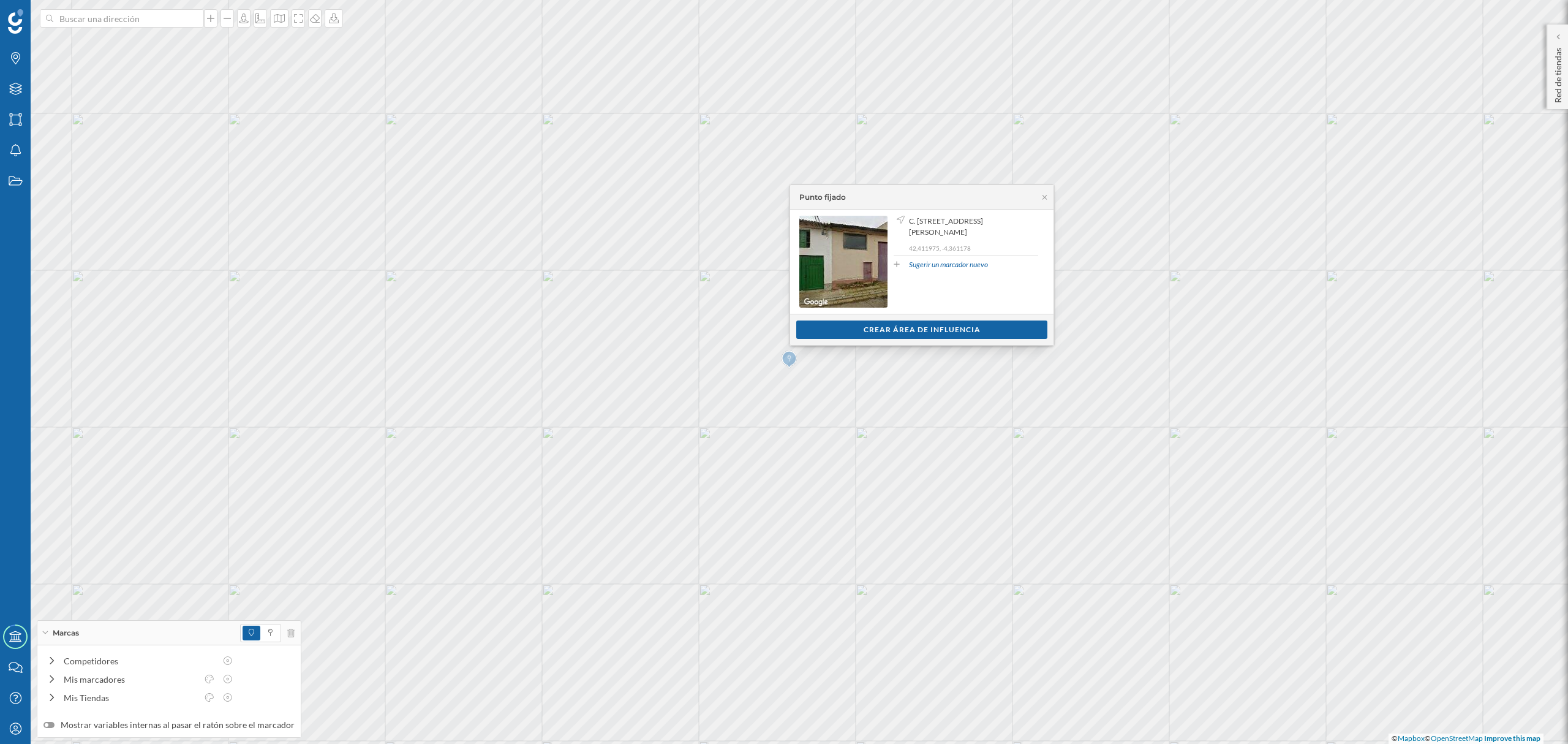
click at [896, 339] on div "Ver clientes Crear área de influencia" at bounding box center [921, 329] width 263 height 31
click at [896, 331] on div "Crear área de influencia" at bounding box center [921, 329] width 251 height 18
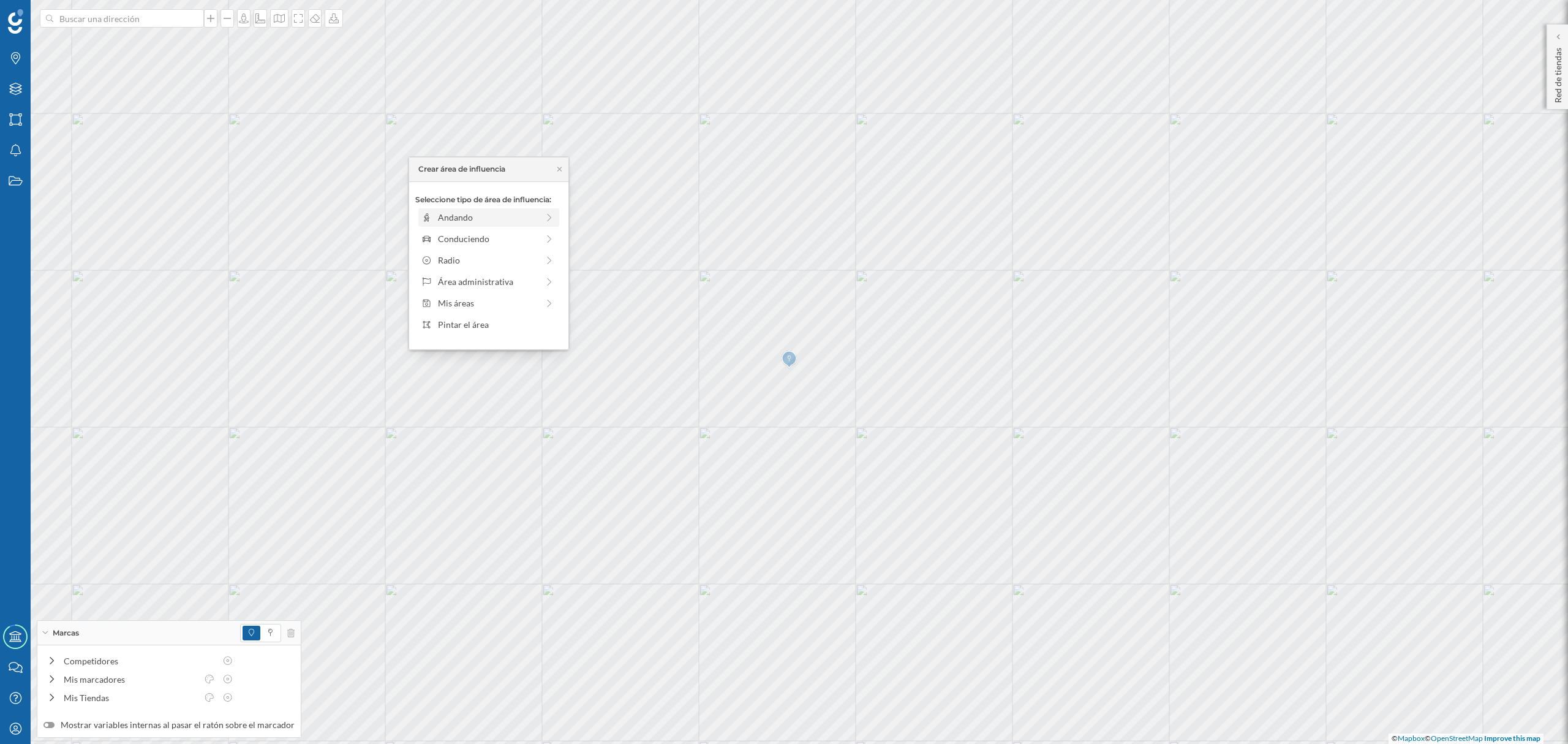
click at [495, 226] on div "Andando" at bounding box center [489, 218] width 141 height 18
click at [493, 307] on div "Crear área de influencia" at bounding box center [489, 305] width 147 height 18
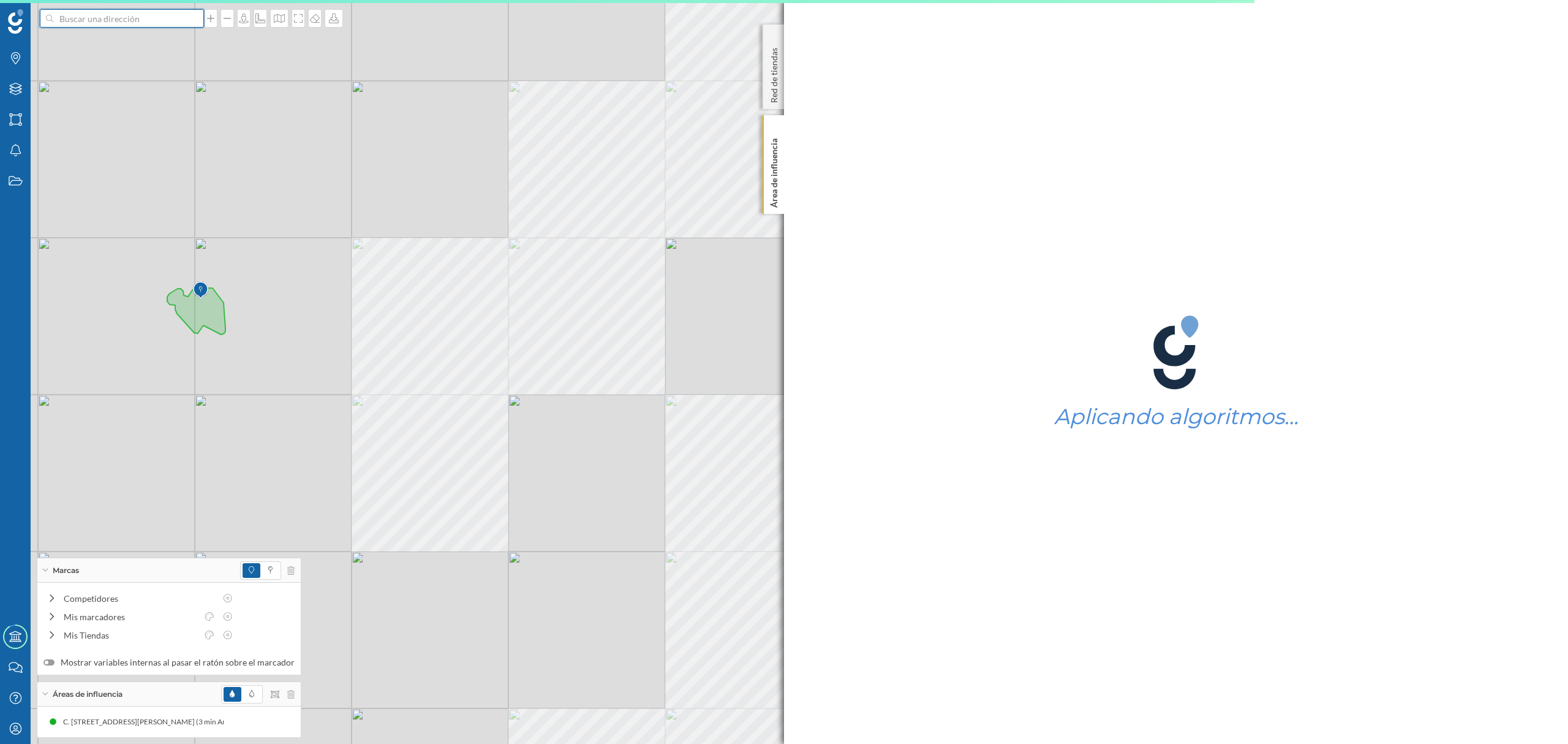
click at [113, 20] on input at bounding box center [122, 18] width 137 height 18
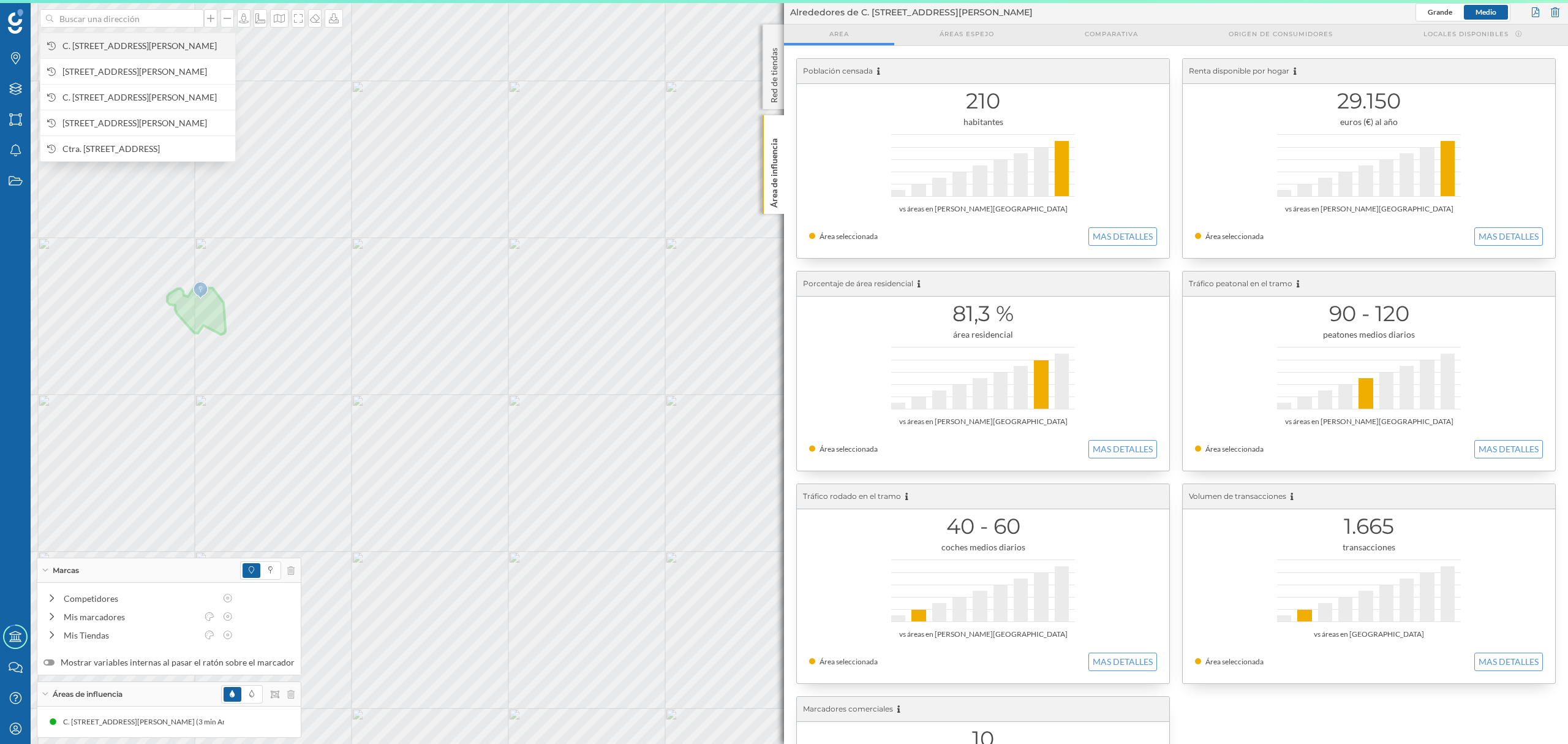
click at [142, 40] on span "C. [STREET_ADDRESS][PERSON_NAME]" at bounding box center [146, 46] width 167 height 12
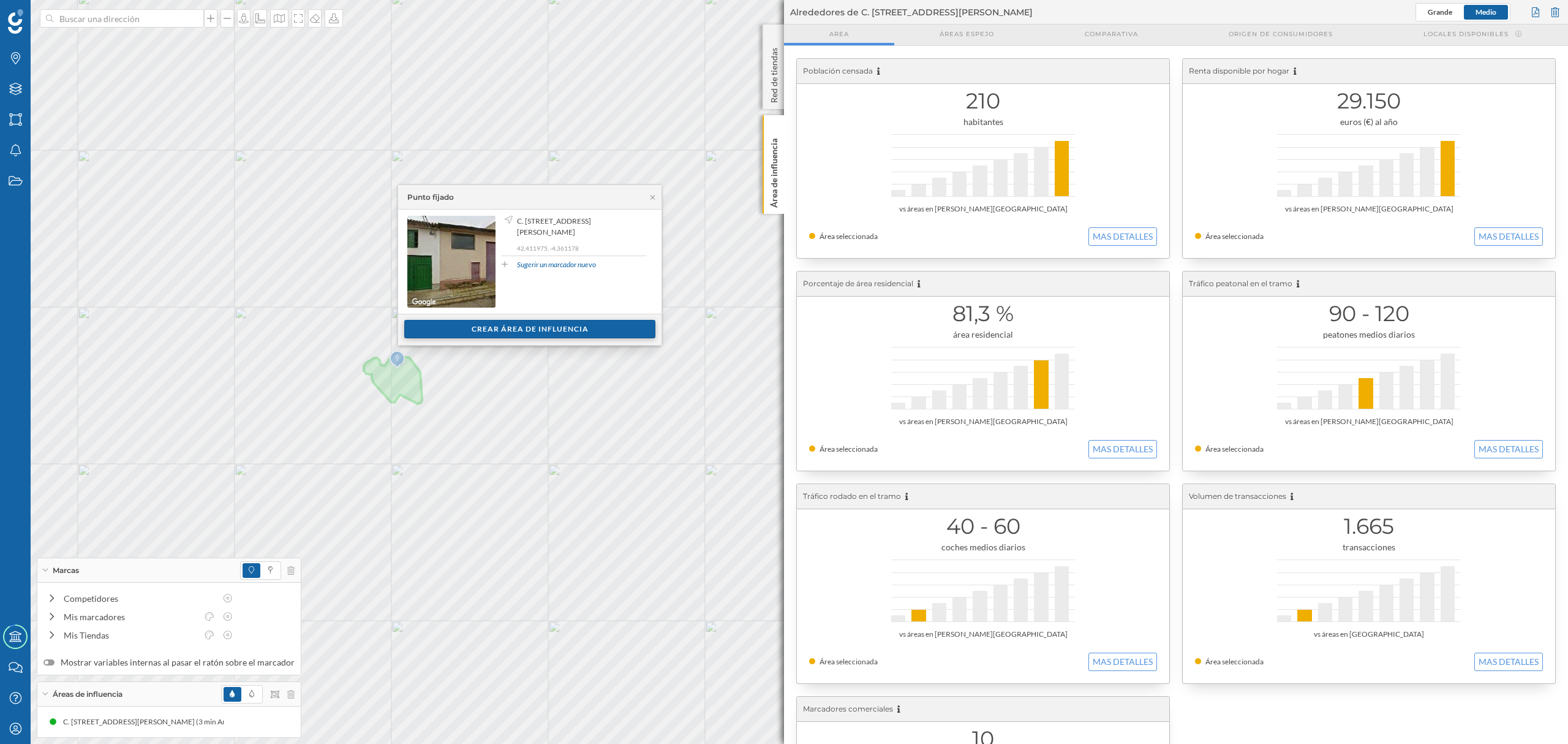
click at [564, 333] on div "Crear área de influencia" at bounding box center [530, 329] width 251 height 18
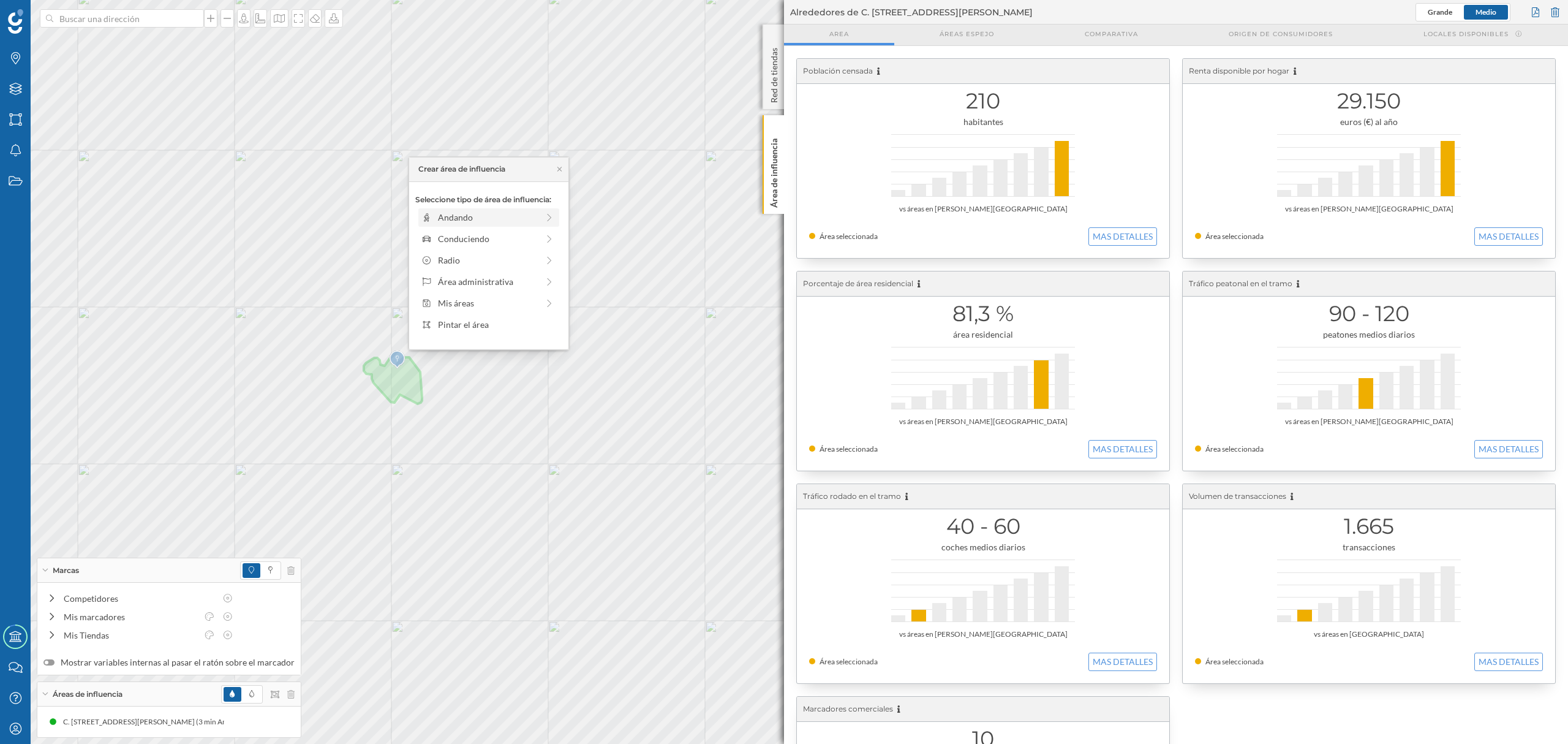
click at [461, 226] on div "Andando" at bounding box center [489, 218] width 141 height 18
drag, startPoint x: 430, startPoint y: 235, endPoint x: 444, endPoint y: 239, distance: 14.6
click at [444, 239] on div at bounding box center [443, 234] width 12 height 12
click at [476, 304] on div "Crear área de influencia" at bounding box center [489, 305] width 147 height 18
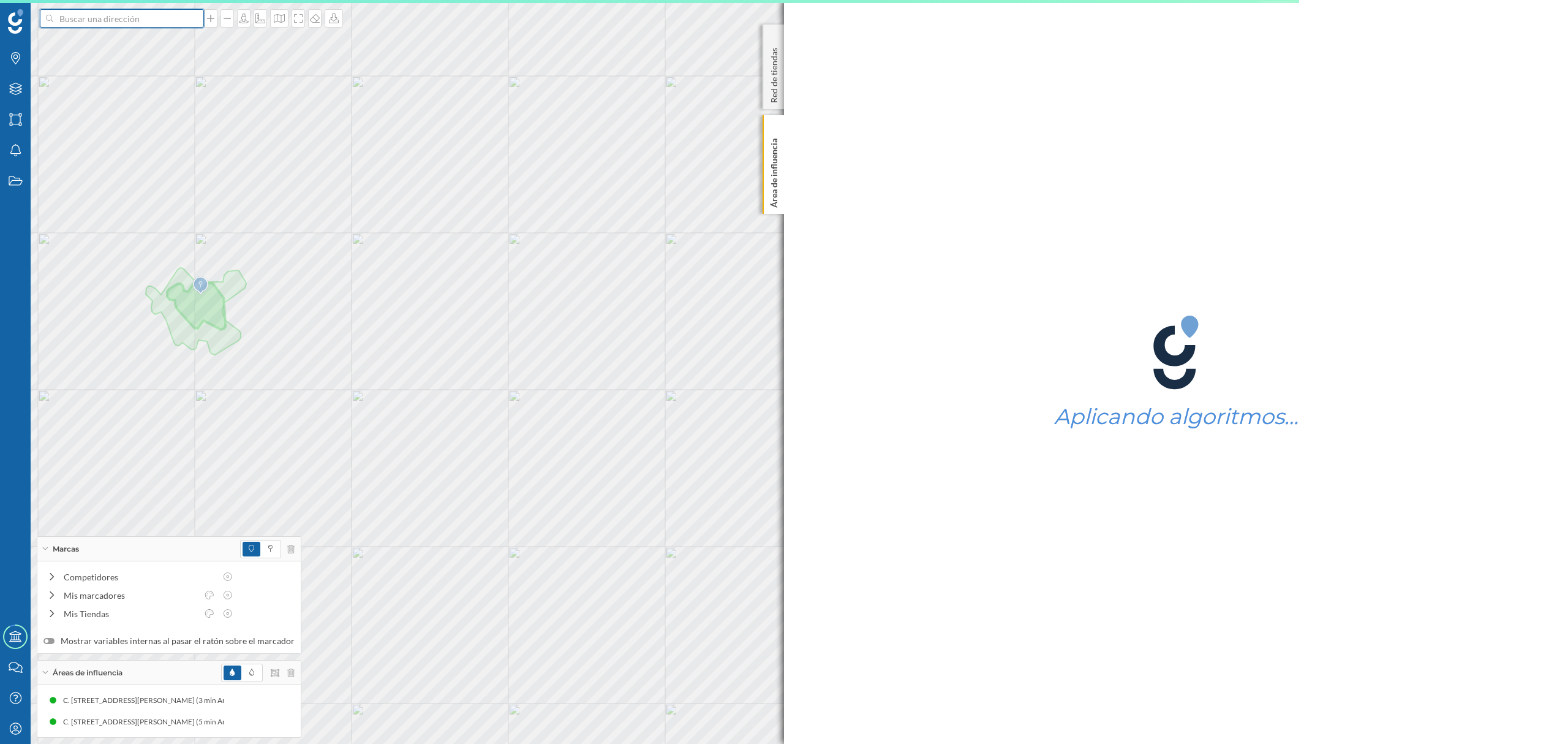
click at [162, 13] on input at bounding box center [122, 18] width 137 height 18
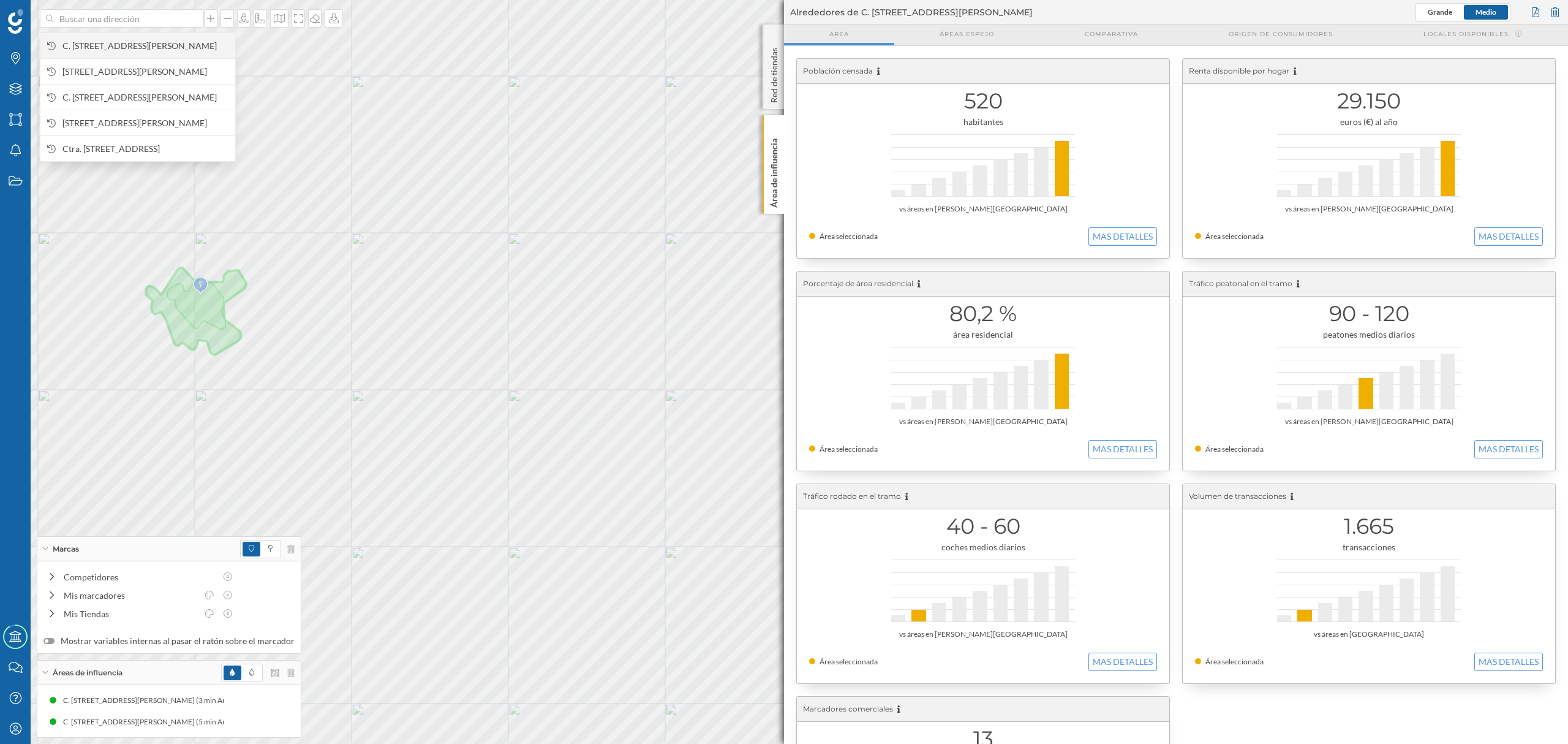
click at [172, 40] on span "C. [STREET_ADDRESS][PERSON_NAME]" at bounding box center [146, 46] width 167 height 12
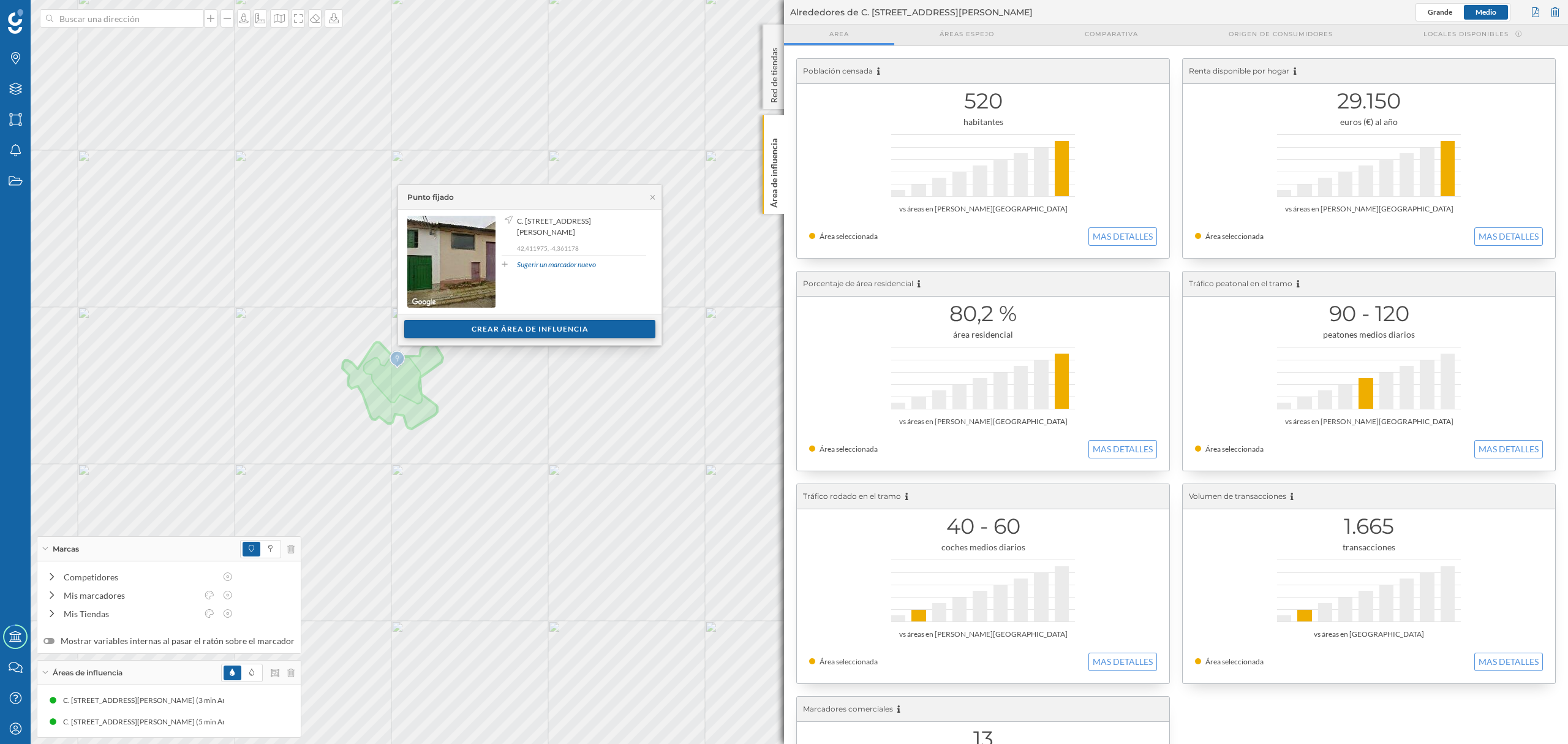
click at [466, 324] on div "Crear área de influencia" at bounding box center [530, 329] width 251 height 18
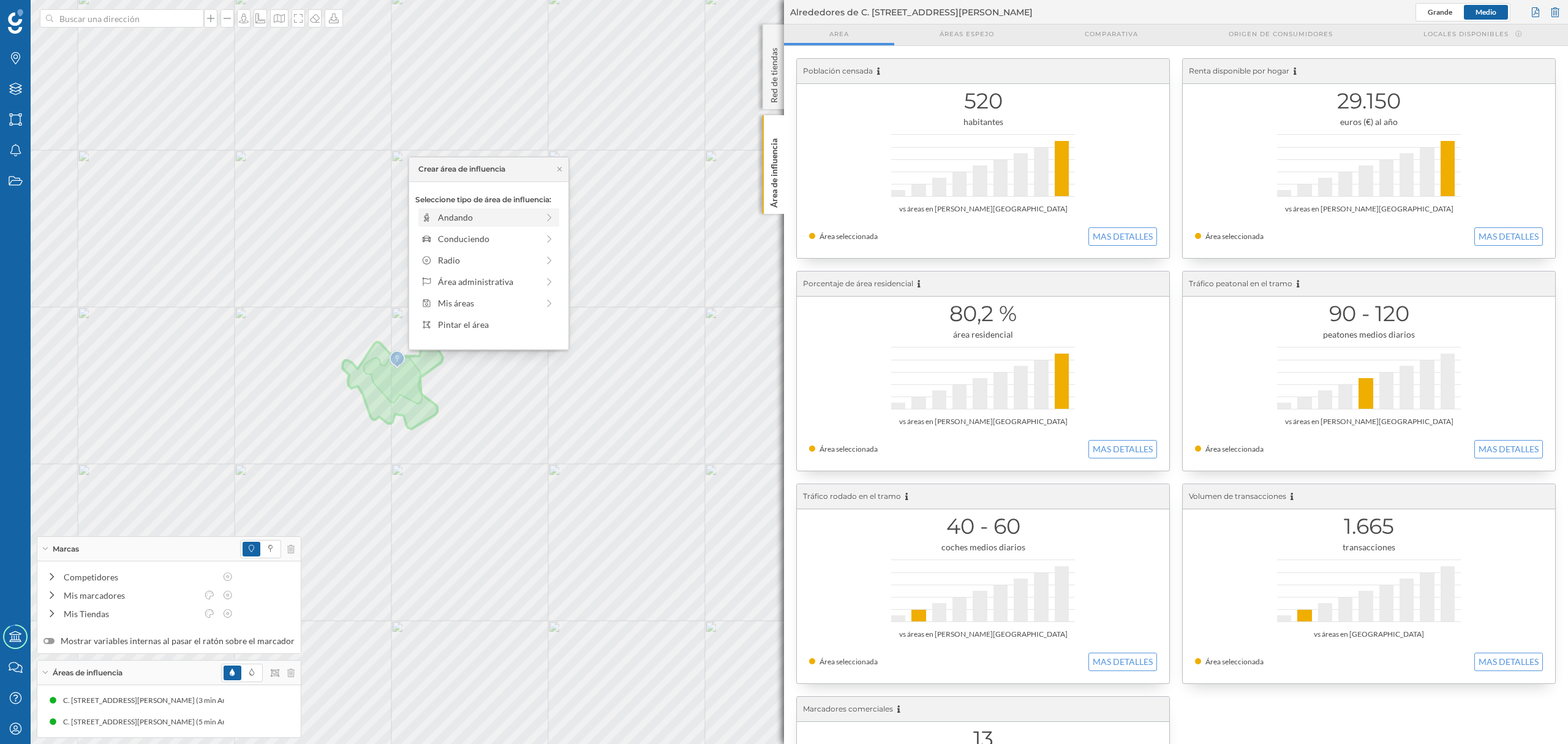
click at [451, 222] on div "Andando" at bounding box center [487, 217] width 100 height 13
click at [442, 234] on div "0 min. 3 min. 4 min. 5 min. 6 min. 7 min. 8 min. 9 min. 10 min. 11 min. 12 min.…" at bounding box center [489, 234] width 136 height 3
drag, startPoint x: 433, startPoint y: 233, endPoint x: 470, endPoint y: 235, distance: 37.1
click at [470, 235] on div at bounding box center [470, 234] width 12 height 12
click at [490, 307] on div "Crear área de influencia" at bounding box center [489, 305] width 147 height 18
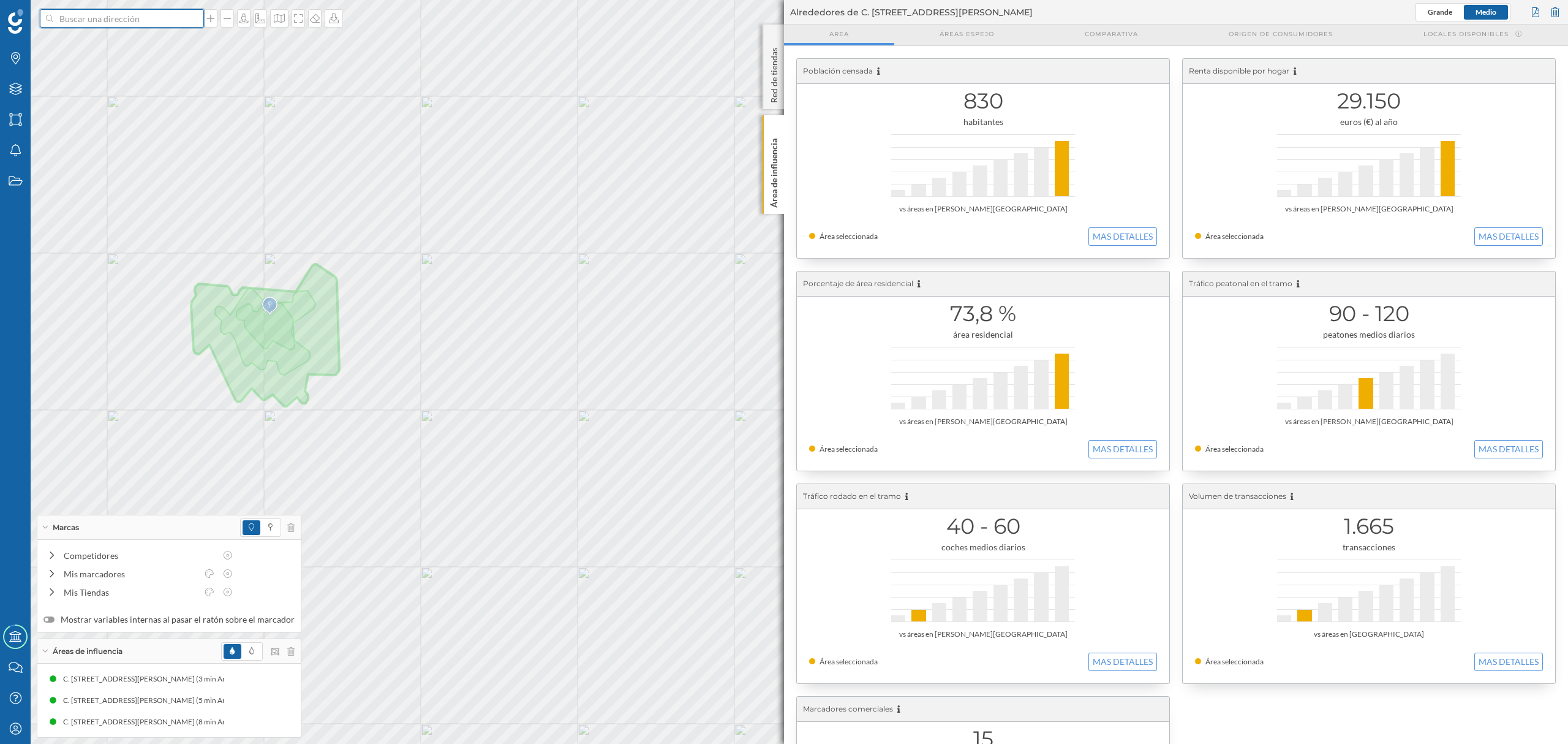
click at [120, 18] on input at bounding box center [122, 18] width 137 height 18
click at [135, 42] on span "C. [STREET_ADDRESS][PERSON_NAME]" at bounding box center [146, 46] width 167 height 12
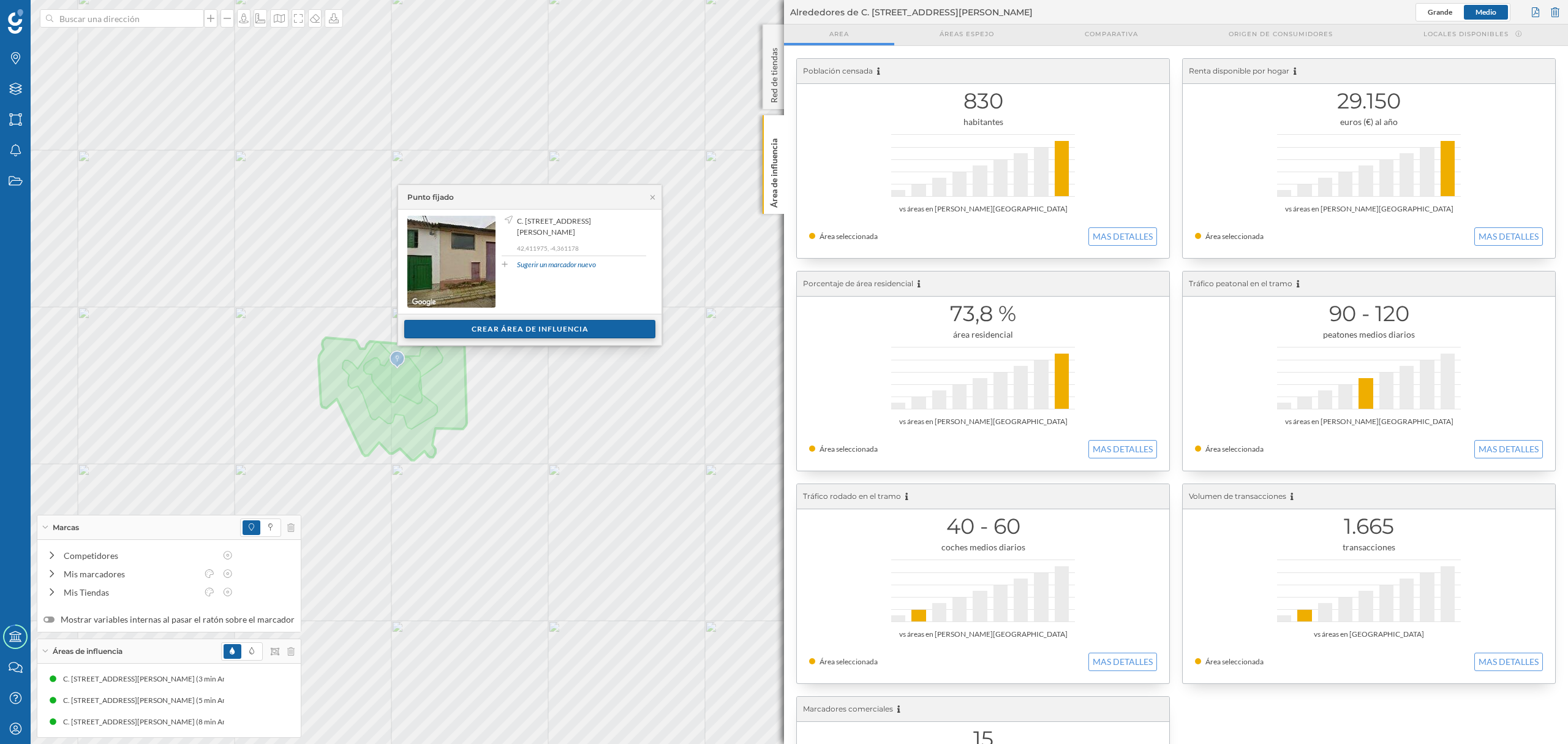
click at [494, 334] on div "Crear área de influencia" at bounding box center [530, 329] width 251 height 18
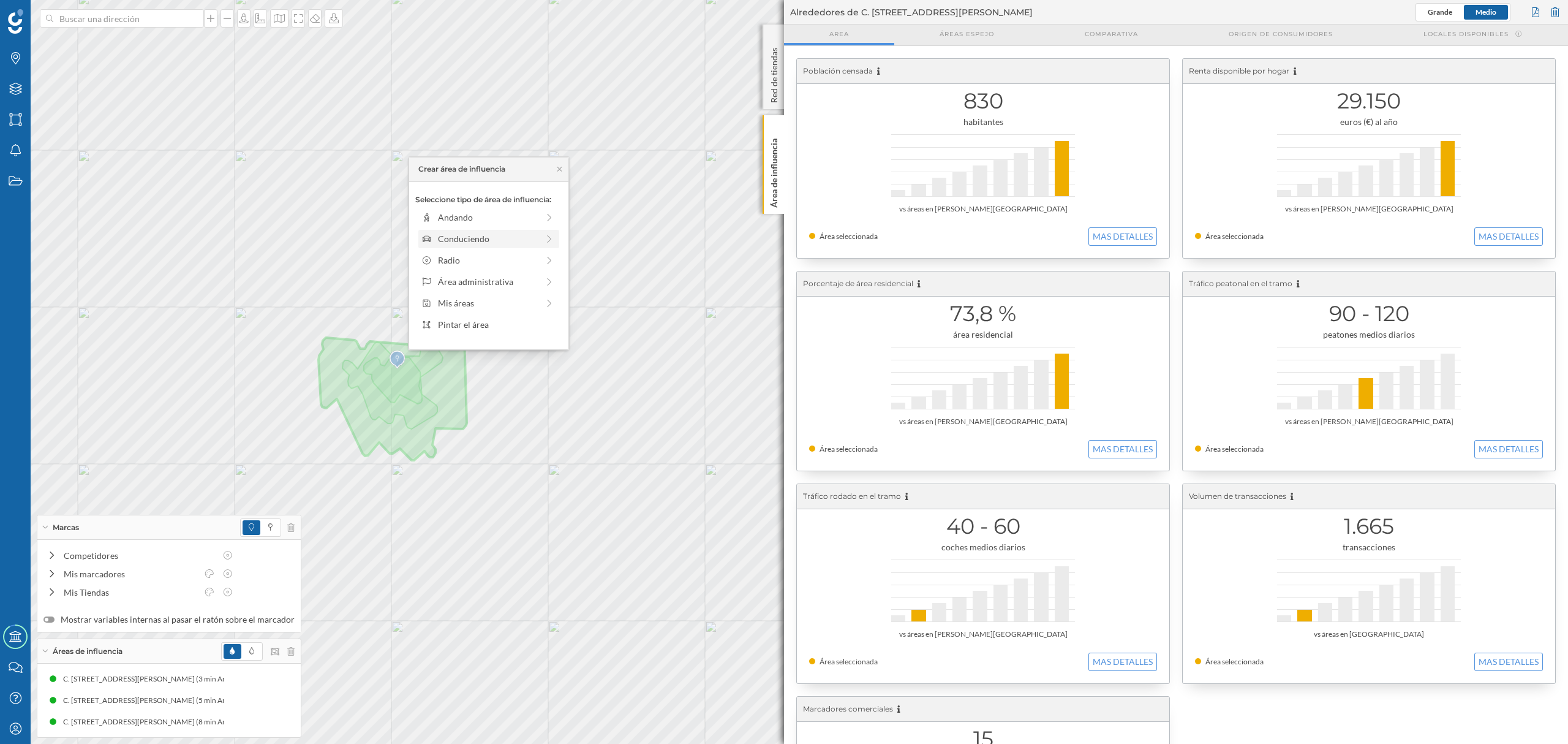
click at [481, 231] on div "Conduciendo" at bounding box center [489, 239] width 141 height 18
drag, startPoint x: 438, startPoint y: 239, endPoint x: 476, endPoint y: 235, distance: 38.2
click at [476, 235] on div at bounding box center [475, 234] width 12 height 12
click at [488, 326] on div "Crear área de influencia" at bounding box center [489, 326] width 147 height 18
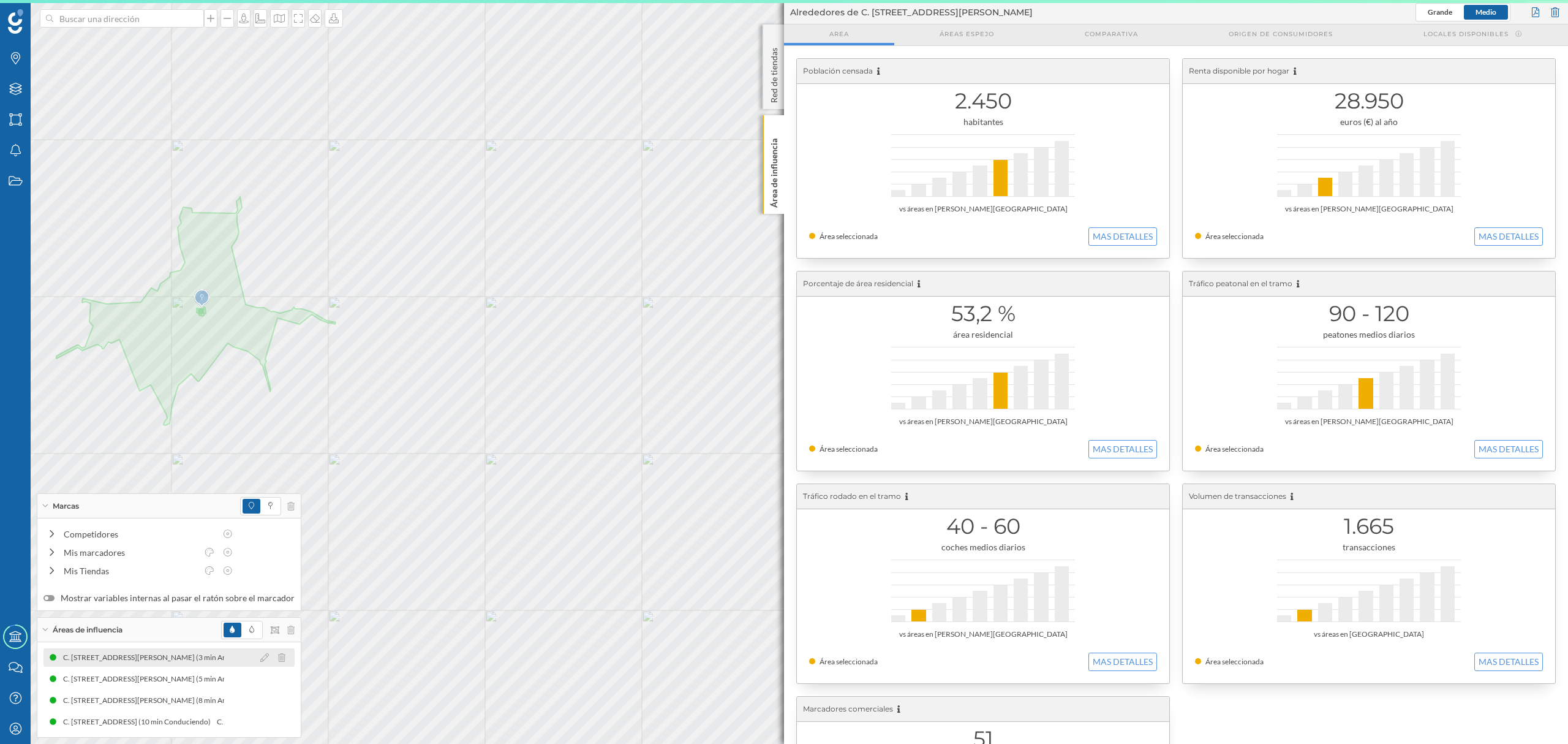
click at [179, 665] on div "C. [STREET_ADDRESS][PERSON_NAME] (3 min Andando) C. [STREET_ADDRESS][PERSON_NAM…" at bounding box center [169, 657] width 251 height 18
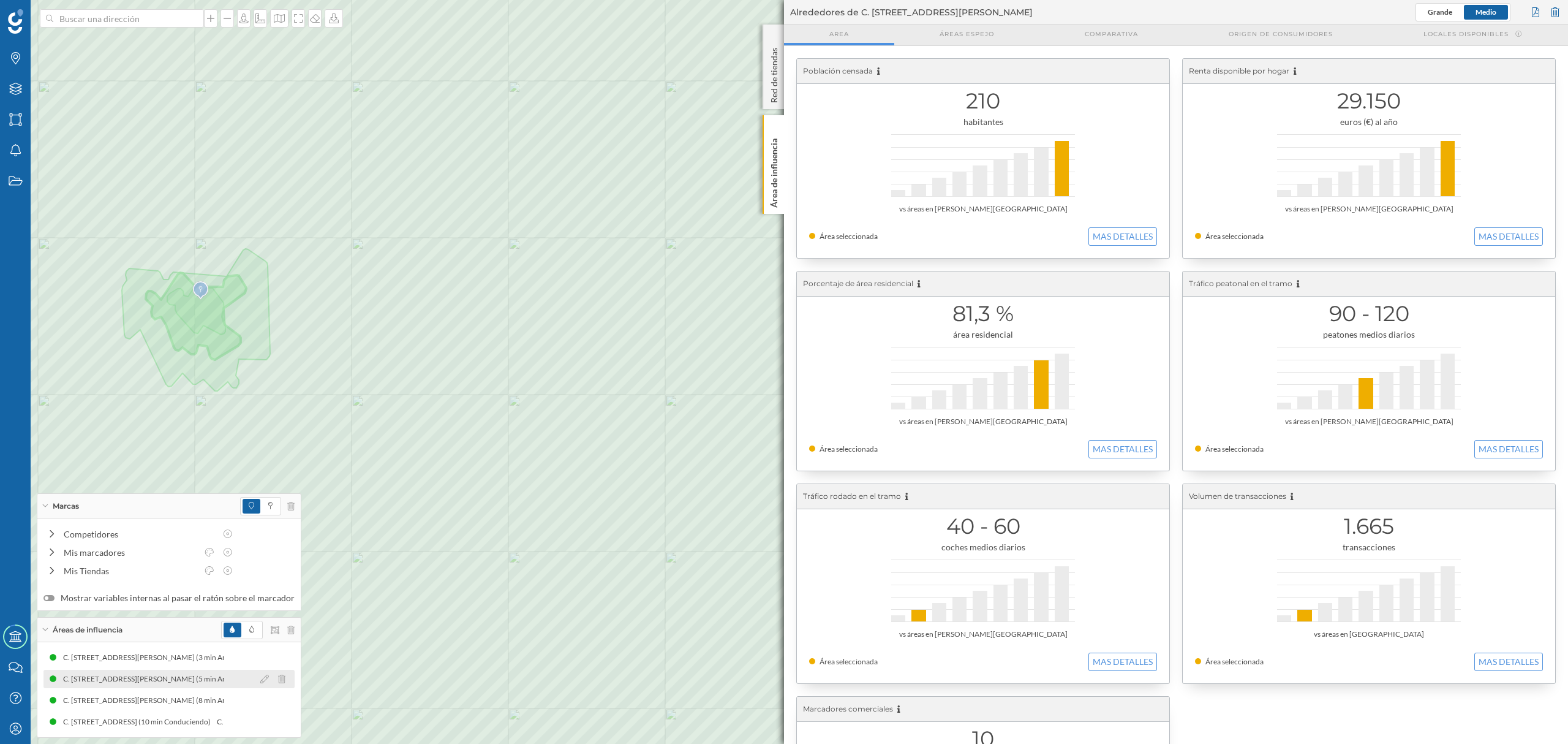
click at [187, 677] on div "C. [STREET_ADDRESS][PERSON_NAME] (5 min Andando)" at bounding box center [159, 679] width 193 height 12
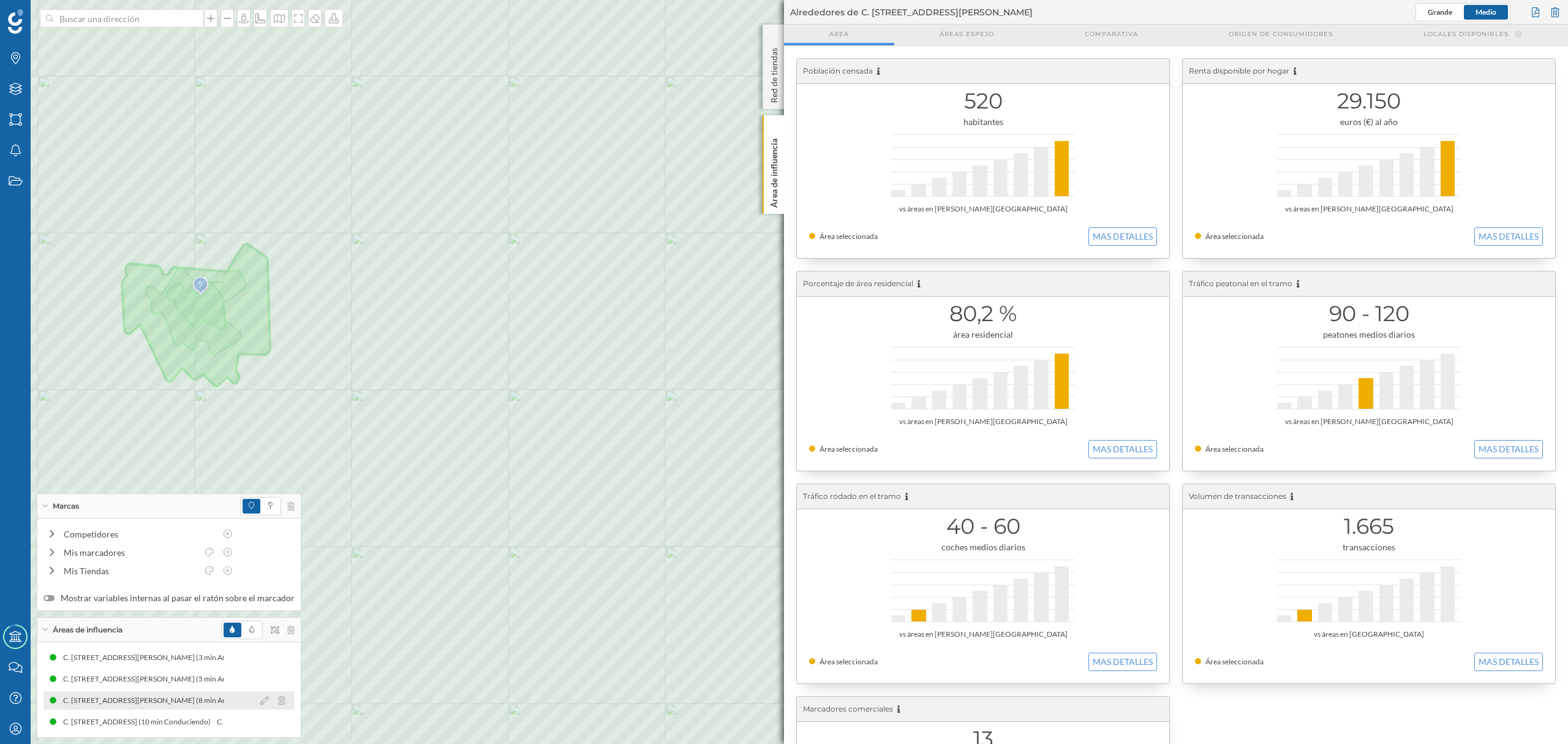
click at [189, 704] on div "C. [STREET_ADDRESS][PERSON_NAME] (8 min Andando)" at bounding box center [160, 700] width 193 height 12
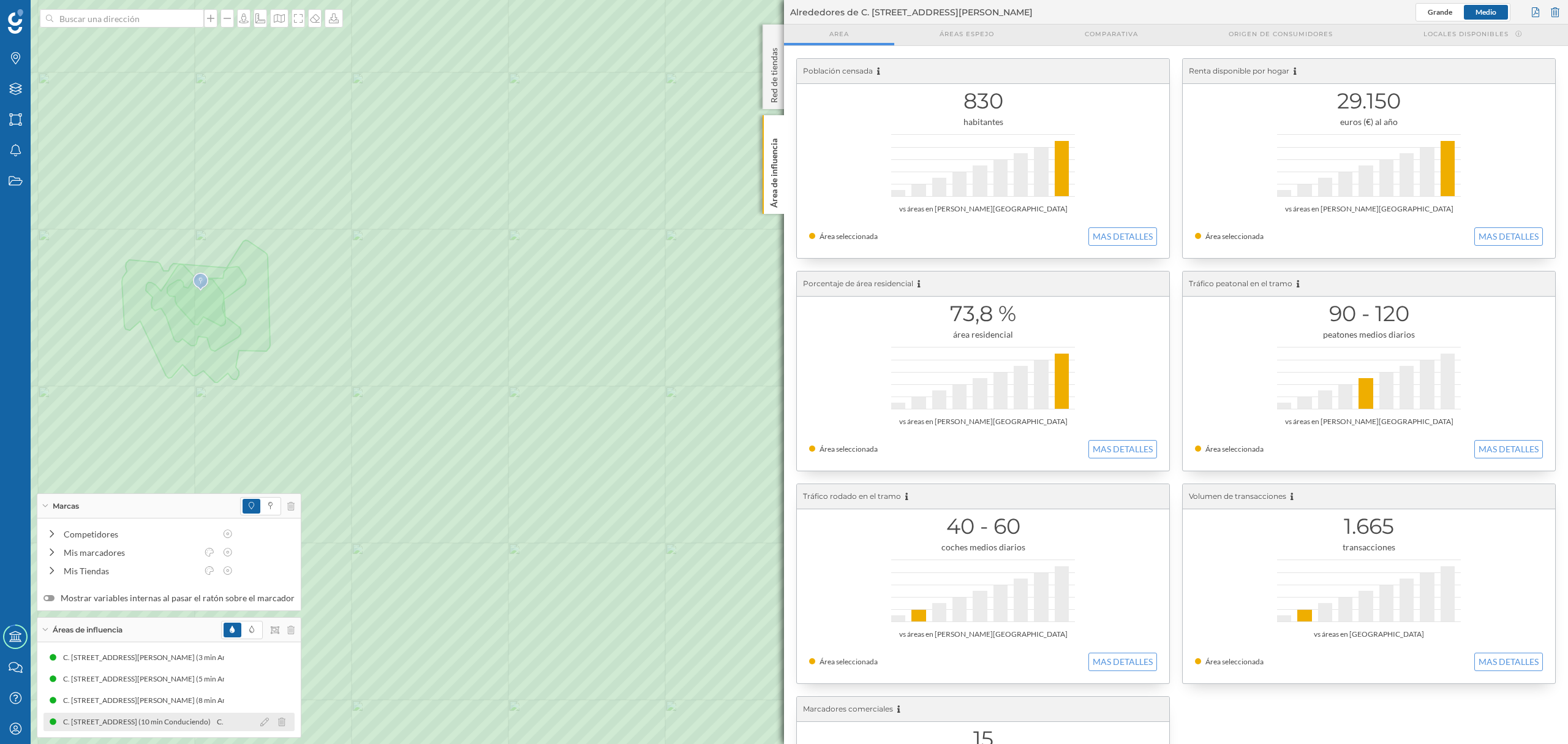
click at [205, 714] on div "C. [STREET_ADDRESS][PERSON_NAME] (10 min Conduciendo) C. [STREET_ADDRESS] (10 m…" at bounding box center [169, 722] width 251 height 18
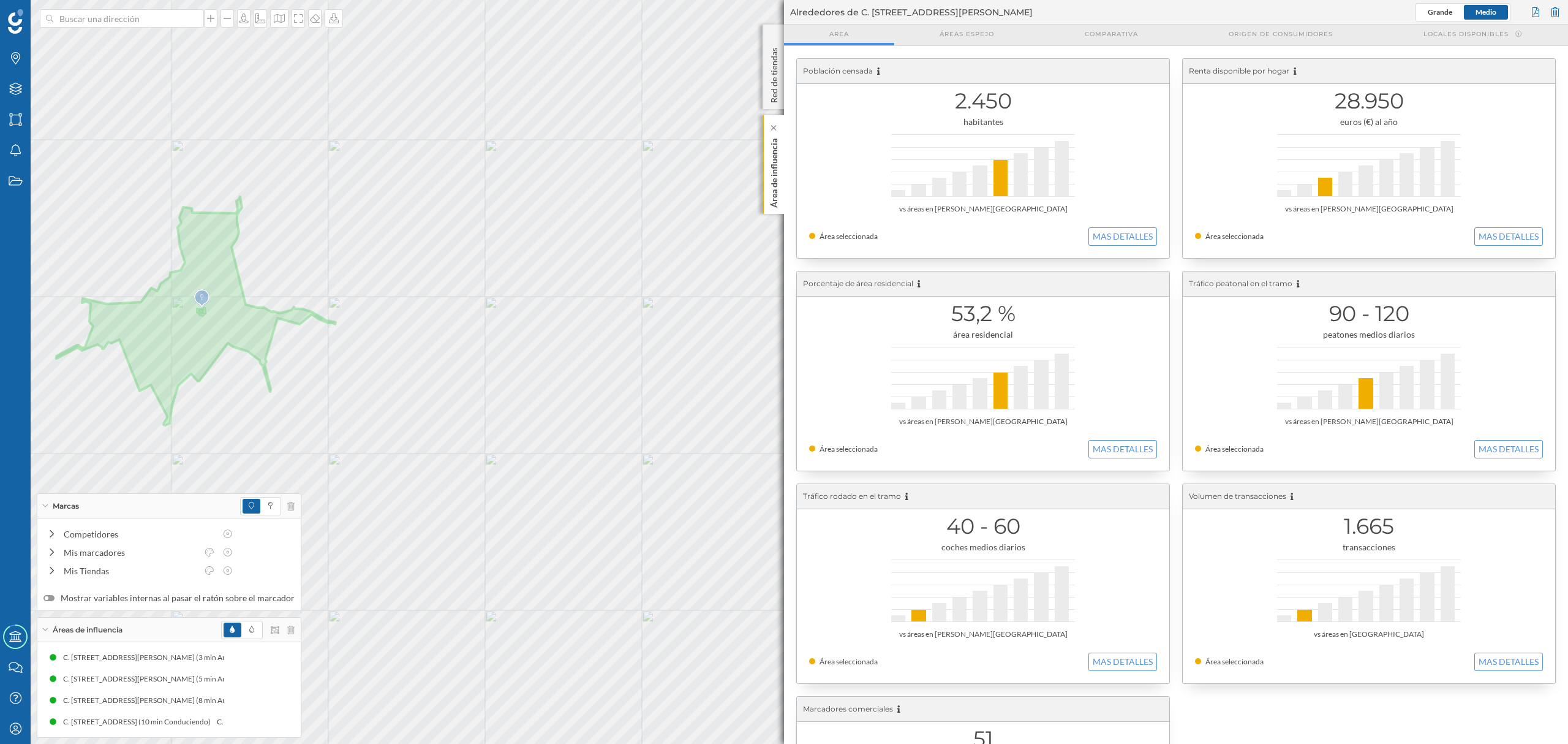
click at [774, 182] on p "Área de influencia" at bounding box center [774, 170] width 12 height 74
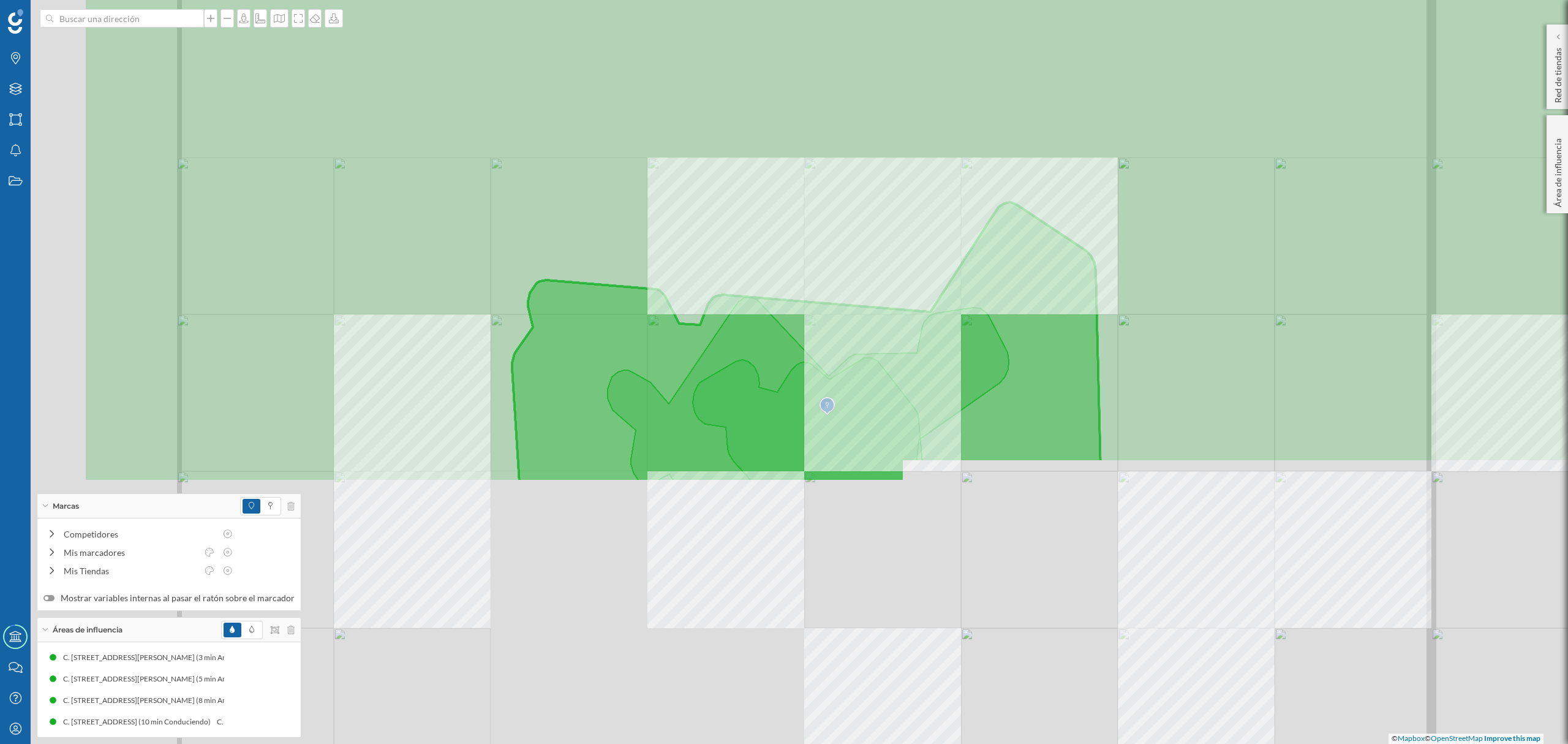
drag, startPoint x: 774, startPoint y: 182, endPoint x: 966, endPoint y: 489, distance: 362.1
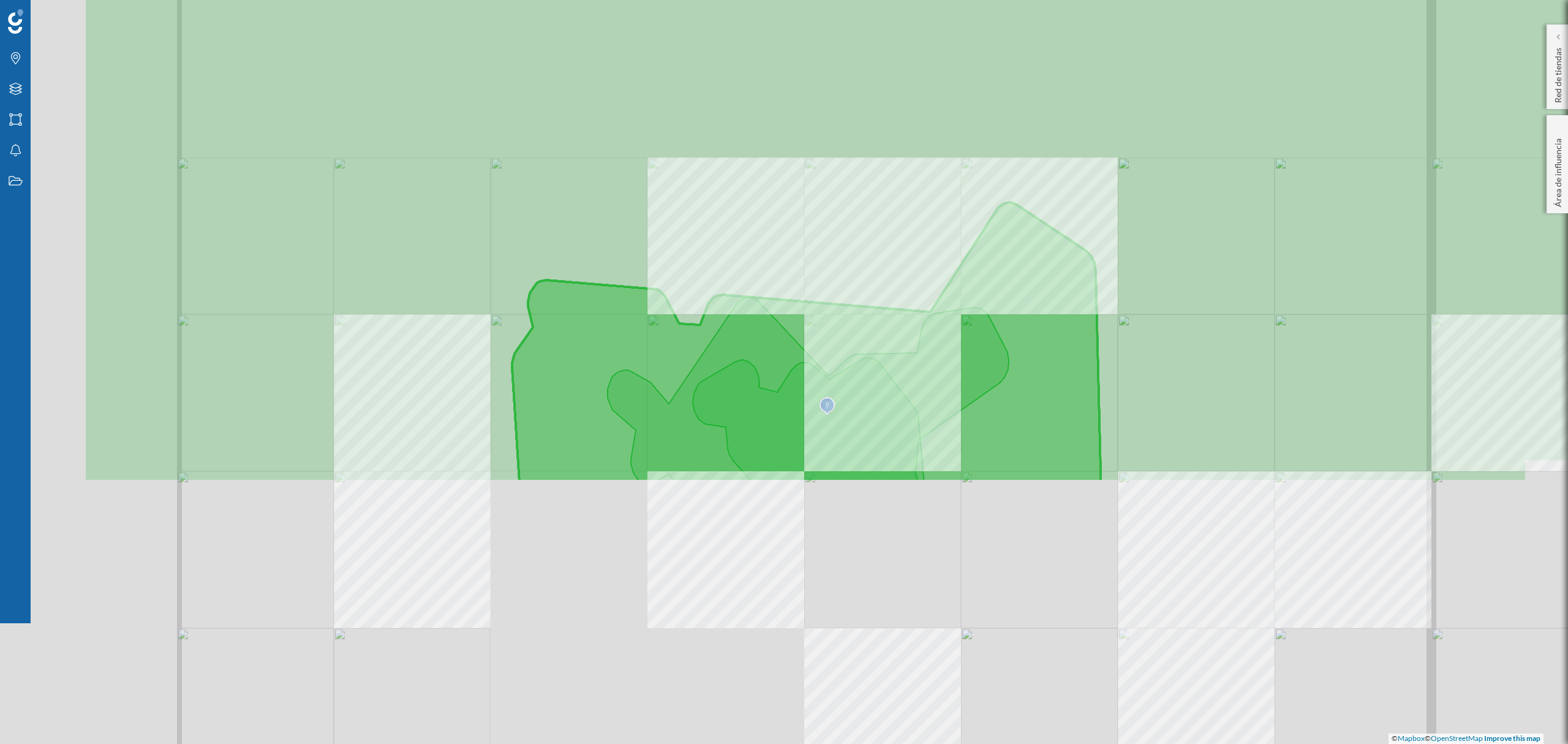
click at [976, 493] on icon at bounding box center [1026, 342] width 1886 height 898
